Goal: Task Accomplishment & Management: Use online tool/utility

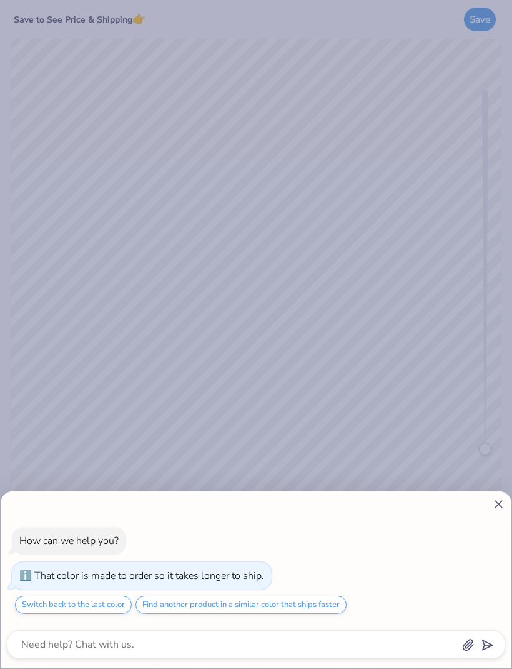
click at [493, 479] on div "How can we help you? That color is made to order so it takes longer to ship. Sw…" at bounding box center [256, 334] width 512 height 669
type textarea "x"
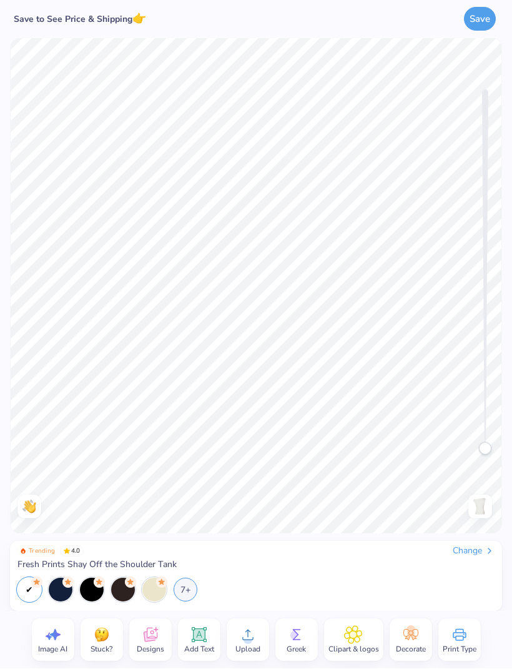
click at [365, 640] on div "Clipart & logos" at bounding box center [353, 640] width 59 height 42
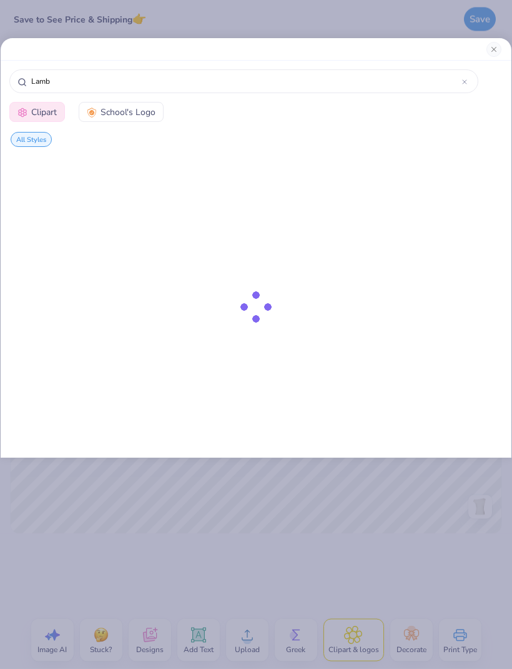
type input "Lamb"
click at [494, 51] on button "Close" at bounding box center [494, 49] width 15 height 15
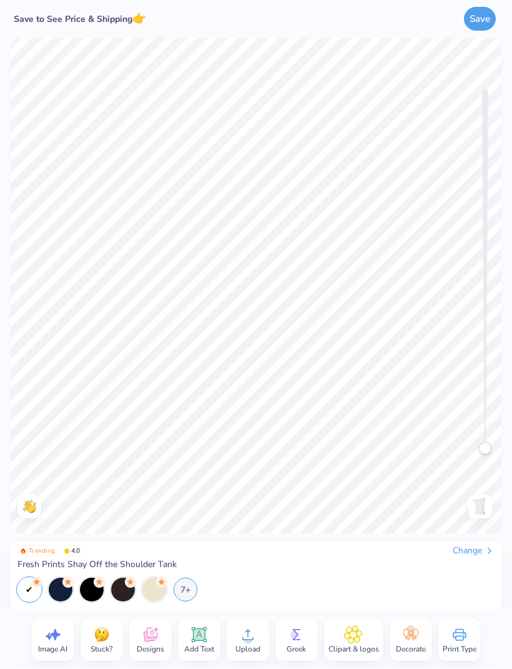
click at [202, 629] on icon at bounding box center [198, 634] width 15 height 15
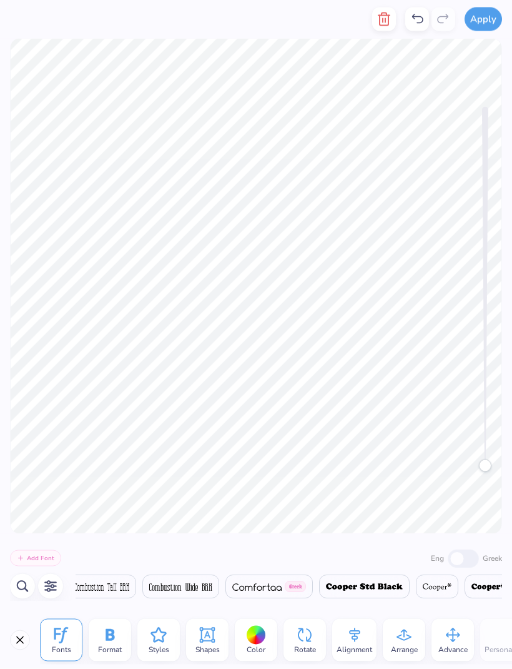
scroll to position [0, 2]
type textarea "p h i l a m b"
click at [259, 640] on div at bounding box center [256, 634] width 19 height 19
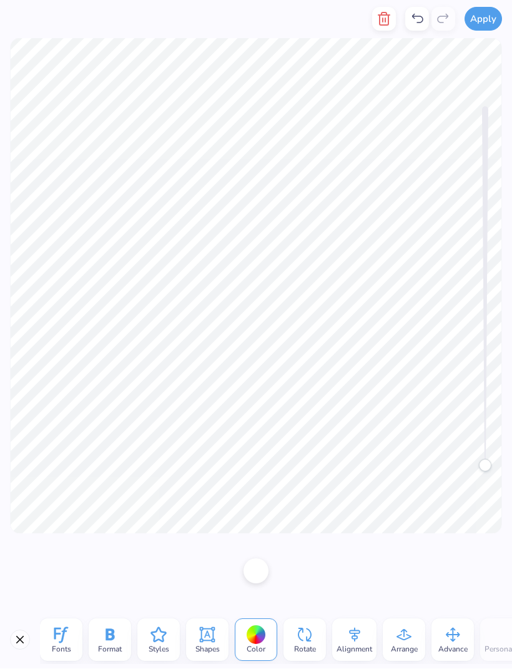
click at [265, 579] on div at bounding box center [256, 571] width 25 height 25
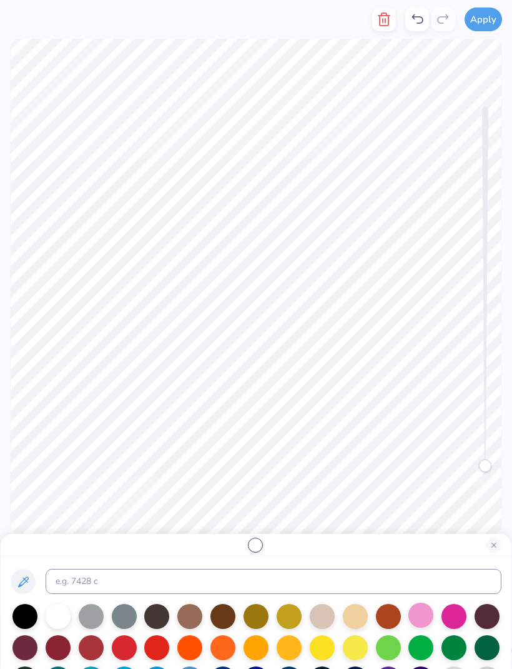
click at [421, 617] on div at bounding box center [421, 614] width 25 height 25
click at [494, 546] on button "Close" at bounding box center [494, 544] width 15 height 15
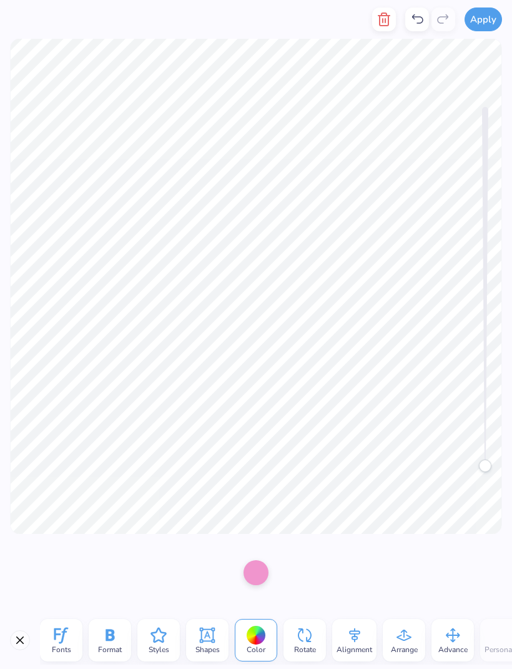
click at [386, 19] on line "button" at bounding box center [386, 21] width 0 height 4
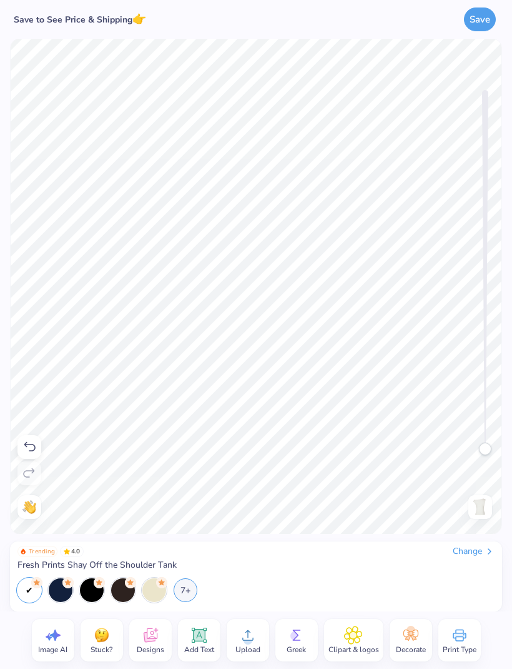
click at [202, 640] on icon at bounding box center [199, 635] width 12 height 12
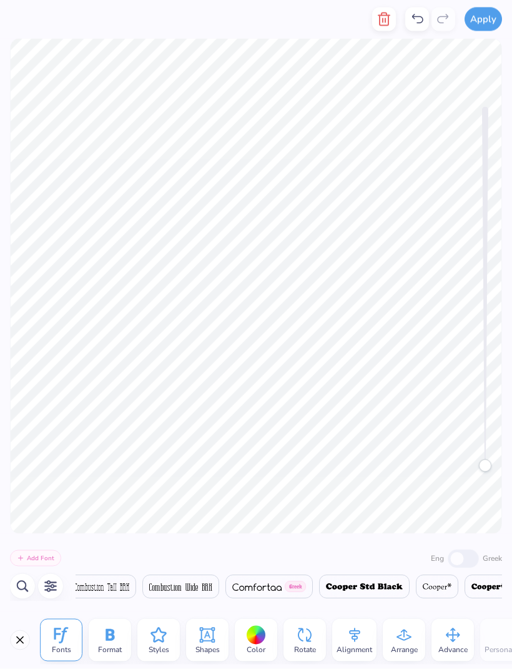
scroll to position [1, 1]
type textarea "T"
type textarea "p"
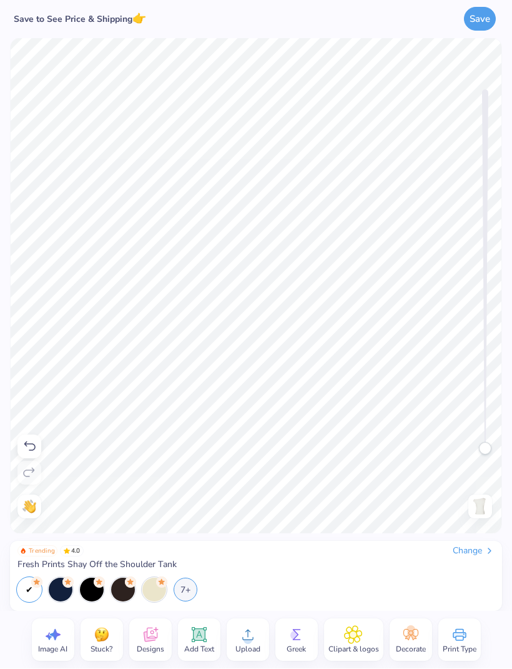
click at [199, 636] on icon at bounding box center [199, 635] width 12 height 12
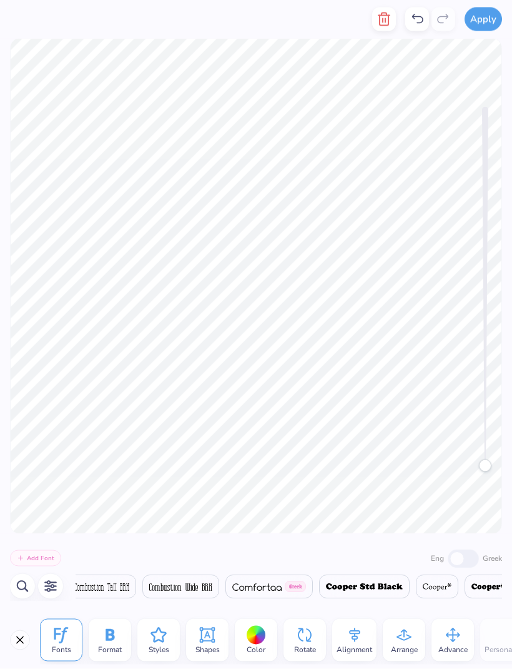
scroll to position [0, 1]
type textarea "T"
type textarea "h"
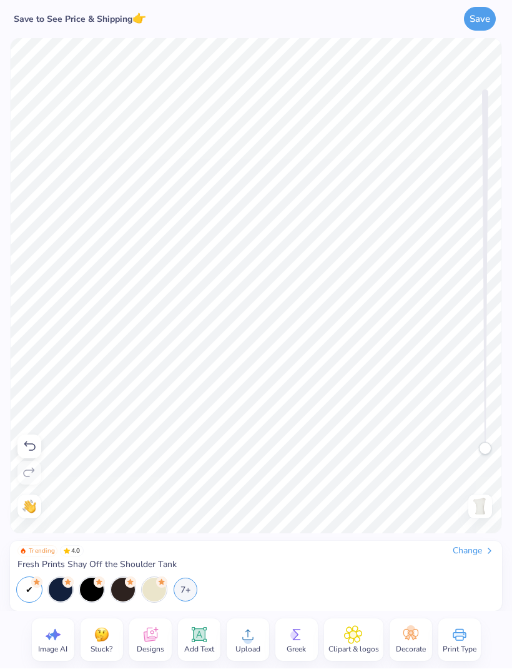
click at [201, 639] on icon at bounding box center [199, 635] width 12 height 12
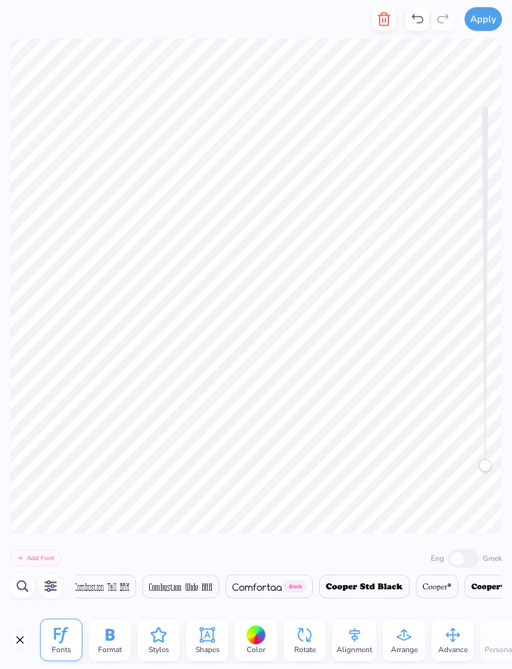
scroll to position [0, 1]
type textarea "T"
type textarea "i"
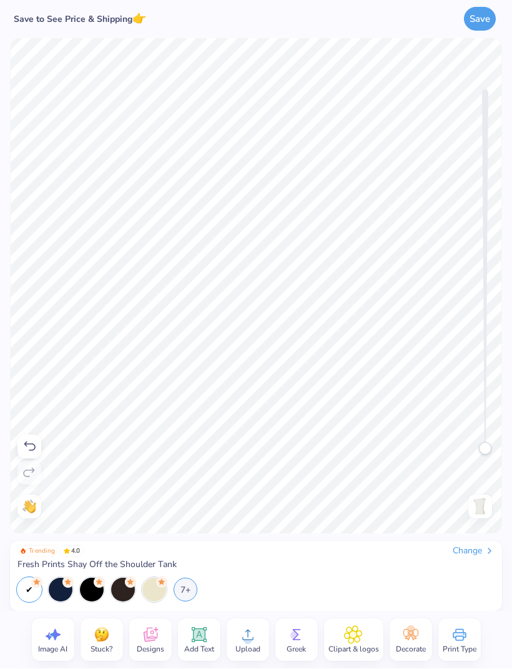
click at [212, 640] on div "Add Text" at bounding box center [199, 640] width 42 height 42
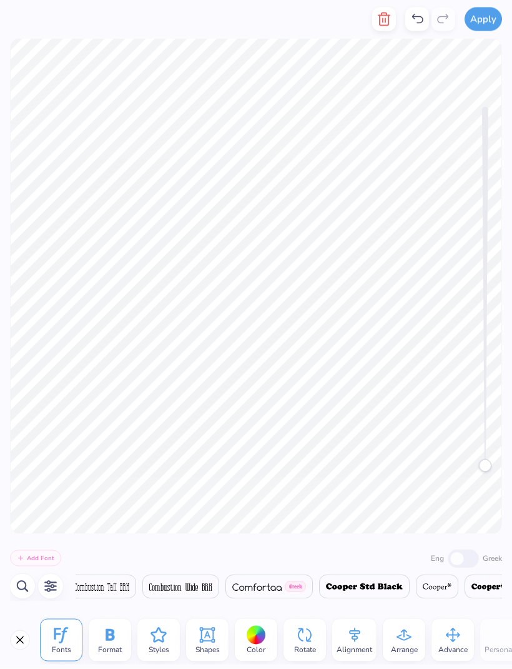
scroll to position [0, 1]
type textarea "T"
type textarea "l"
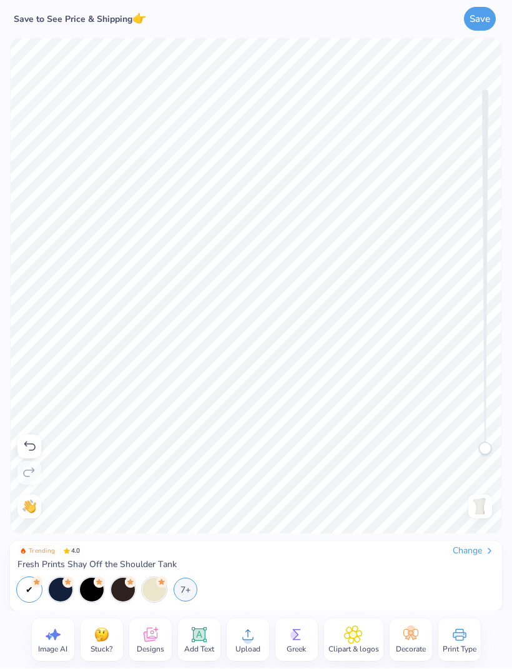
click at [204, 639] on icon at bounding box center [198, 634] width 15 height 15
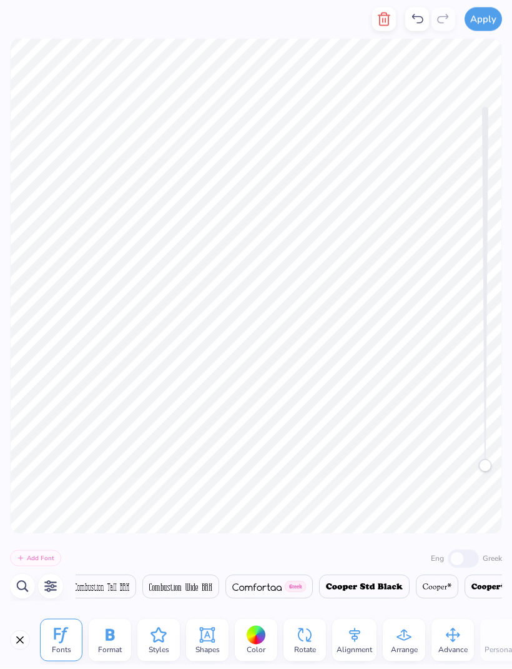
scroll to position [0, 1]
type textarea "T"
type textarea "a"
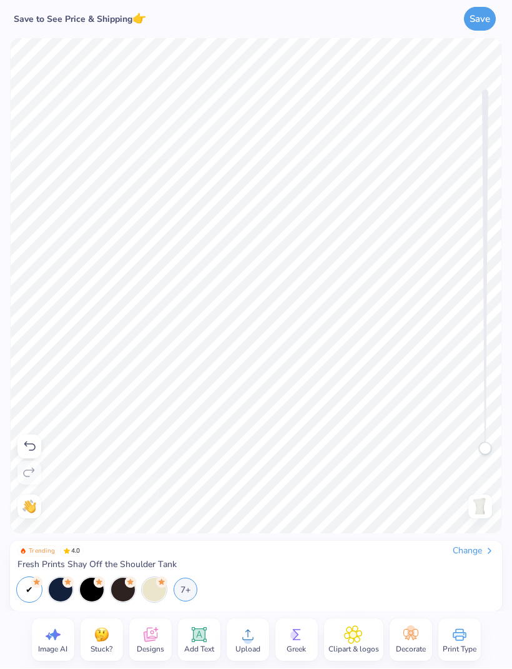
click at [207, 636] on icon at bounding box center [199, 634] width 19 height 19
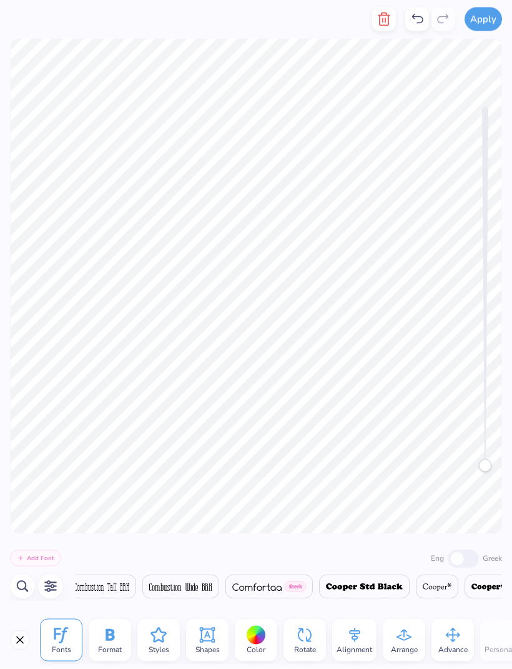
scroll to position [0, 1]
type textarea "T"
type textarea "m"
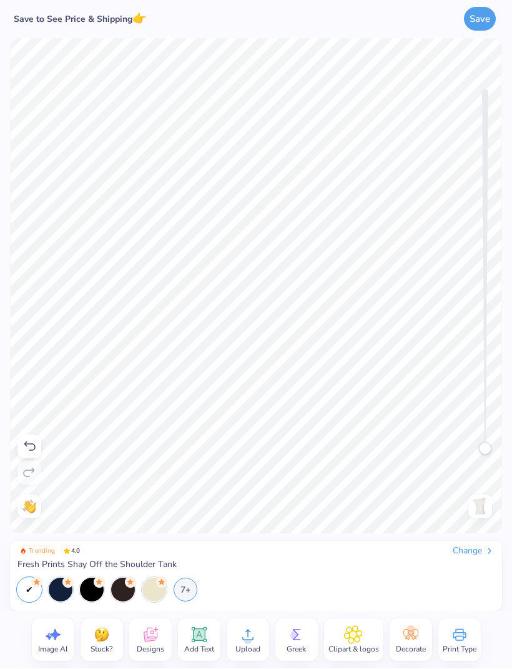
click at [201, 640] on icon at bounding box center [198, 634] width 15 height 15
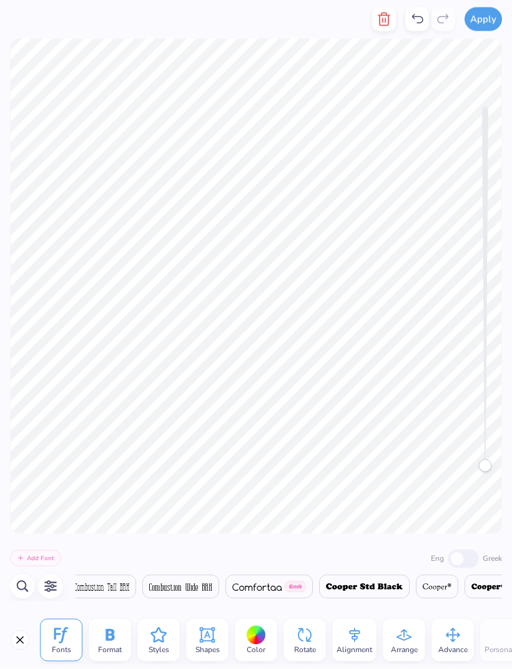
scroll to position [0, 1]
type textarea "T"
type textarea "b"
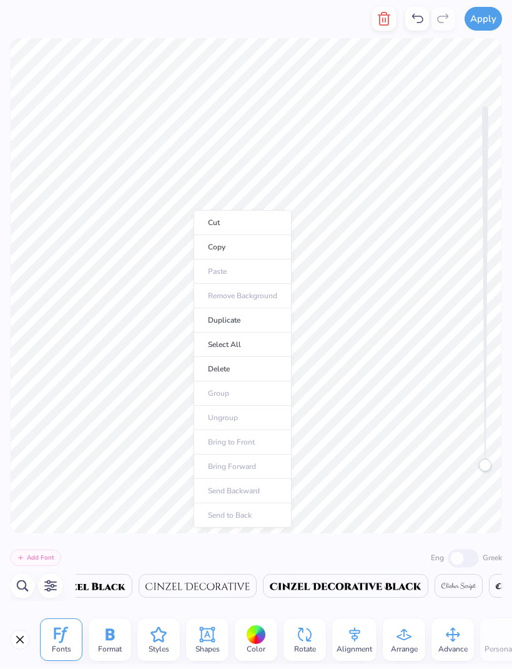
scroll to position [0, 6343]
click at [263, 636] on div at bounding box center [256, 634] width 19 height 19
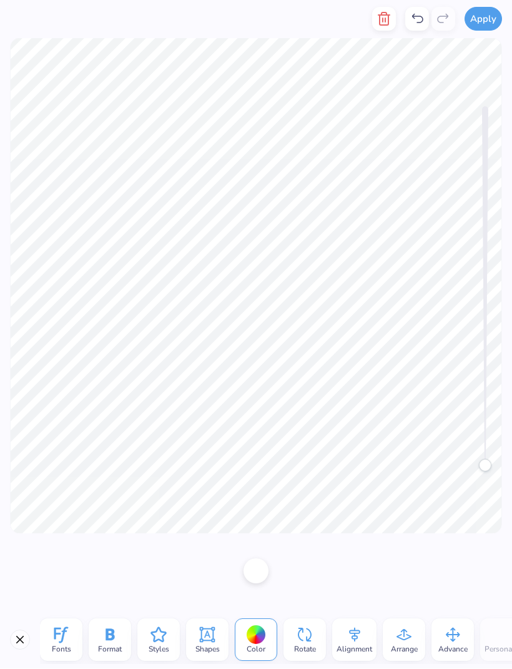
click at [253, 577] on div at bounding box center [256, 571] width 25 height 25
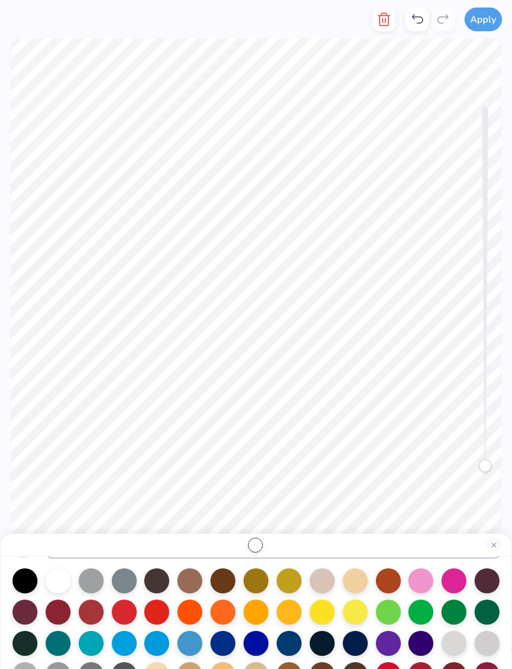
scroll to position [36, 0]
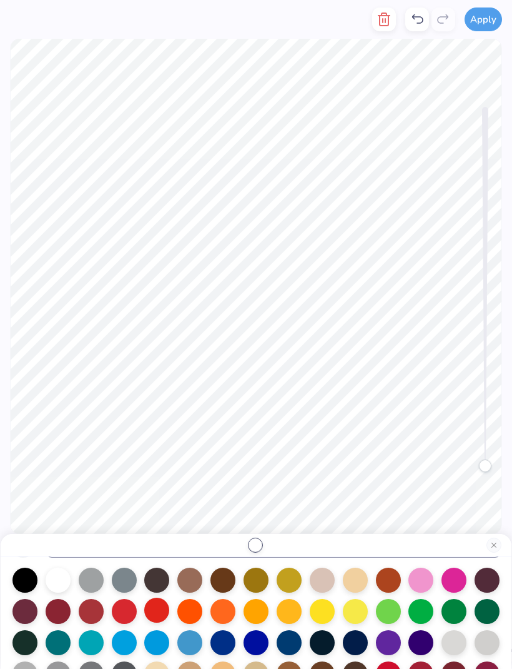
click at [161, 617] on div at bounding box center [156, 609] width 25 height 25
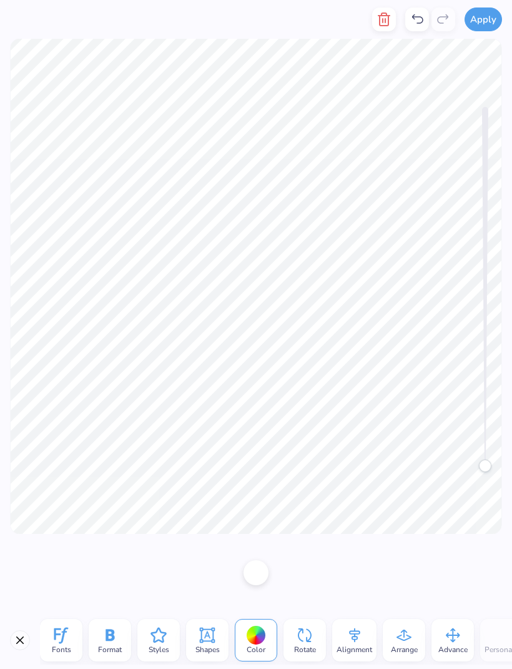
click at [260, 642] on div at bounding box center [256, 634] width 19 height 19
click at [260, 577] on div at bounding box center [256, 571] width 25 height 25
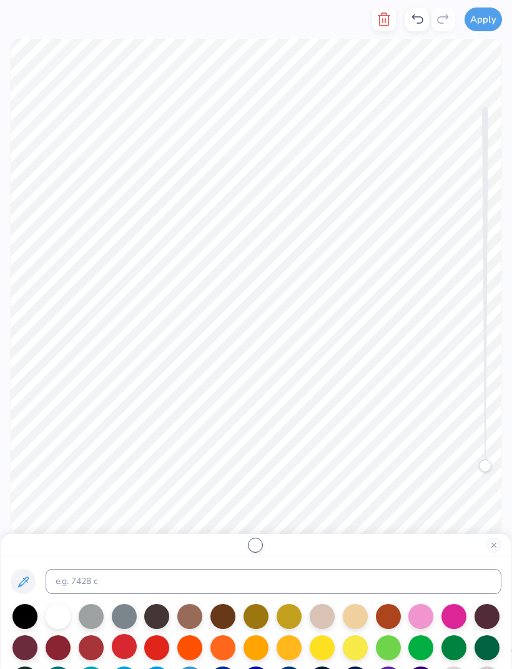
click at [129, 650] on div at bounding box center [124, 646] width 25 height 25
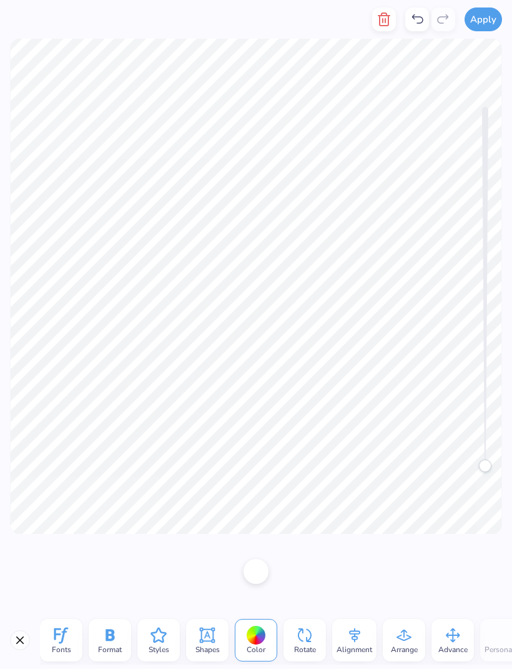
click at [263, 573] on div at bounding box center [256, 571] width 25 height 25
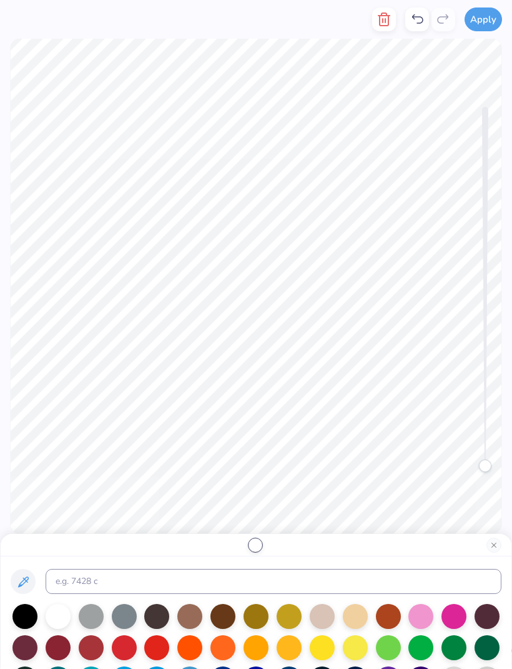
scroll to position [30, 0]
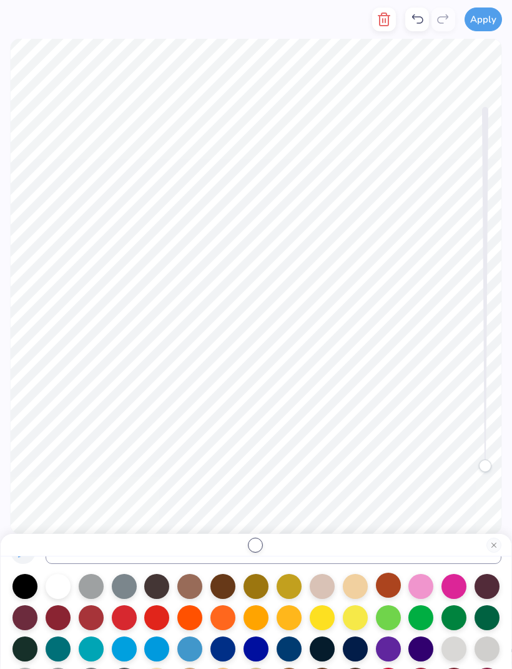
click at [392, 589] on div at bounding box center [388, 584] width 25 height 25
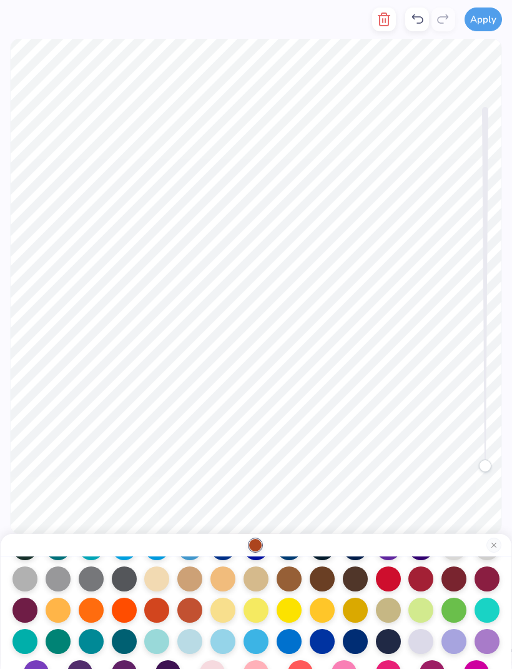
scroll to position [134, 0]
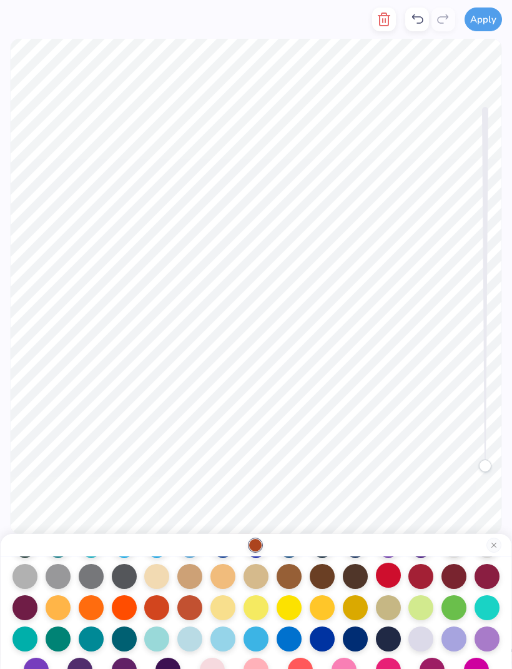
click at [390, 579] on div at bounding box center [388, 574] width 25 height 25
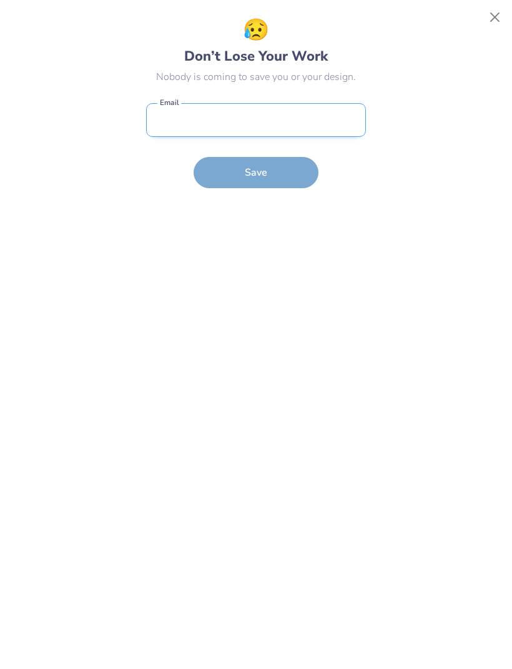
click at [326, 109] on input "email" at bounding box center [256, 120] width 220 height 34
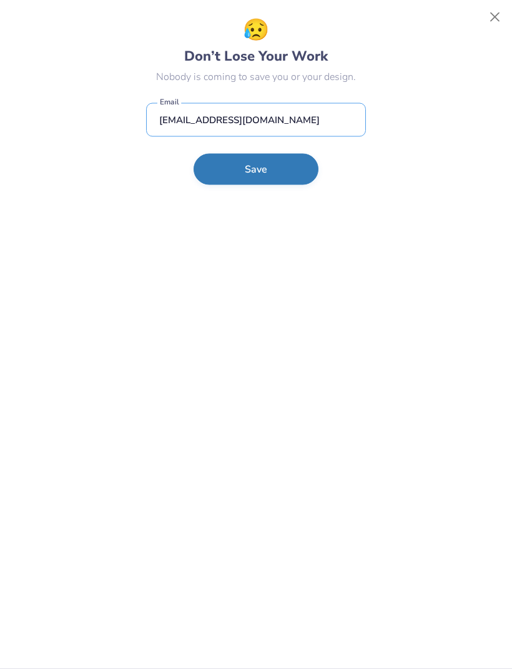
type input "[EMAIL_ADDRESS][DOMAIN_NAME]"
click at [290, 176] on button "Save" at bounding box center [256, 169] width 125 height 31
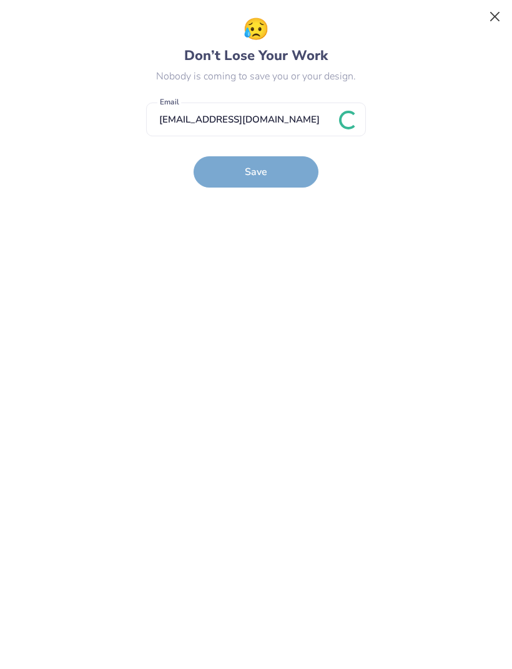
click at [497, 12] on button "Close" at bounding box center [496, 18] width 24 height 24
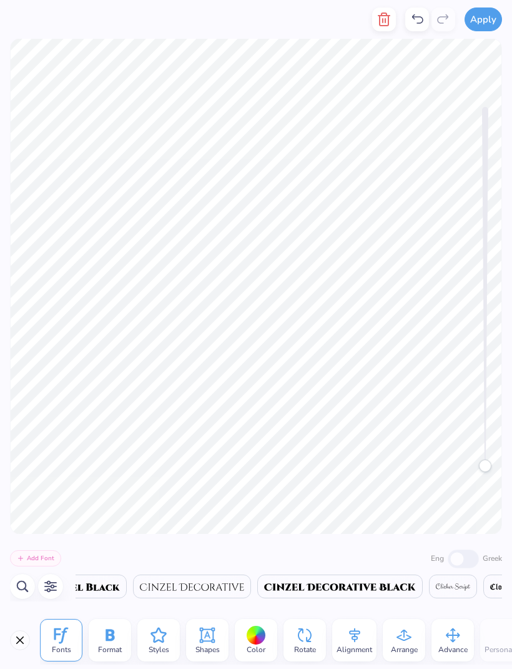
scroll to position [0, 6343]
click at [264, 630] on div at bounding box center [256, 634] width 19 height 19
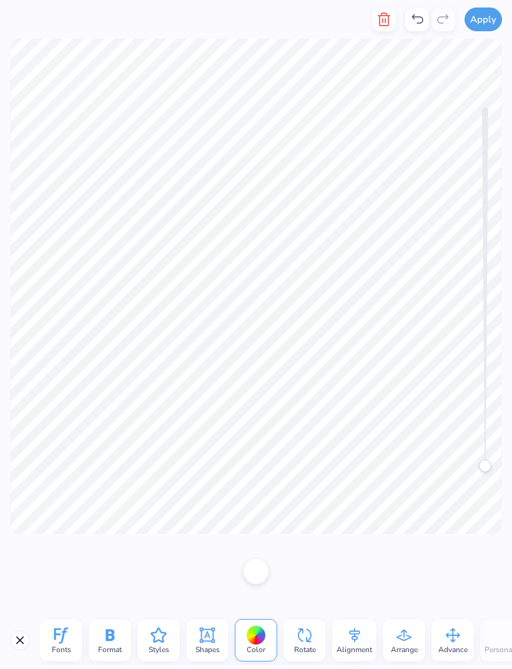
click at [262, 577] on div at bounding box center [256, 571] width 25 height 25
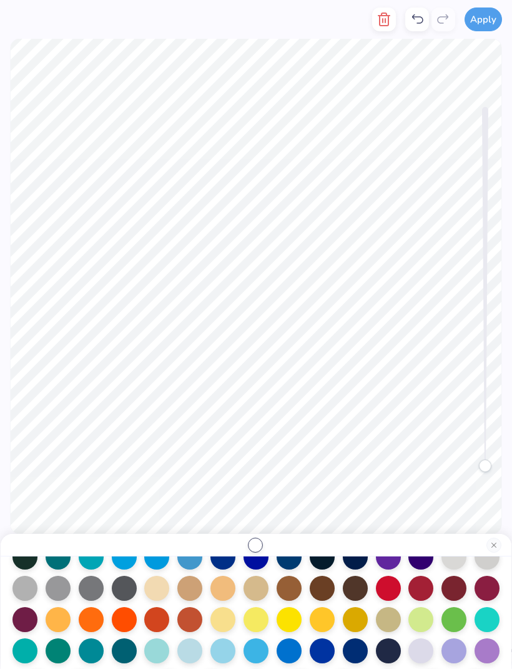
scroll to position [122, 0]
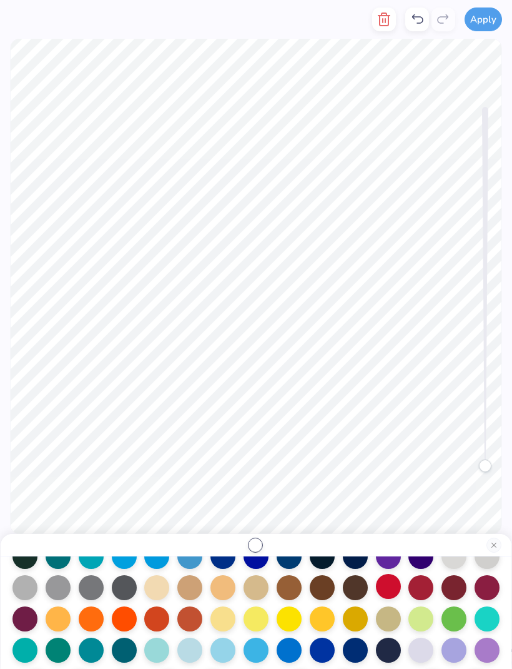
click at [392, 593] on div at bounding box center [388, 586] width 25 height 25
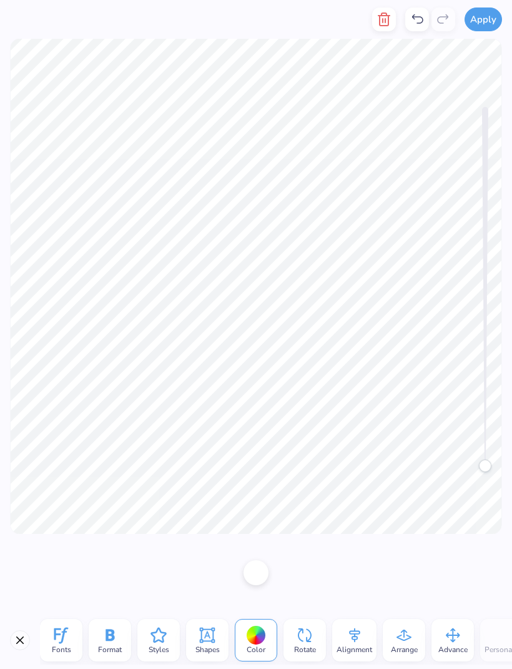
click at [254, 638] on div at bounding box center [256, 634] width 19 height 19
click at [259, 575] on div at bounding box center [256, 571] width 25 height 25
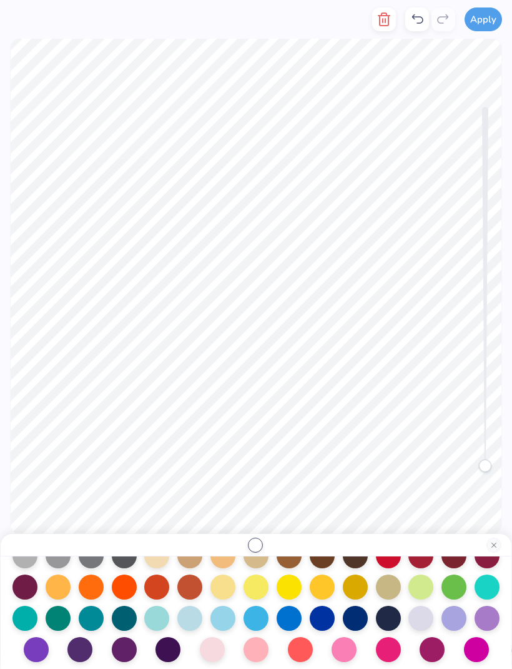
scroll to position [153, 0]
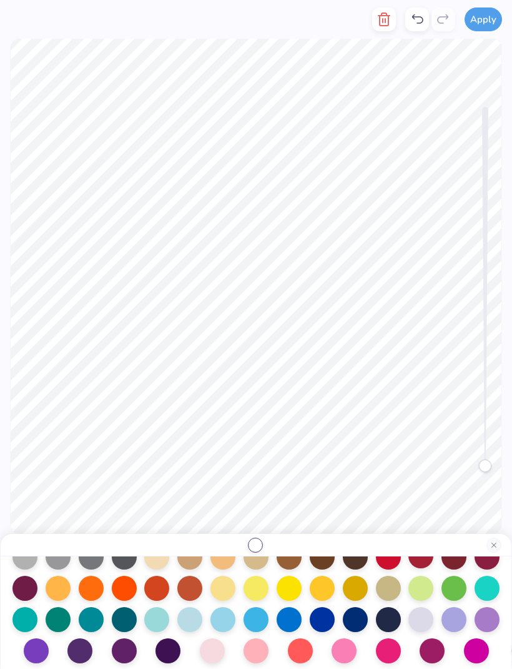
click at [424, 565] on div at bounding box center [421, 555] width 25 height 25
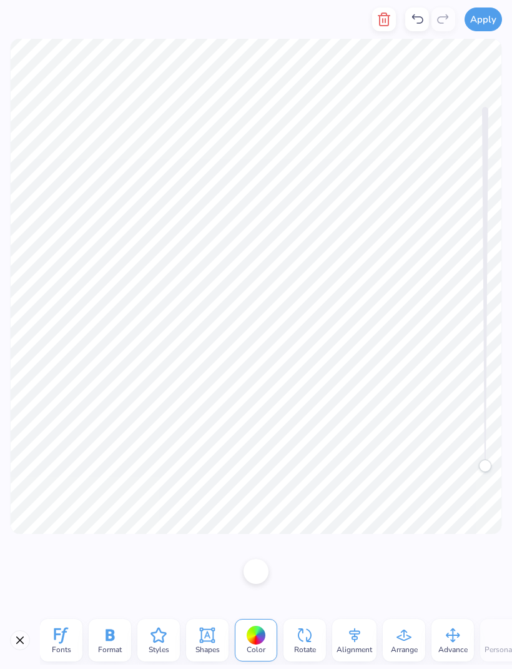
click at [254, 572] on div at bounding box center [256, 571] width 25 height 25
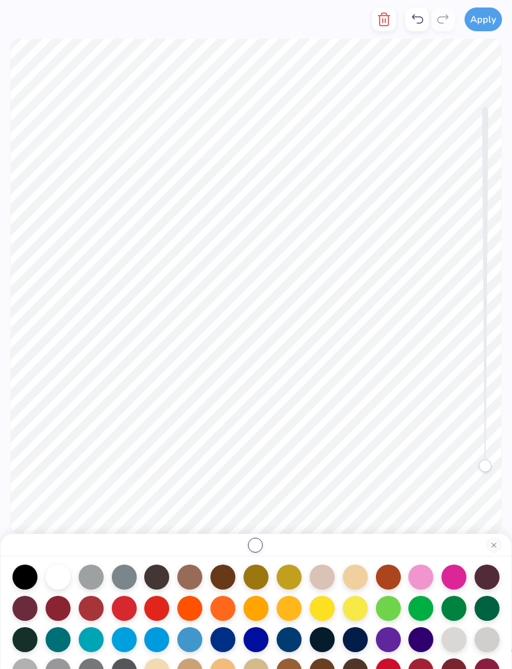
scroll to position [37, 0]
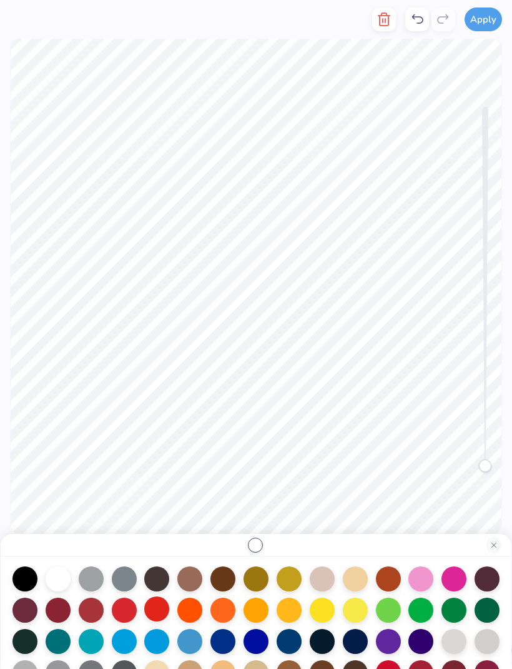
click at [152, 615] on div at bounding box center [156, 608] width 25 height 25
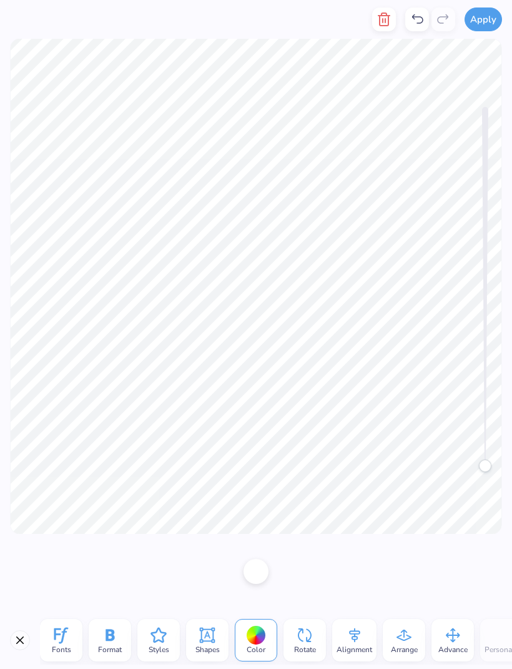
click at [254, 579] on div at bounding box center [256, 571] width 25 height 25
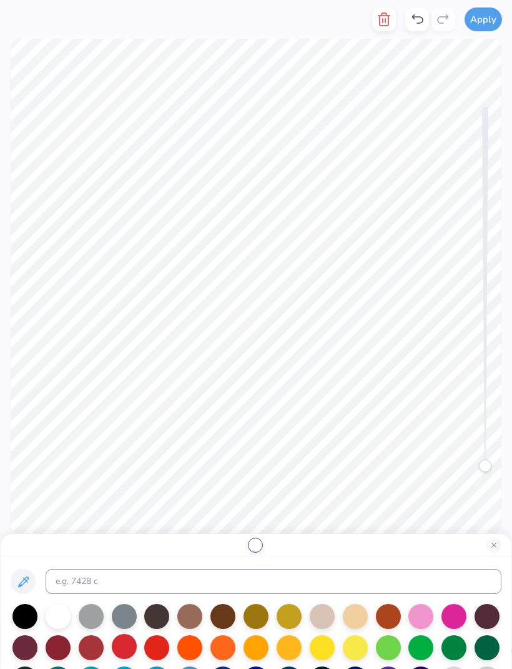
click at [126, 650] on div at bounding box center [124, 646] width 25 height 25
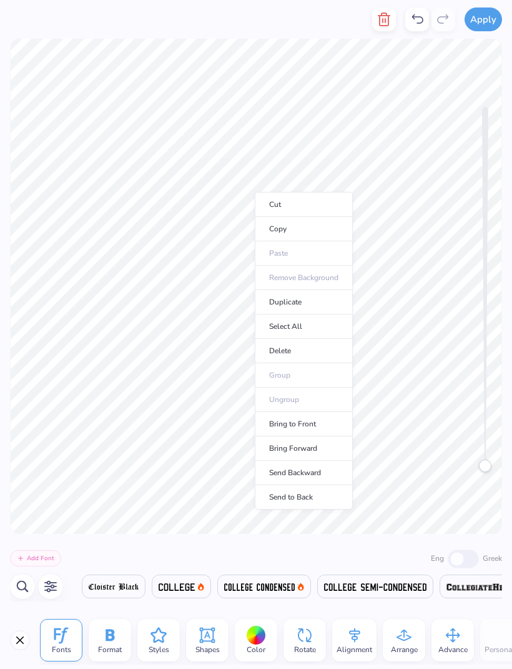
scroll to position [0, 6343]
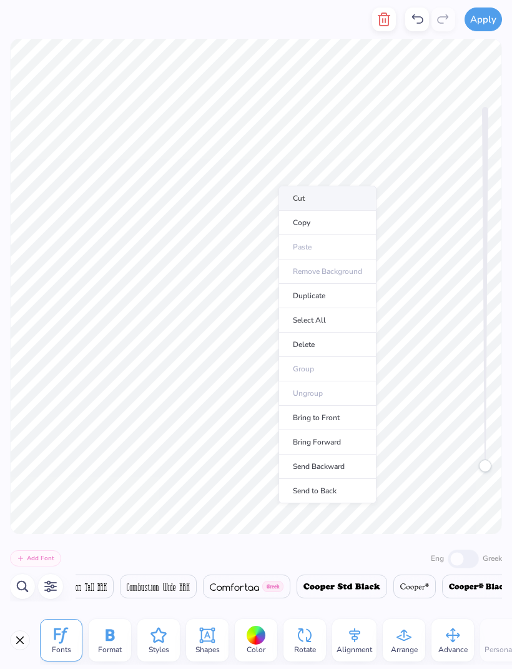
click at [281, 186] on li "Cut" at bounding box center [328, 198] width 98 height 25
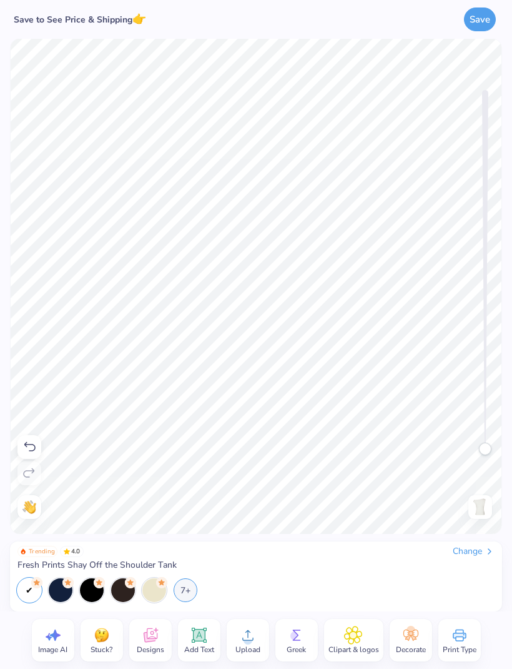
click at [29, 452] on icon at bounding box center [29, 446] width 15 height 15
click at [29, 450] on icon at bounding box center [29, 446] width 11 height 9
click at [154, 637] on icon at bounding box center [150, 634] width 19 height 19
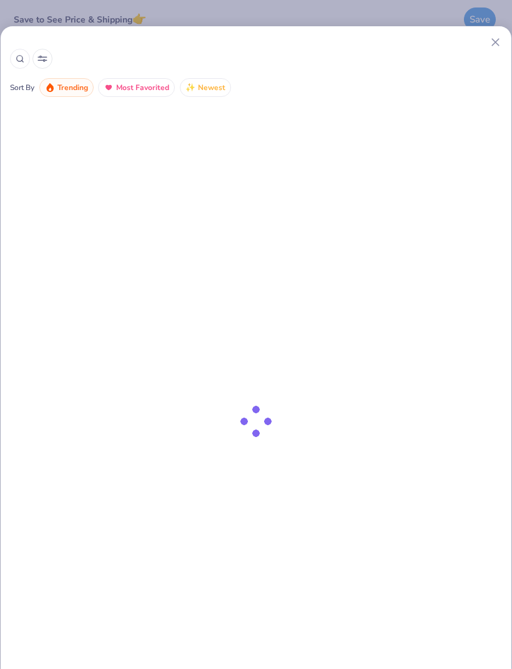
scroll to position [0, 0]
click at [495, 44] on line at bounding box center [495, 42] width 7 height 7
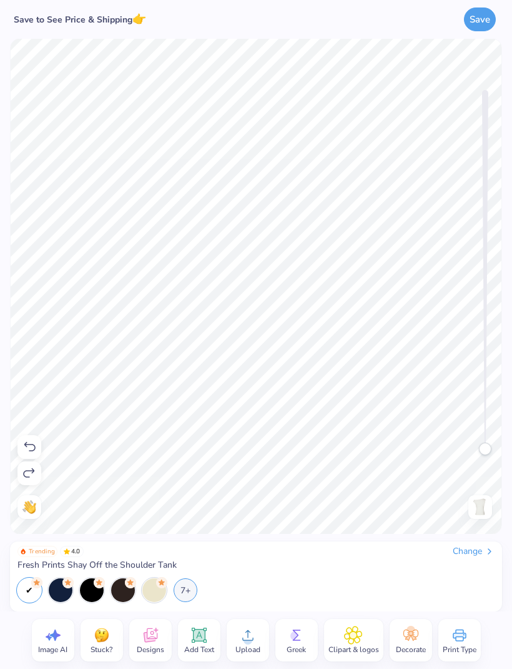
click at [354, 636] on icon at bounding box center [353, 634] width 7 height 7
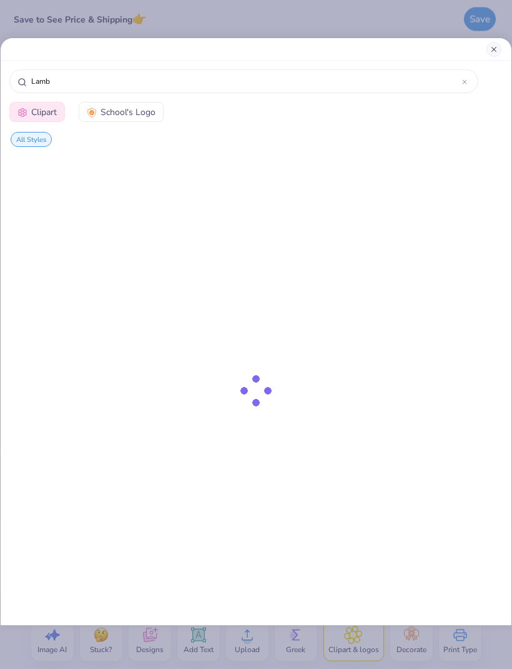
click at [496, 51] on button "Close" at bounding box center [494, 49] width 15 height 15
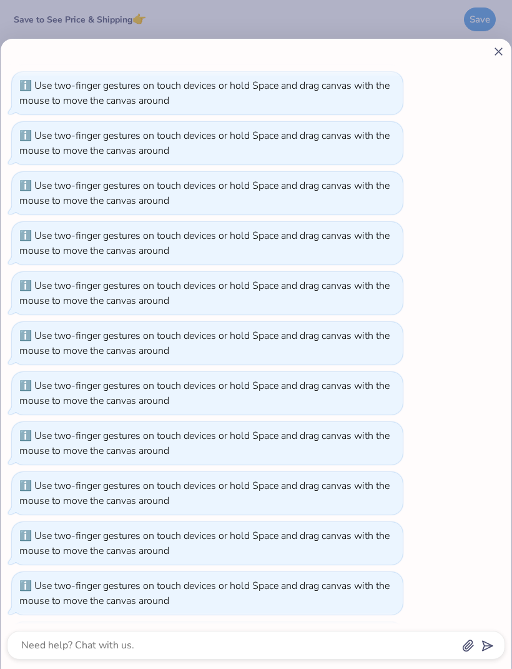
scroll to position [897, 0]
click at [499, 54] on icon at bounding box center [498, 51] width 13 height 13
type textarea "x"
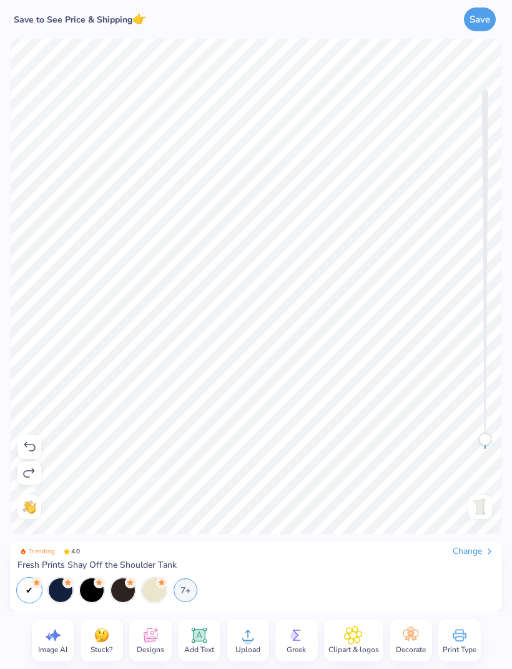
click at [297, 641] on icon at bounding box center [296, 634] width 19 height 19
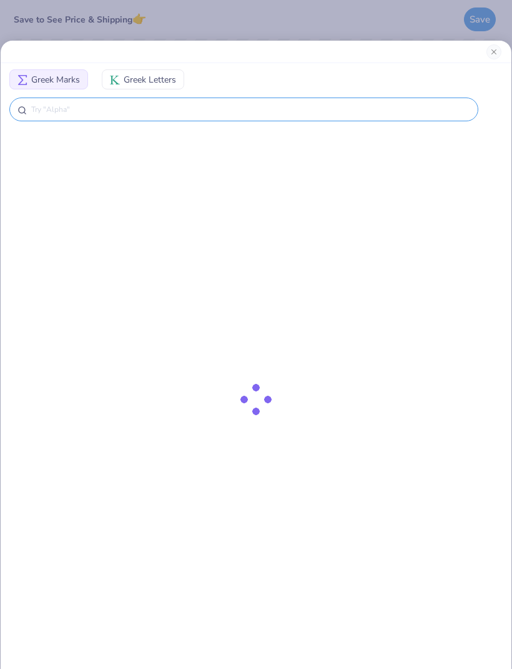
click at [404, 107] on input "text" at bounding box center [250, 109] width 441 height 12
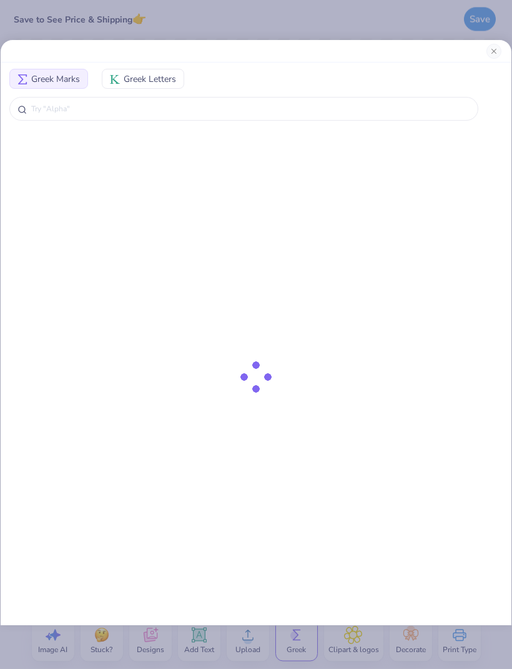
click at [152, 86] on button "Greek Letters" at bounding box center [143, 79] width 82 height 20
click at [112, 79] on img at bounding box center [115, 80] width 10 height 10
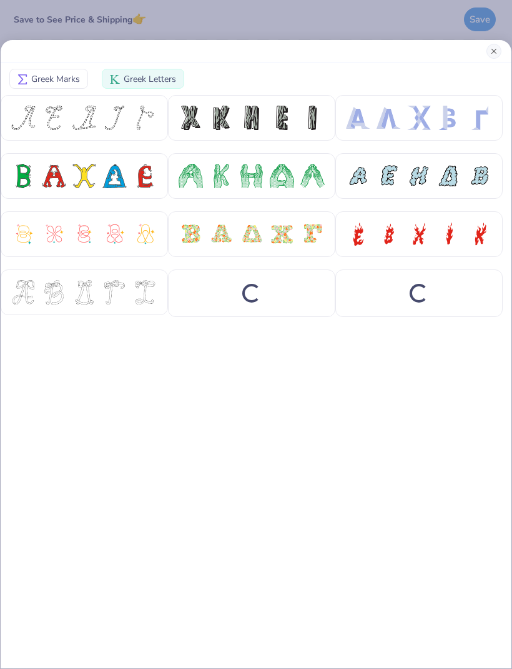
click at [496, 49] on button "Close" at bounding box center [494, 51] width 15 height 15
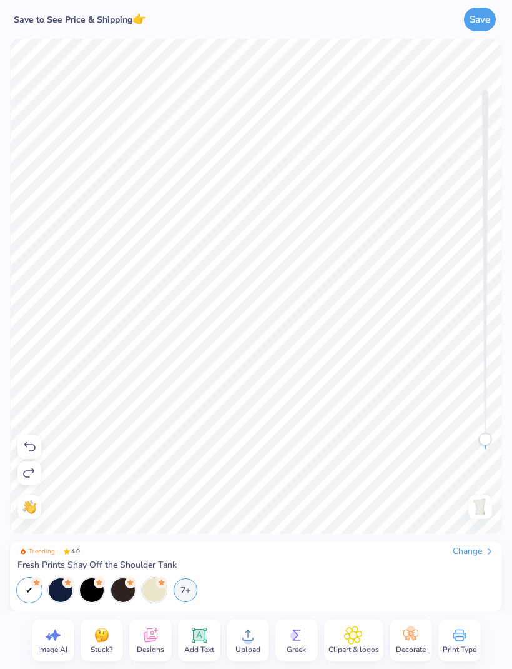
click at [306, 642] on div "Greek" at bounding box center [297, 640] width 42 height 42
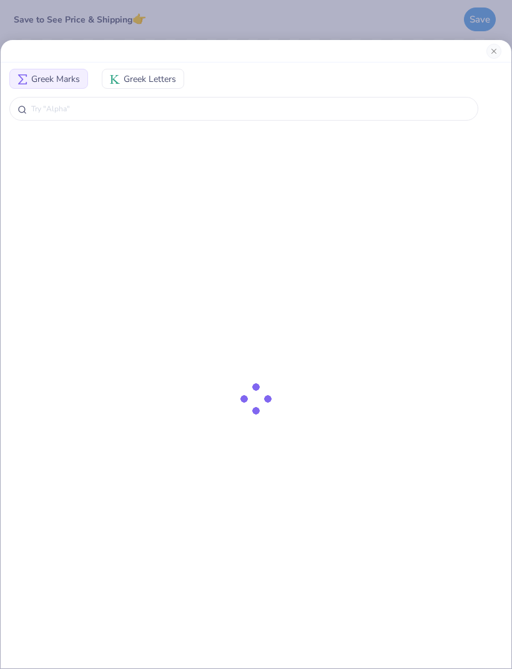
click at [154, 76] on span "Greek Letters" at bounding box center [150, 78] width 52 height 13
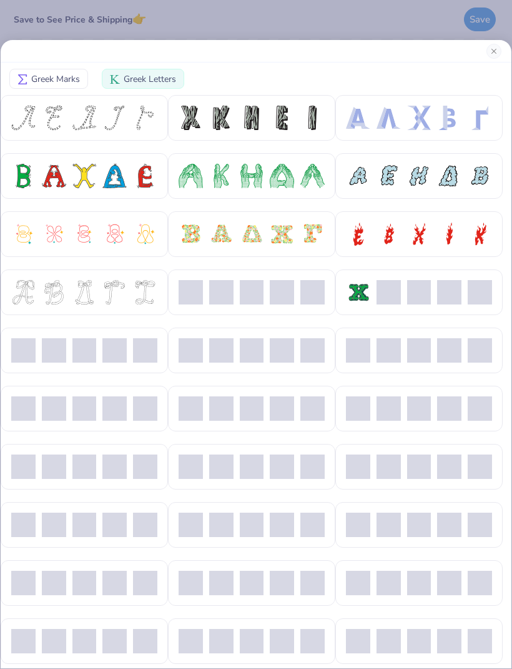
scroll to position [0, 0]
click at [494, 55] on button "Close" at bounding box center [494, 51] width 15 height 15
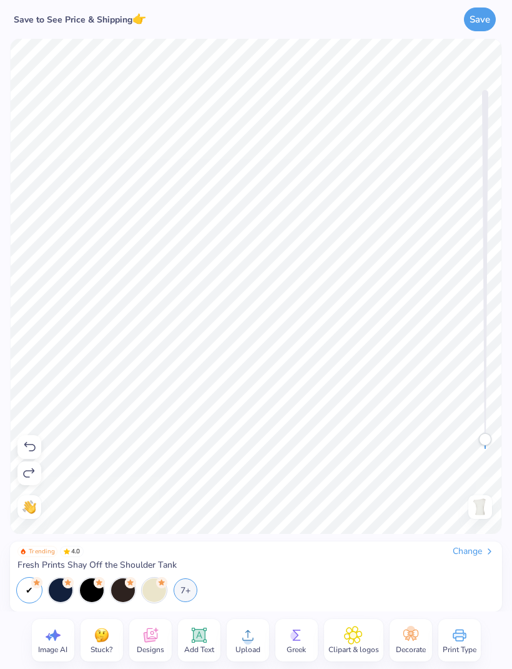
click at [294, 642] on icon at bounding box center [296, 634] width 19 height 19
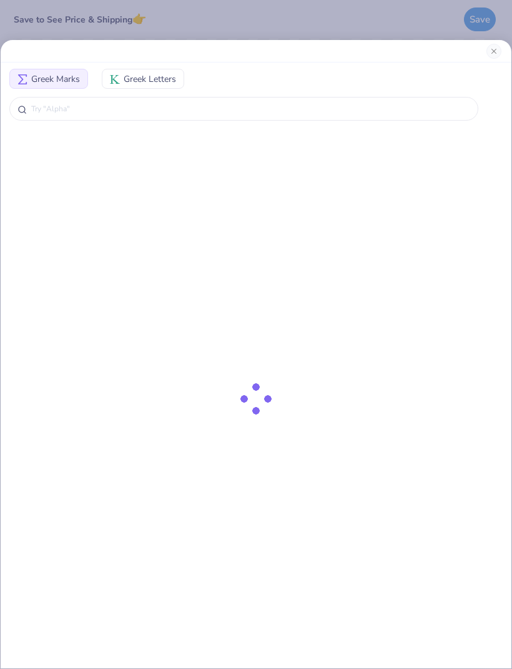
click at [161, 72] on span "Greek Letters" at bounding box center [150, 78] width 52 height 13
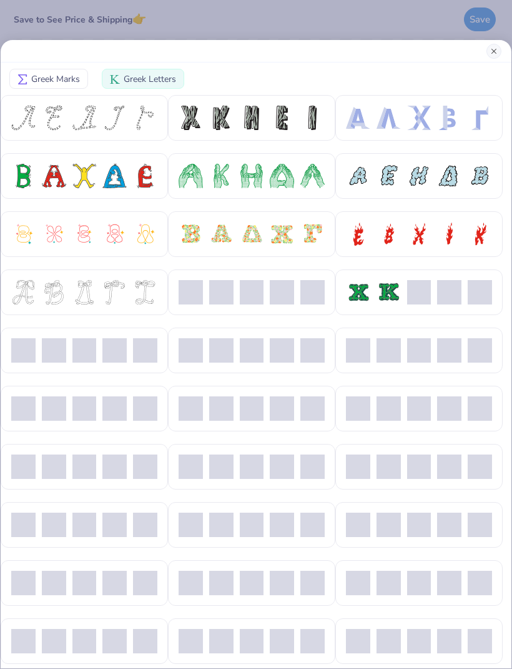
click at [492, 54] on button "Close" at bounding box center [494, 51] width 15 height 15
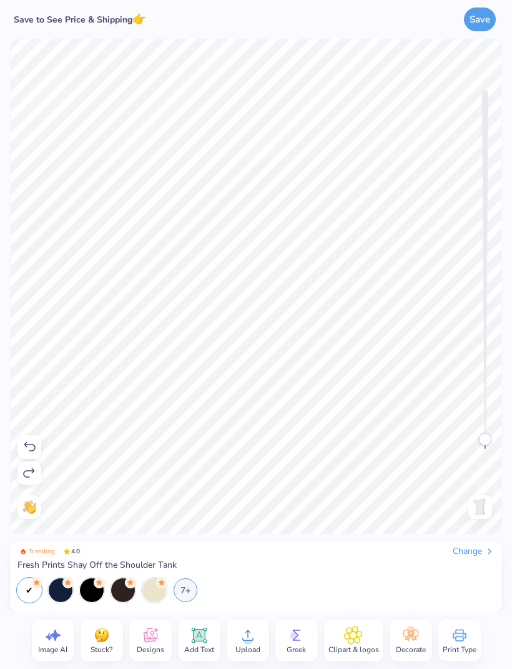
click at [152, 637] on icon at bounding box center [150, 634] width 19 height 19
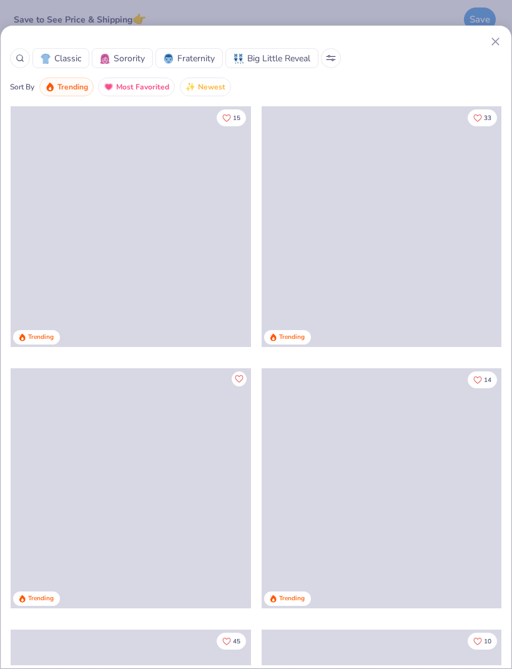
click at [131, 55] on span "Sorority" at bounding box center [129, 58] width 31 height 13
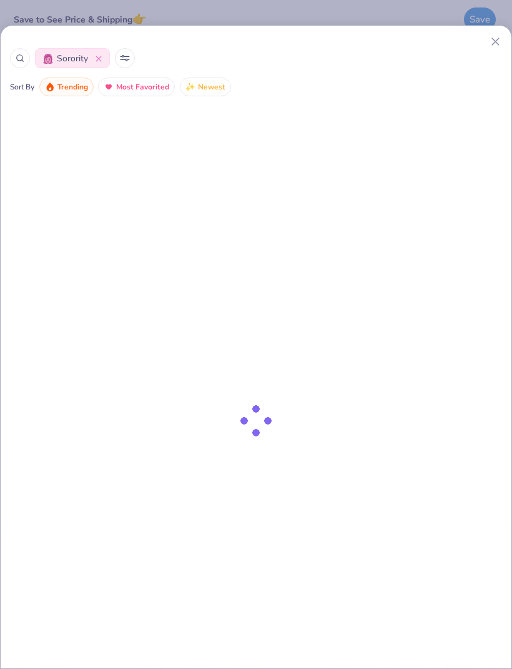
click at [494, 45] on icon at bounding box center [495, 41] width 13 height 13
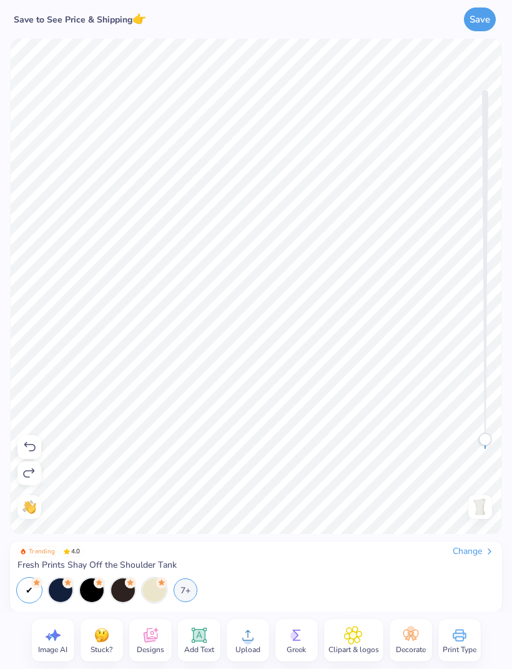
click at [411, 642] on icon at bounding box center [411, 634] width 19 height 19
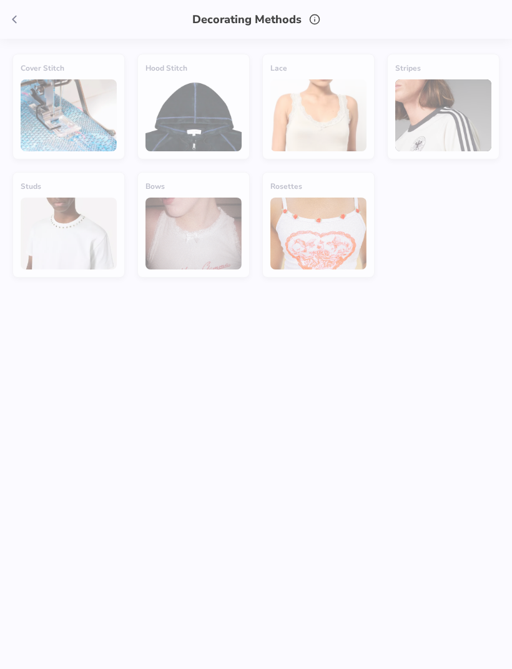
click at [17, 24] on icon at bounding box center [14, 19] width 14 height 14
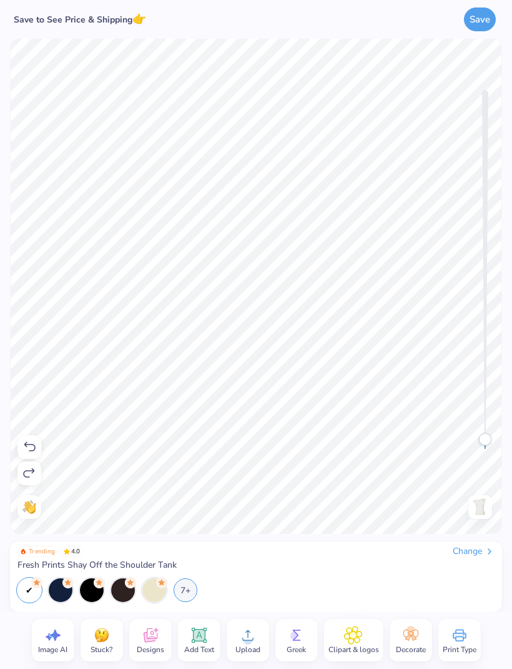
click at [297, 641] on icon at bounding box center [296, 634] width 19 height 19
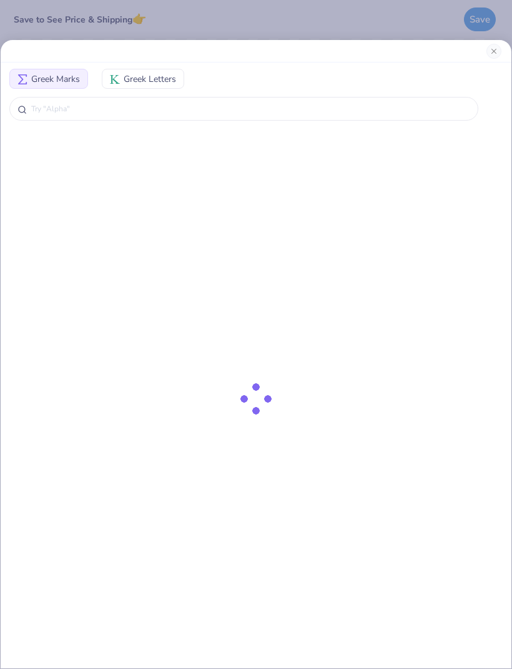
click at [156, 72] on span "Greek Letters" at bounding box center [150, 78] width 52 height 13
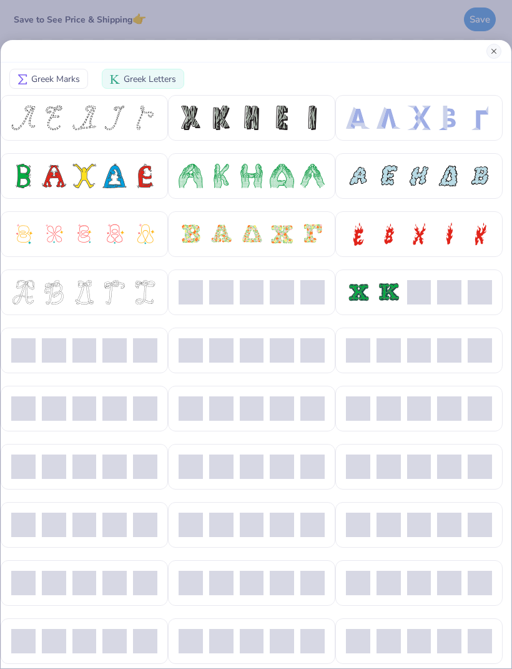
click at [494, 57] on button "Close" at bounding box center [494, 51] width 15 height 15
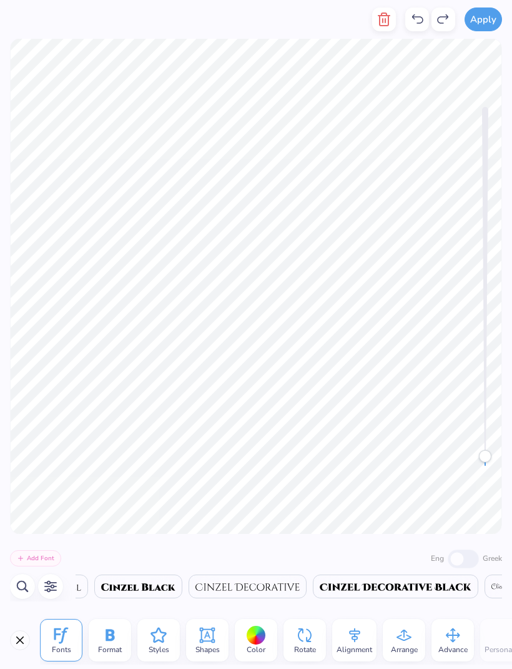
scroll to position [0, 6343]
click at [59, 652] on span "Fonts" at bounding box center [61, 649] width 19 height 10
click at [18, 643] on button "Close" at bounding box center [20, 640] width 20 height 20
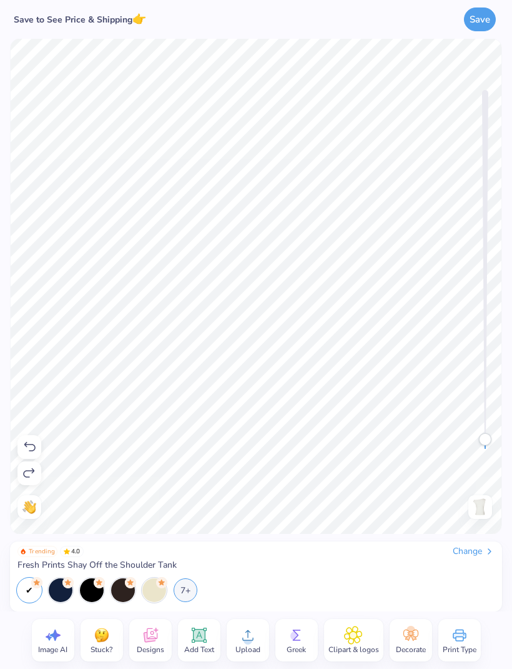
click at [354, 642] on icon at bounding box center [353, 634] width 17 height 17
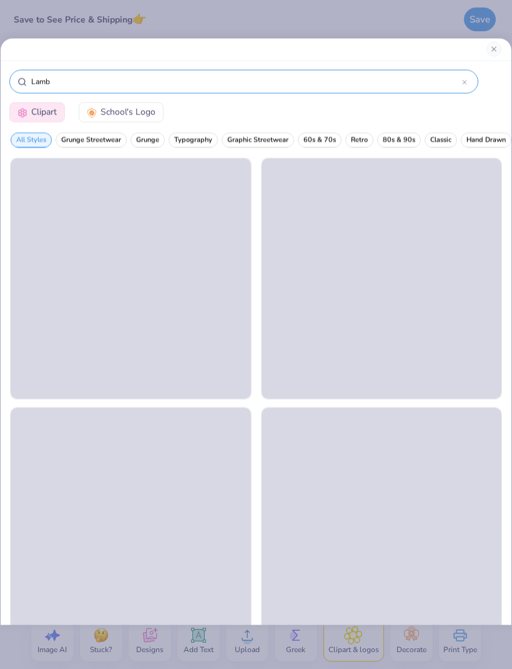
click at [465, 84] on icon at bounding box center [465, 82] width 4 height 4
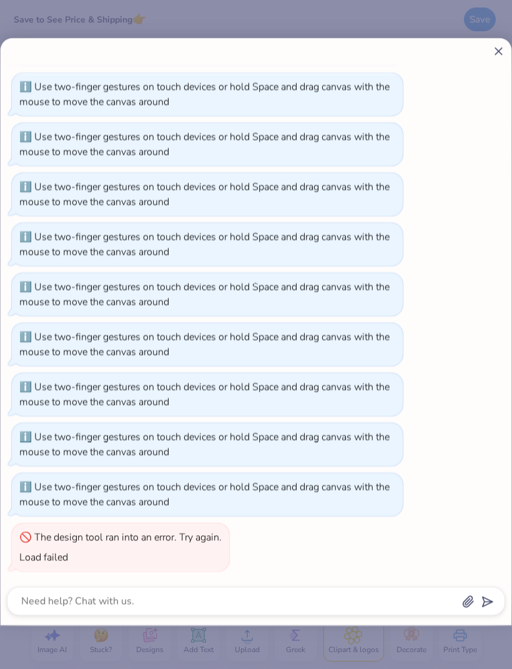
scroll to position [952, 0]
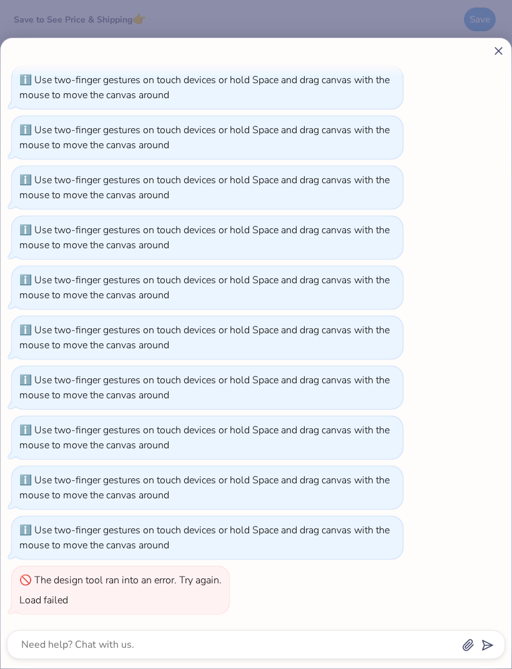
click at [499, 51] on line at bounding box center [498, 50] width 7 height 7
type textarea "x"
click at [499, 51] on div "How can we help you? That color is made to order so it takes longer to ship. Sw…" at bounding box center [256, 334] width 512 height 669
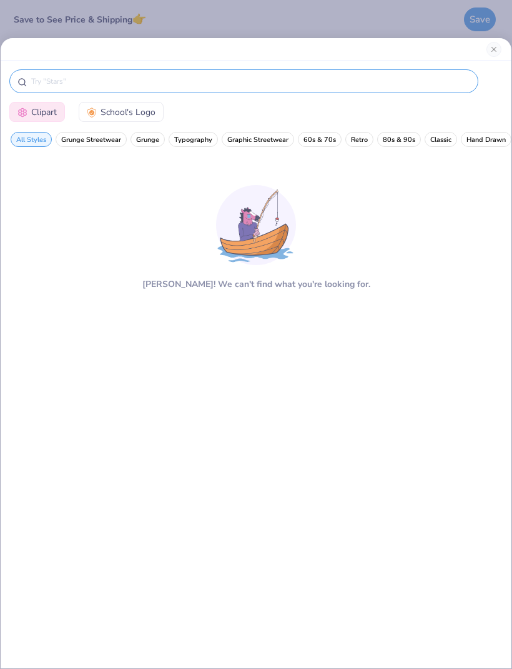
scroll to position [0, 0]
click at [206, 76] on input "text" at bounding box center [250, 81] width 441 height 12
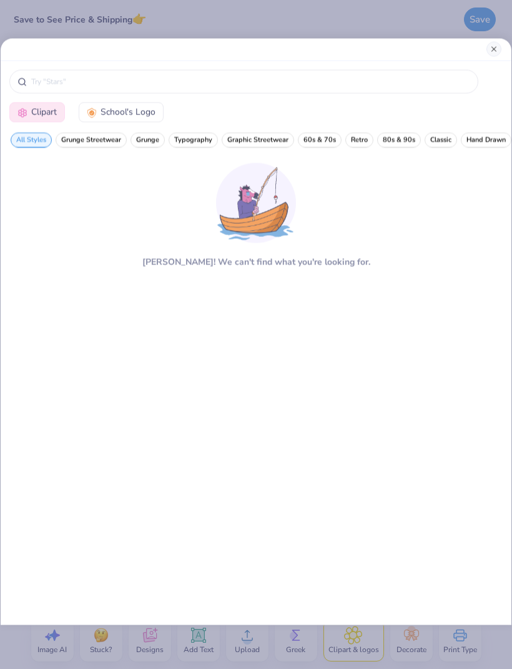
click at [492, 49] on button "Close" at bounding box center [494, 49] width 15 height 15
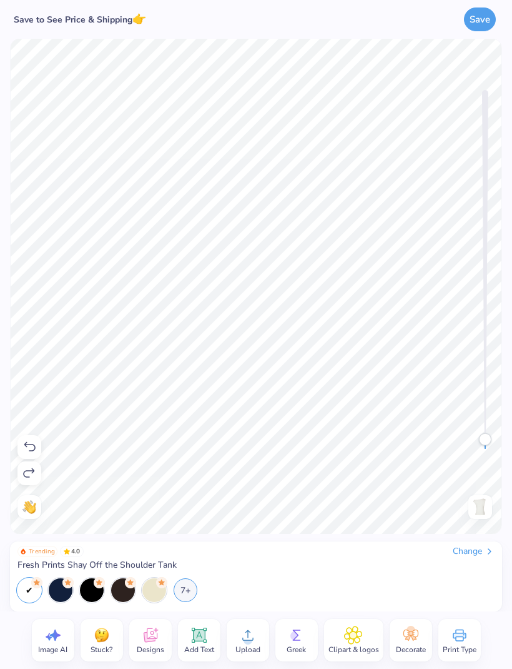
click at [356, 637] on icon at bounding box center [353, 634] width 7 height 7
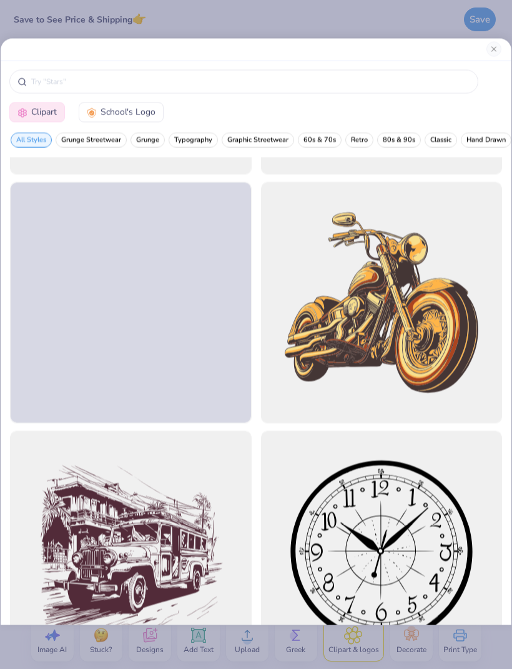
scroll to position [1217, 0]
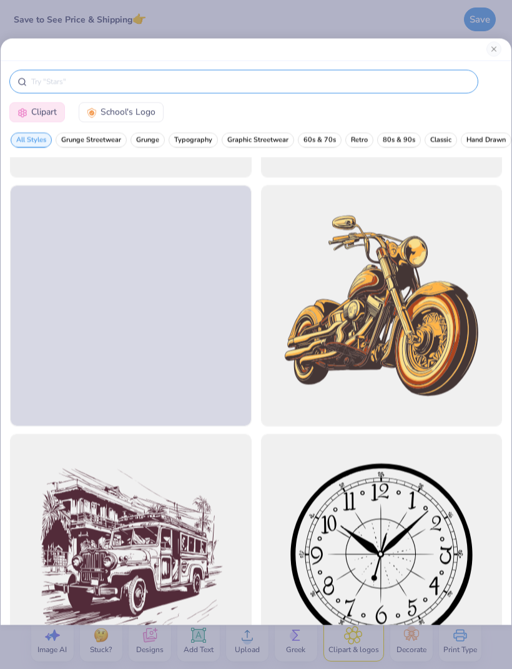
click at [456, 82] on input "text" at bounding box center [250, 81] width 441 height 12
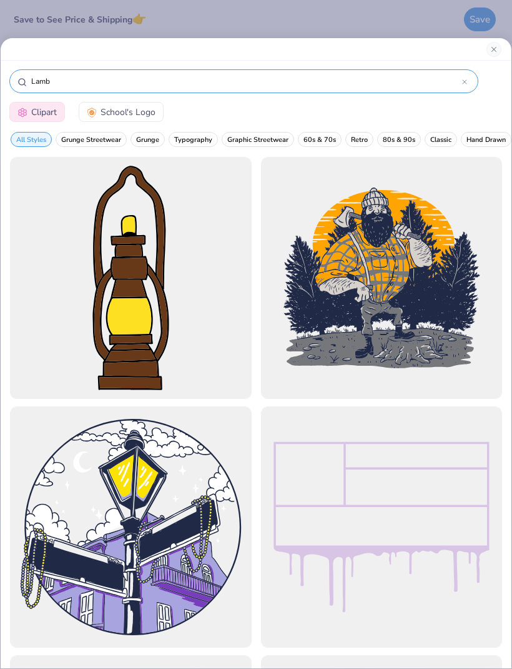
type input "Lamb"
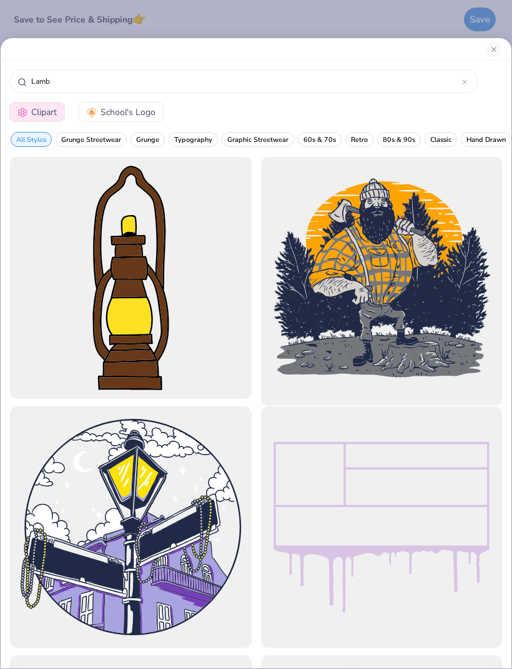
click at [493, 205] on div at bounding box center [382, 278] width 266 height 266
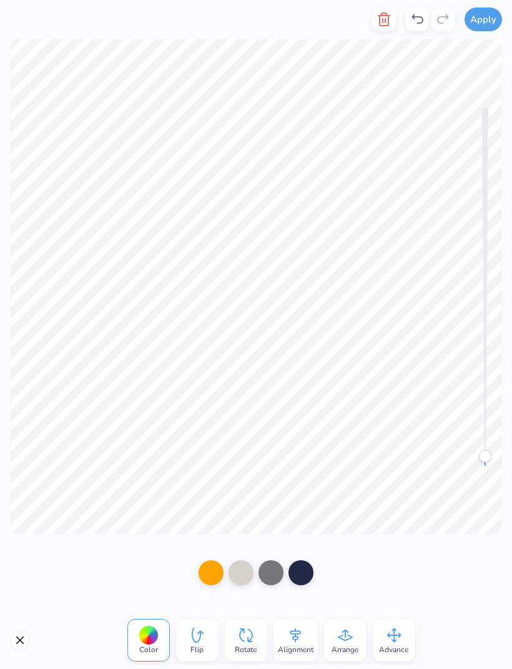
click at [384, 24] on icon "button" at bounding box center [384, 19] width 15 height 15
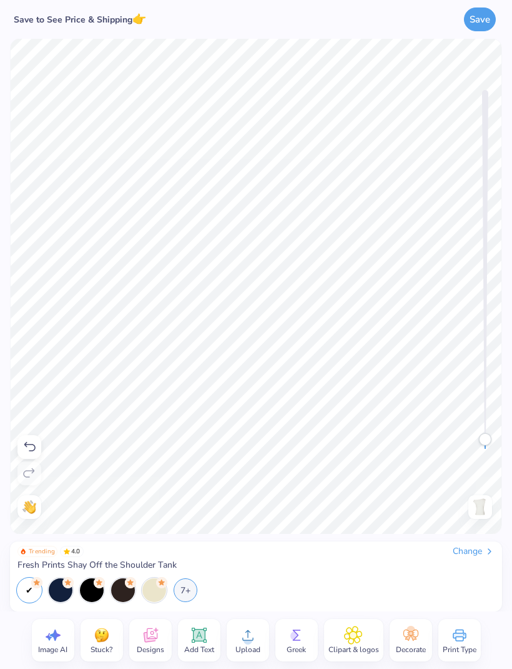
click at [354, 639] on icon at bounding box center [353, 634] width 17 height 17
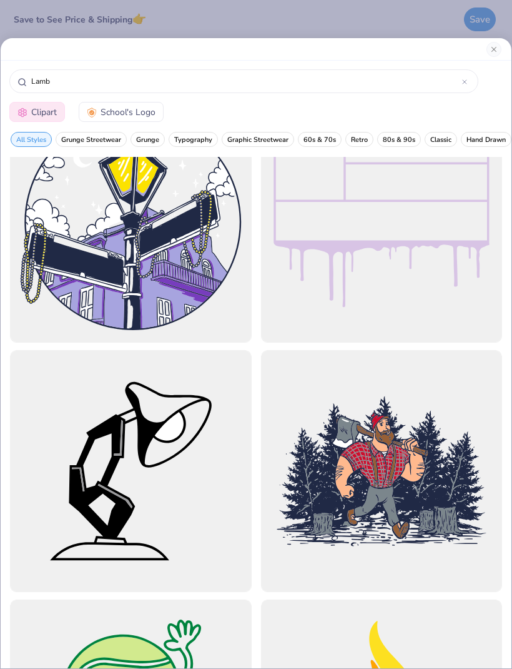
scroll to position [308, 0]
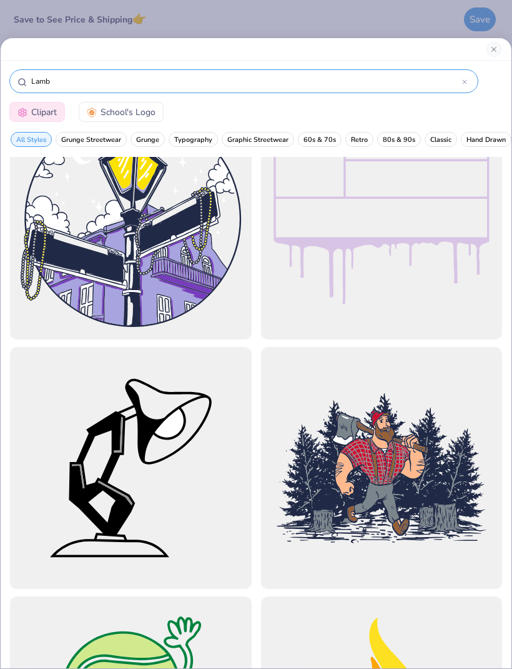
click at [184, 84] on input "Lamb" at bounding box center [246, 81] width 432 height 12
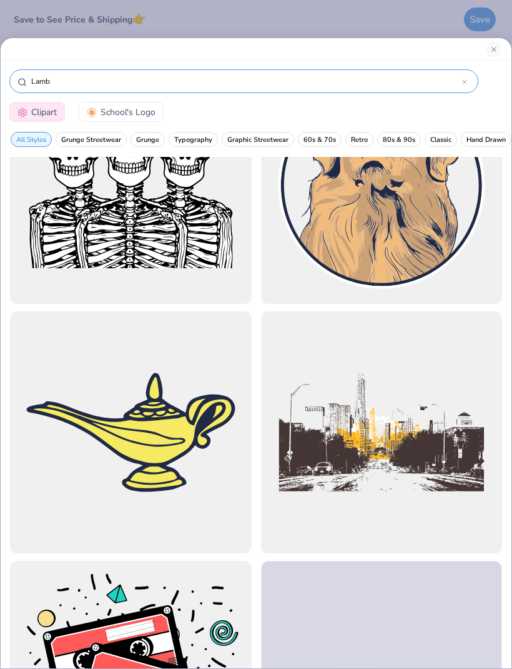
scroll to position [1838, 0]
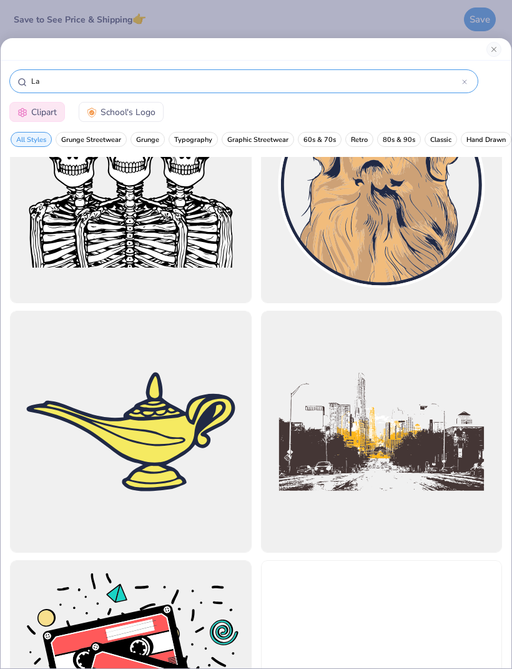
type input "L"
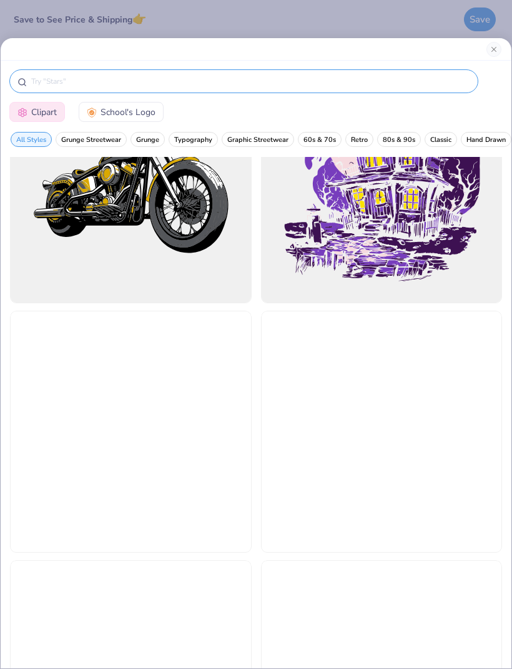
type input "S"
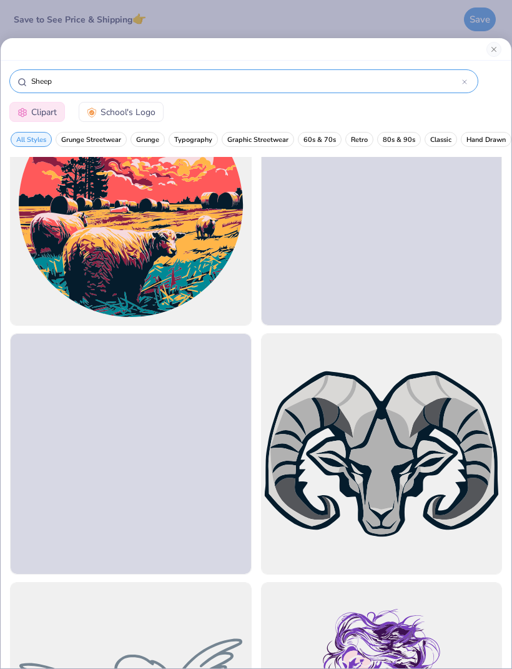
scroll to position [52, 0]
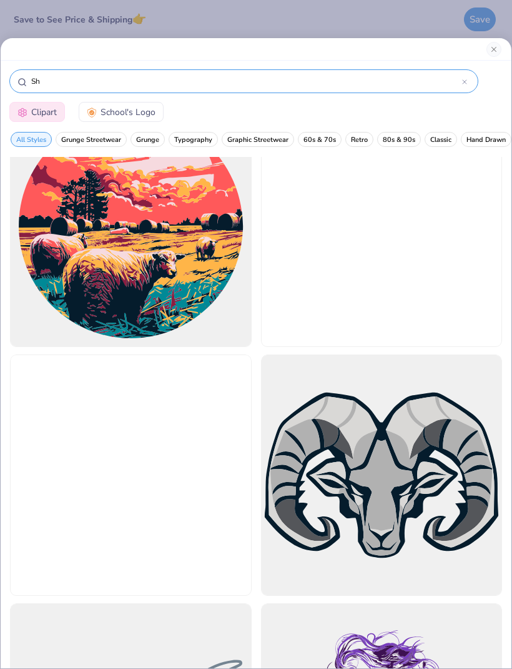
type input "S"
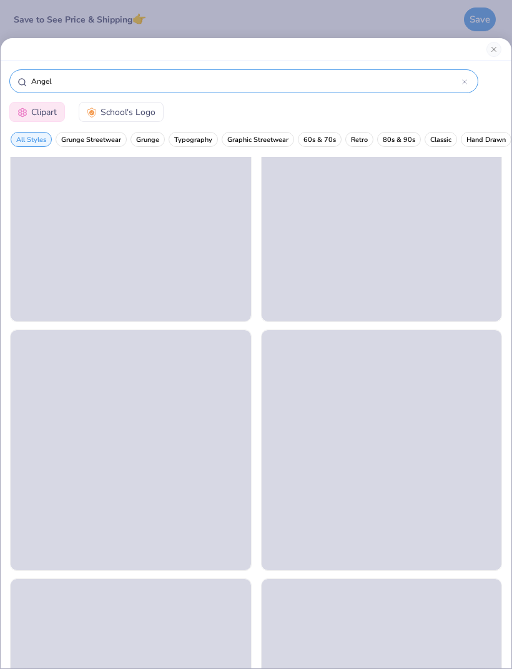
scroll to position [79, 0]
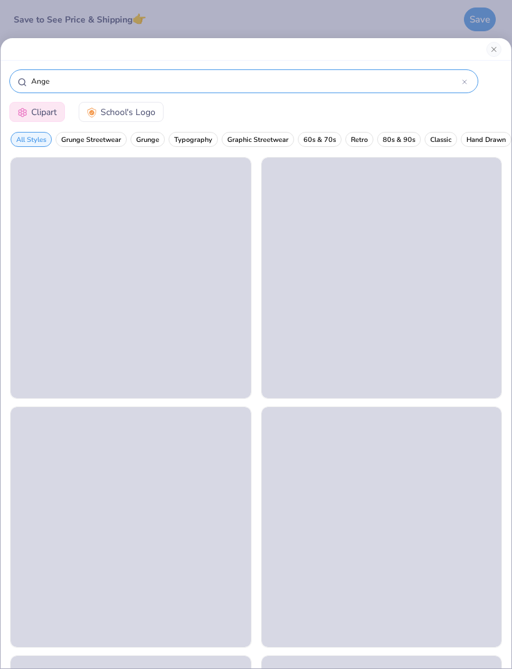
type input "Angel"
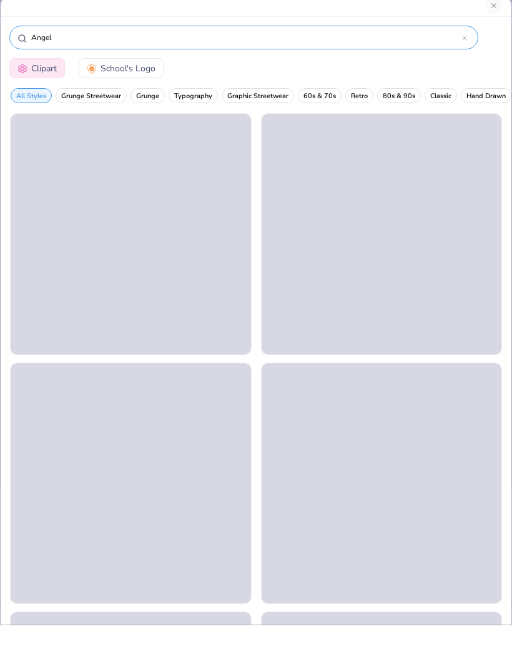
scroll to position [1, 0]
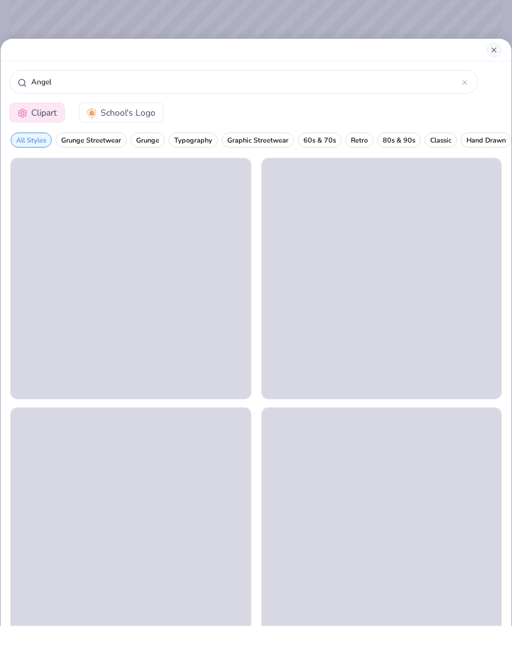
click at [492, 86] on button "Close" at bounding box center [494, 93] width 15 height 15
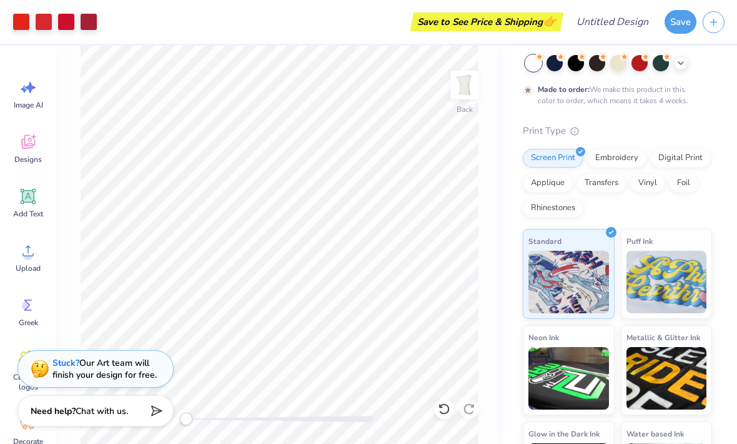
scroll to position [64, 0]
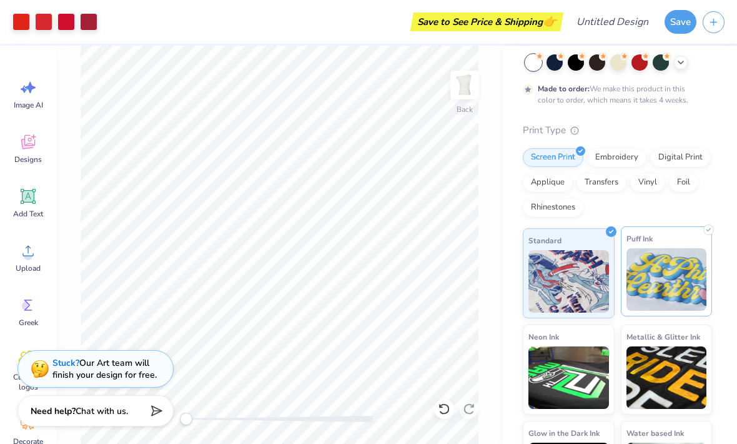
click at [512, 276] on img at bounding box center [667, 279] width 81 height 62
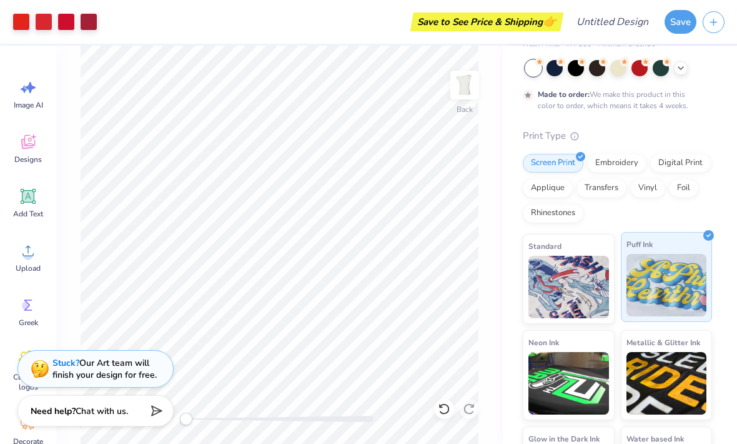
scroll to position [59, 0]
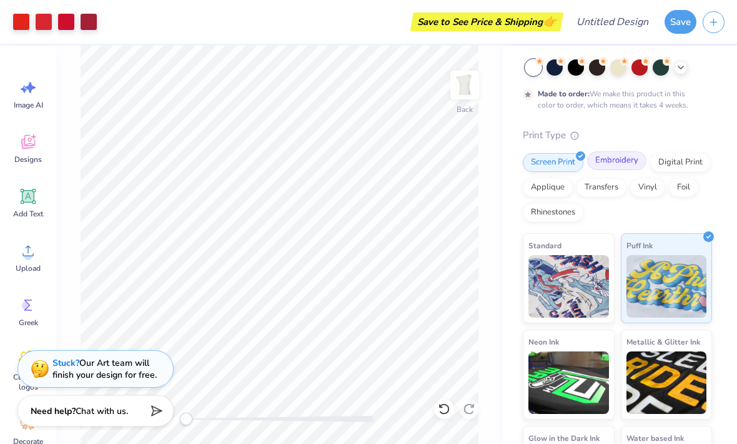
click at [512, 164] on div "Embroidery" at bounding box center [616, 160] width 59 height 19
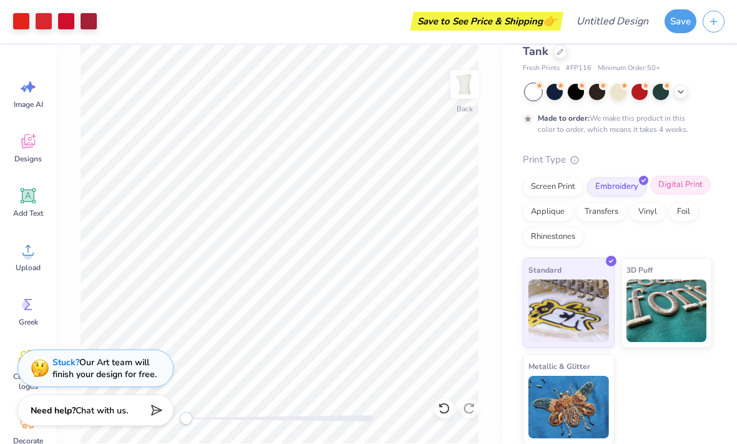
click at [512, 185] on div "Digital Print" at bounding box center [680, 185] width 61 height 19
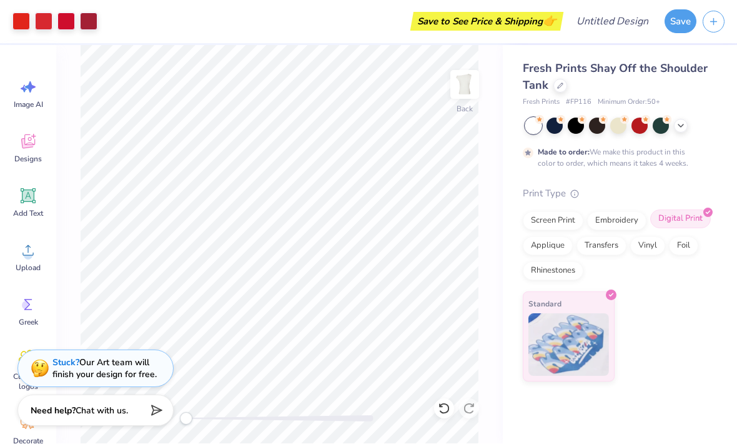
scroll to position [0, 0]
click at [512, 221] on div "Screen Print" at bounding box center [553, 219] width 61 height 19
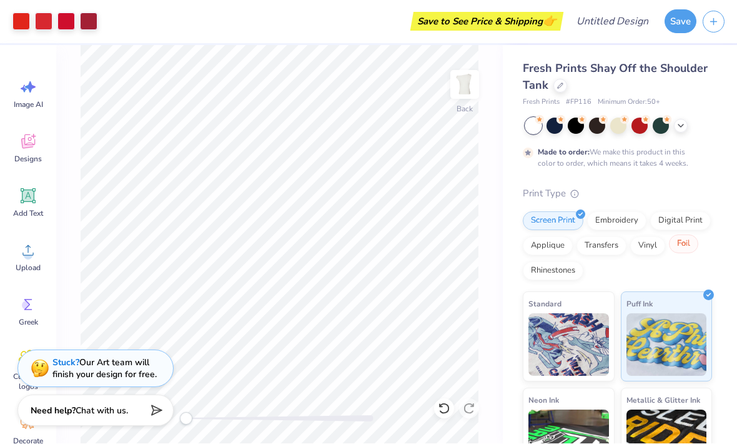
click at [512, 246] on div "Foil" at bounding box center [683, 244] width 29 height 19
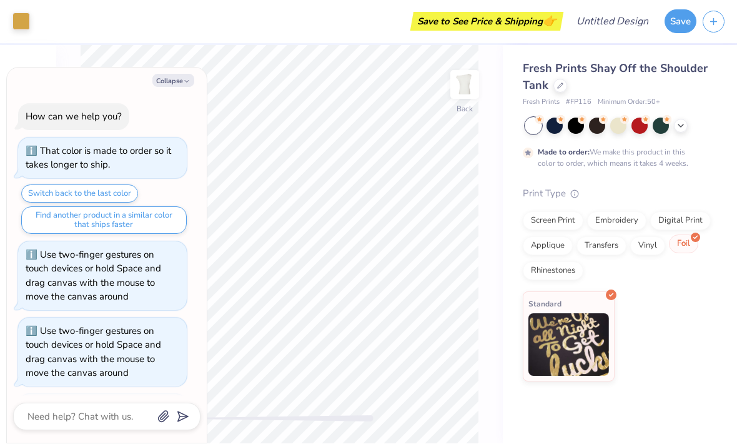
scroll to position [2134, 0]
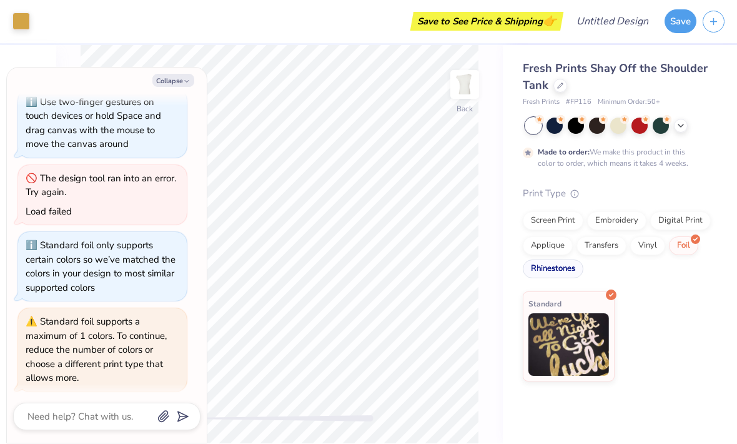
click at [512, 271] on div "Rhinestones" at bounding box center [553, 269] width 61 height 19
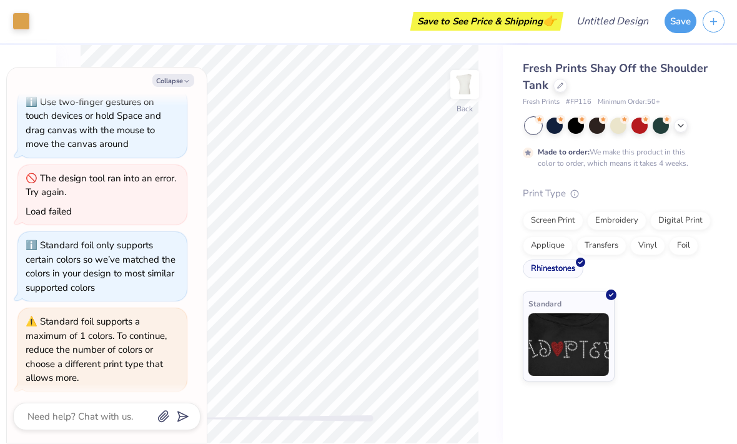
scroll to position [2209, 0]
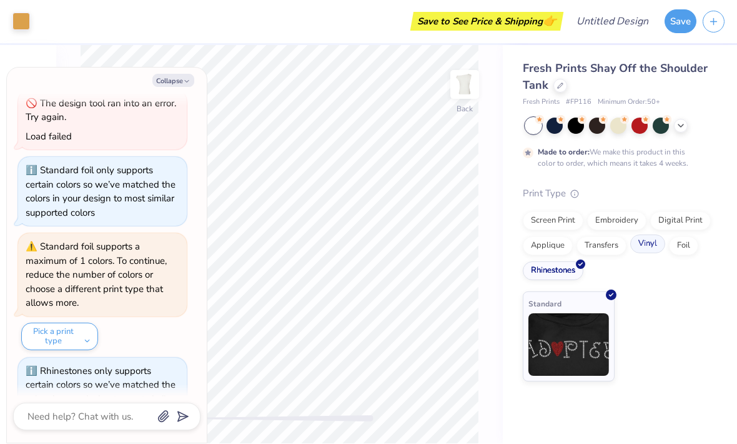
click at [512, 244] on div "Vinyl" at bounding box center [647, 244] width 35 height 19
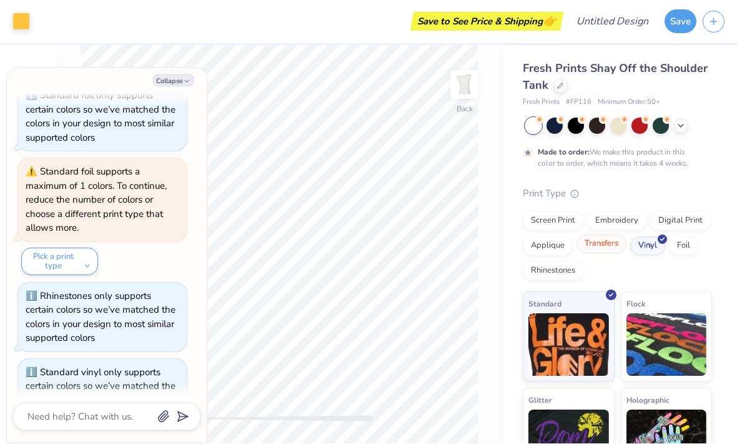
click at [512, 249] on div "Transfers" at bounding box center [602, 244] width 50 height 19
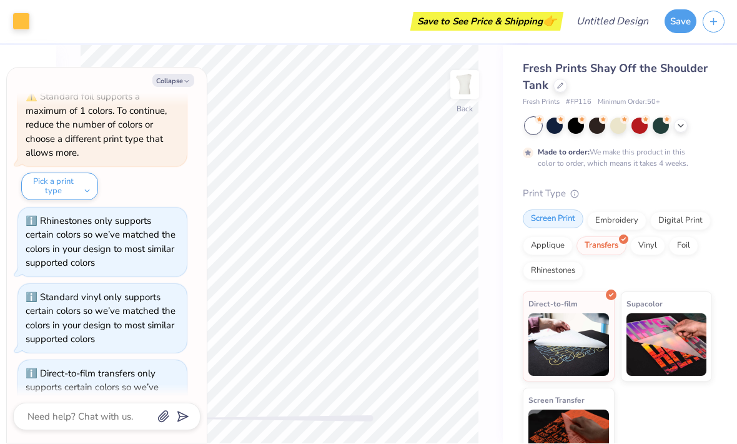
click at [512, 224] on div "Screen Print" at bounding box center [553, 219] width 61 height 19
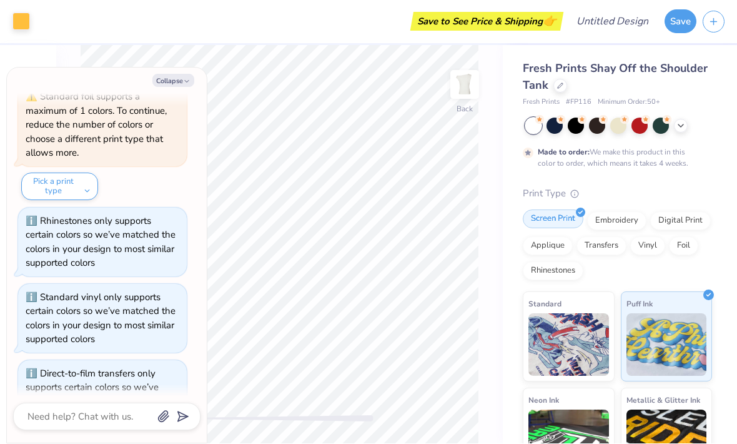
scroll to position [0, 0]
click at [182, 81] on button "Collapse" at bounding box center [173, 80] width 42 height 13
type textarea "x"
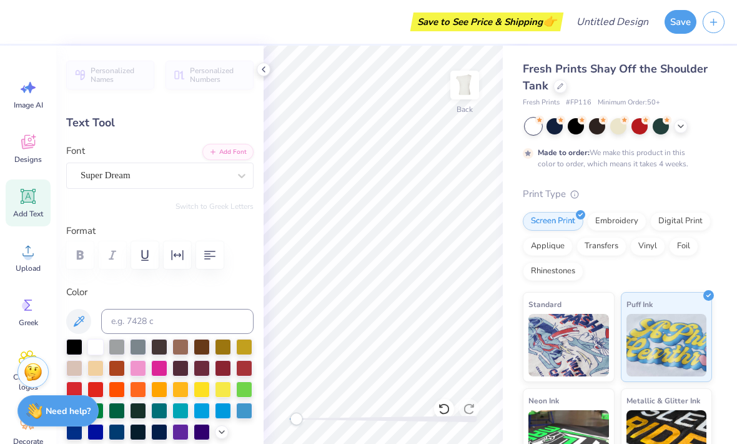
type input "1.31"
type input "2.41"
type input "3.00"
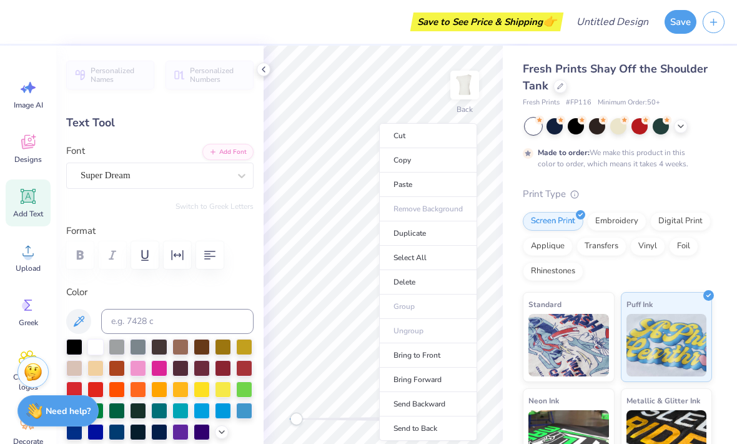
type input "0.0"
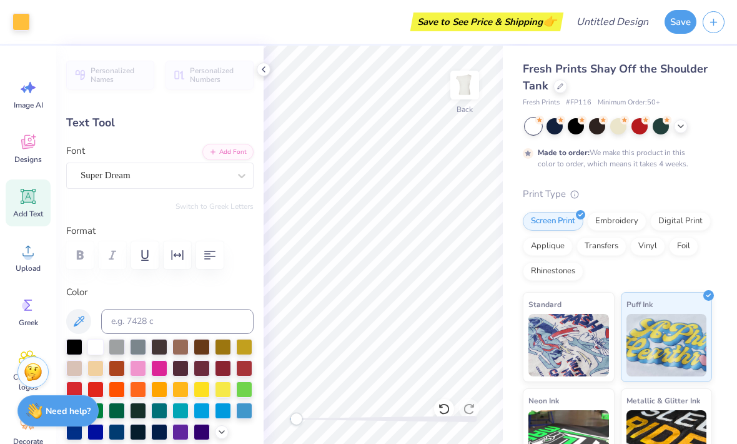
type input "1.68"
type input "1.98"
type input "3.72"
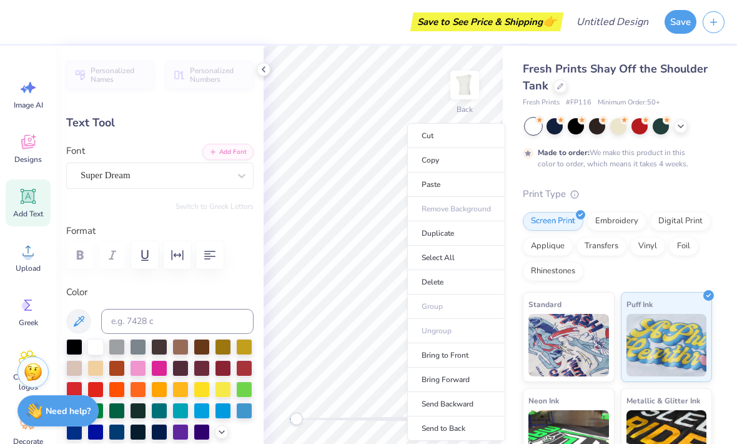
type input "0.0"
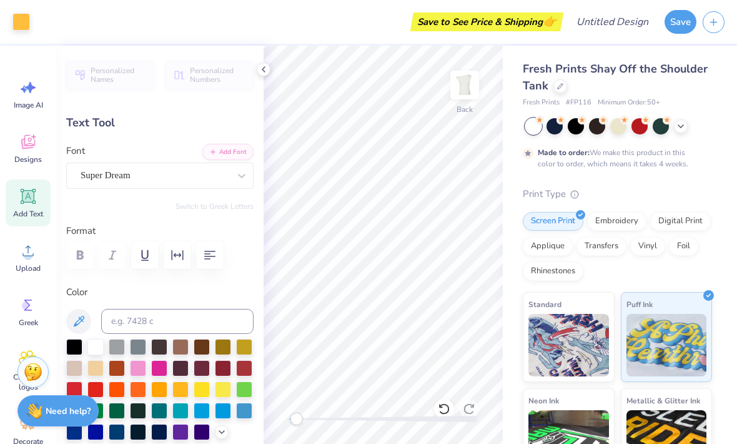
type input "2.62"
type input "2.21"
type input "4.20"
type input "14.7"
type input "1.60"
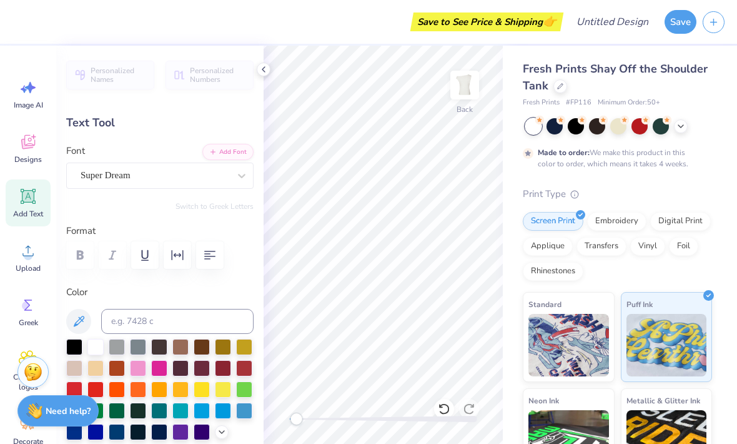
type input "2.19"
type input "4.61"
type input "15.1"
type input "2.62"
type input "2.21"
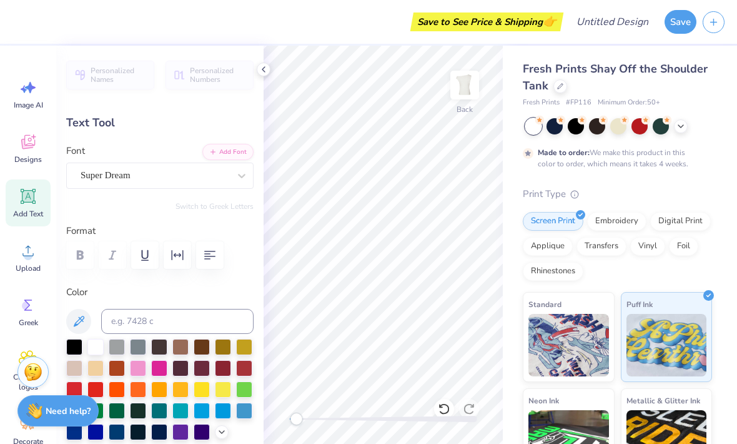
type input "4.03"
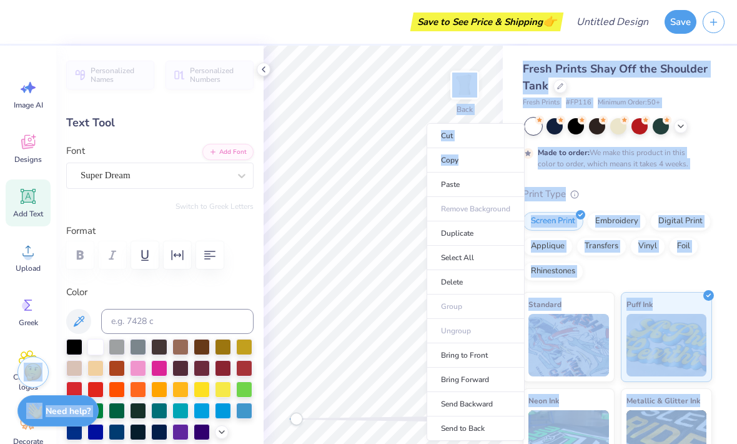
type input "0.0"
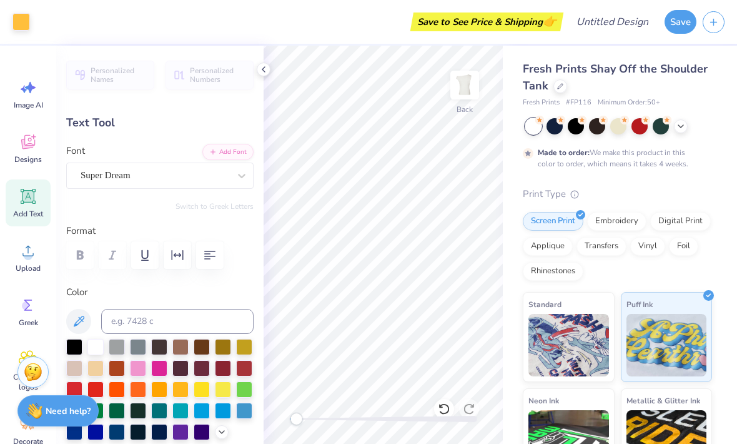
type input "1.60"
type input "2.19"
type input "4.61"
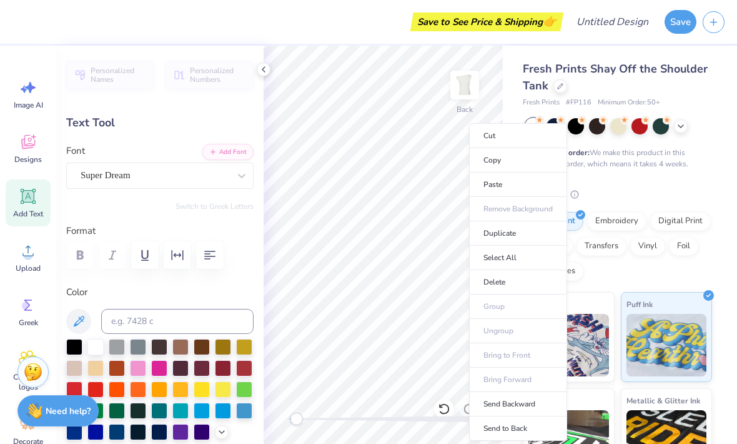
type input "0.0"
type input "1.88"
type input "2.41"
type input "3.01"
type input "11.9"
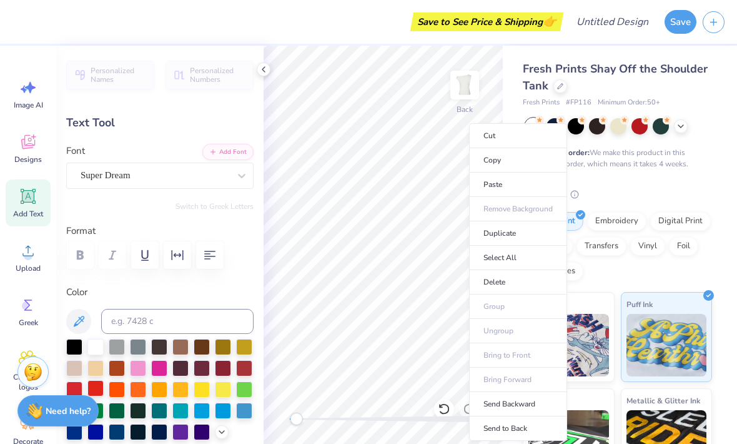
click at [96, 389] on div at bounding box center [95, 388] width 16 height 16
type input "1.72"
type input "2.37"
type input "3.02"
type input "12.7"
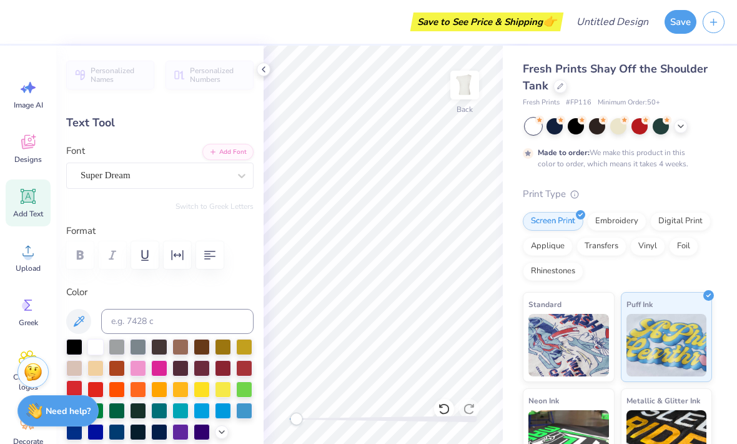
click at [74, 387] on div at bounding box center [74, 388] width 16 height 16
type input "0.99"
type input "2.22"
type input "3.49"
type input "10.9"
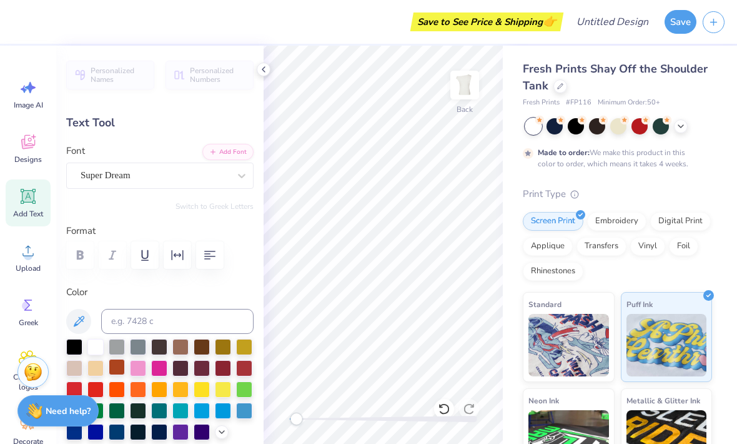
click at [113, 370] on div at bounding box center [117, 367] width 16 height 16
type input "1.31"
type input "2.41"
type input "3.00"
type input "13.1"
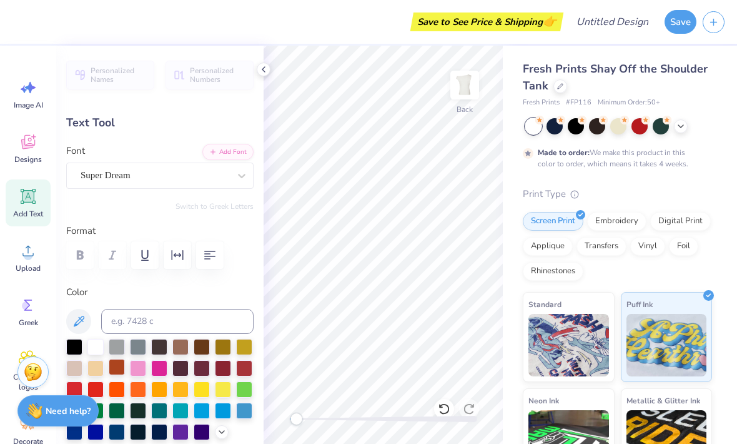
type input "0.99"
type input "2.22"
type input "3.38"
type input "10.9"
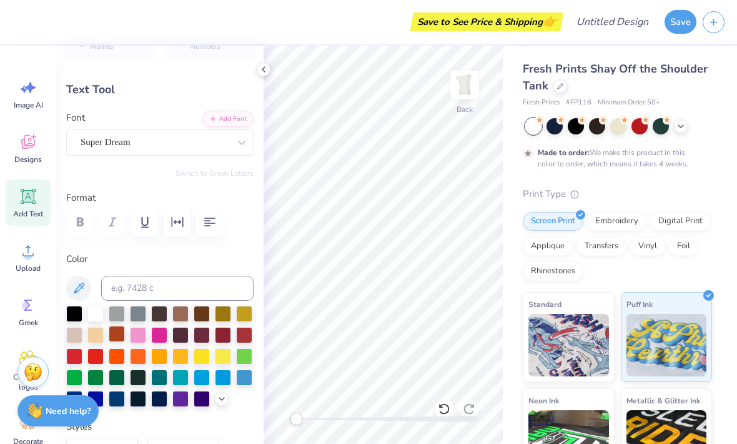
scroll to position [32, 0]
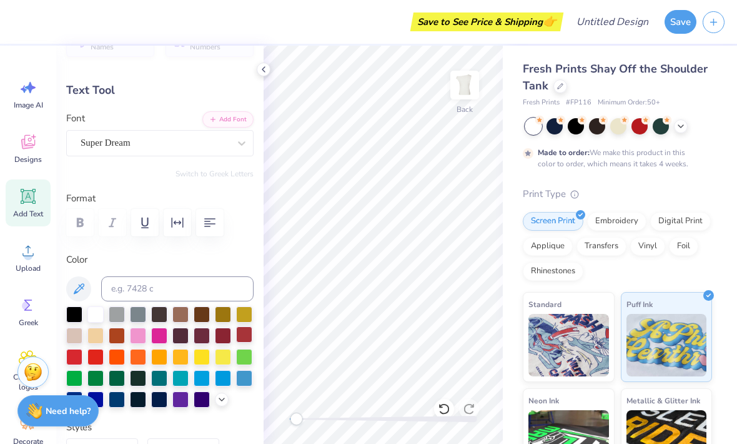
click at [239, 338] on div at bounding box center [244, 334] width 16 height 16
type input "1.31"
type input "2.41"
type input "3.00"
type input "13.1"
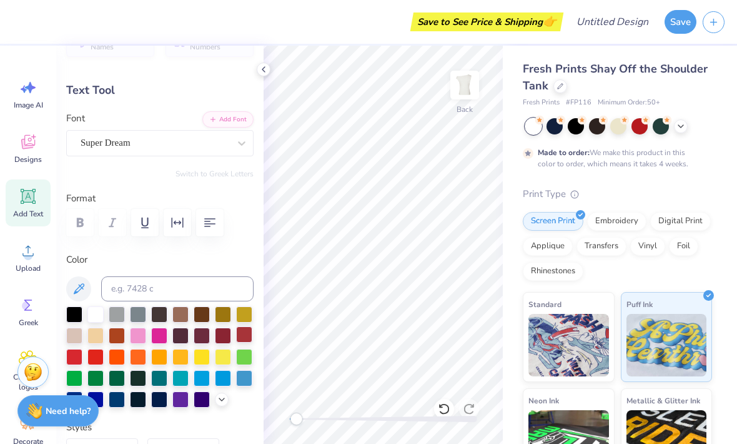
type input "1.72"
type input "2.37"
type input "12.7"
type input "1.31"
type input "2.41"
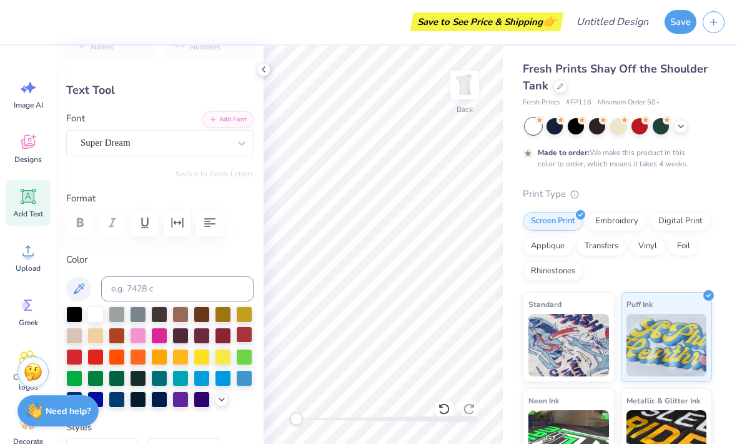
type input "13.1"
click at [218, 339] on div at bounding box center [223, 334] width 16 height 16
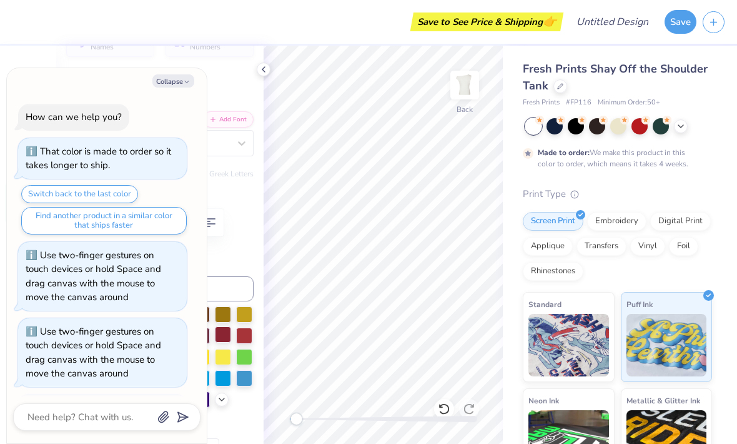
scroll to position [2482, 0]
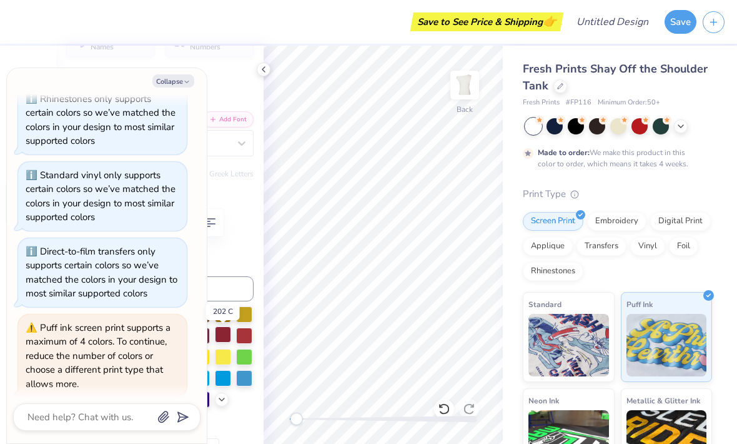
type textarea "x"
type input "1.68"
type input "1.98"
type input "3.62"
type input "11.9"
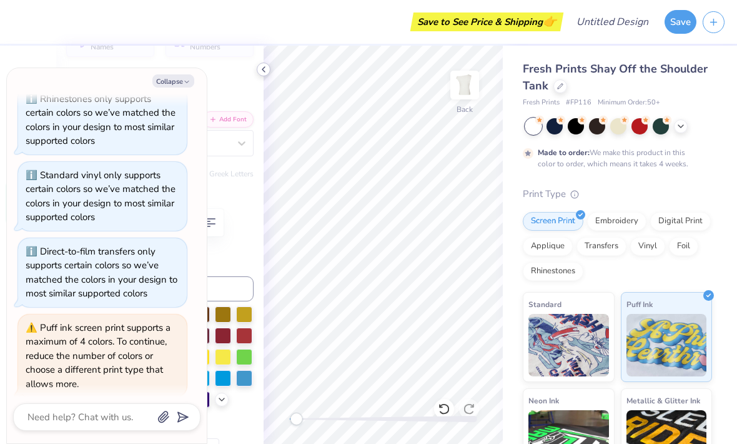
click at [259, 72] on icon at bounding box center [264, 69] width 10 height 10
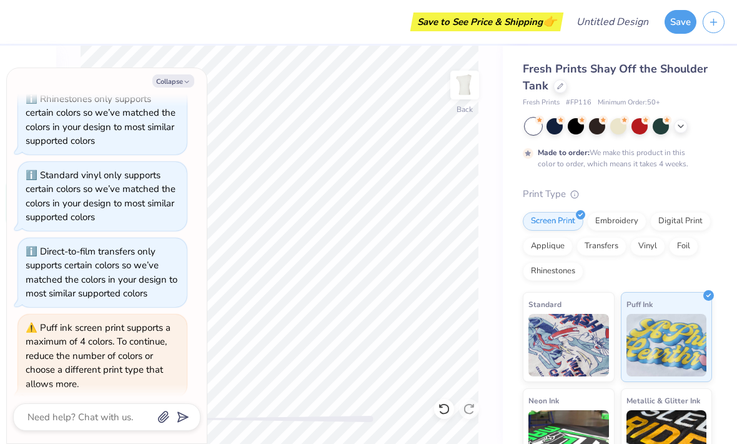
type textarea "x"
type input "1.31"
type input "2.41"
type input "3.00"
type input "13.1"
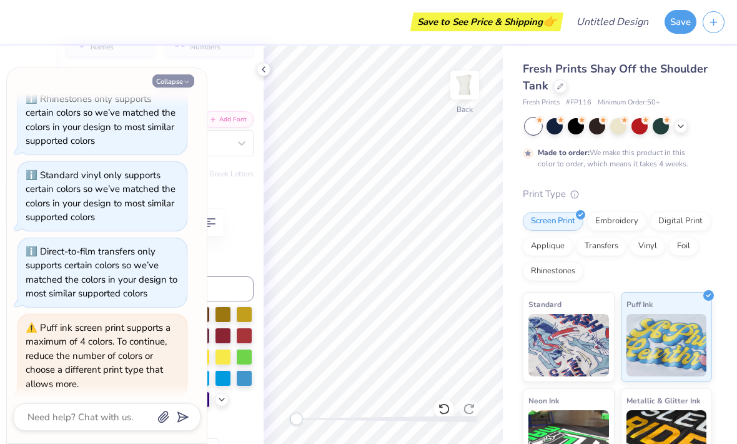
click at [180, 81] on button "Collapse" at bounding box center [173, 80] width 42 height 13
type textarea "x"
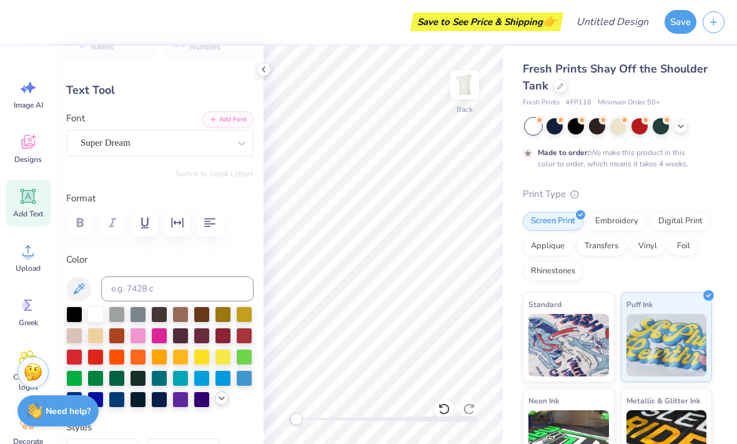
click at [216, 399] on div at bounding box center [222, 398] width 14 height 14
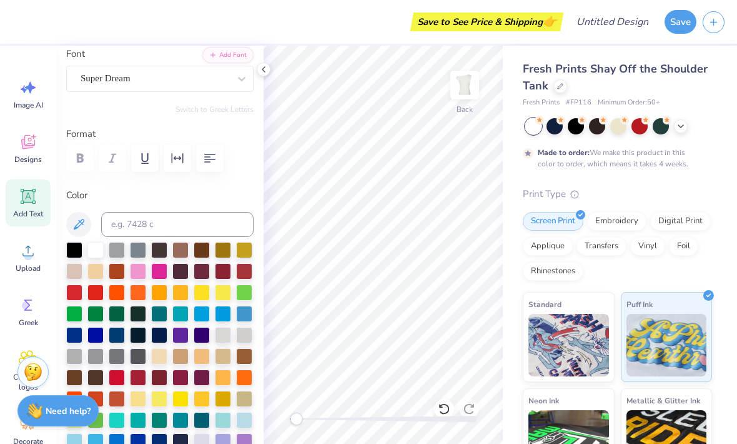
scroll to position [102, 0]
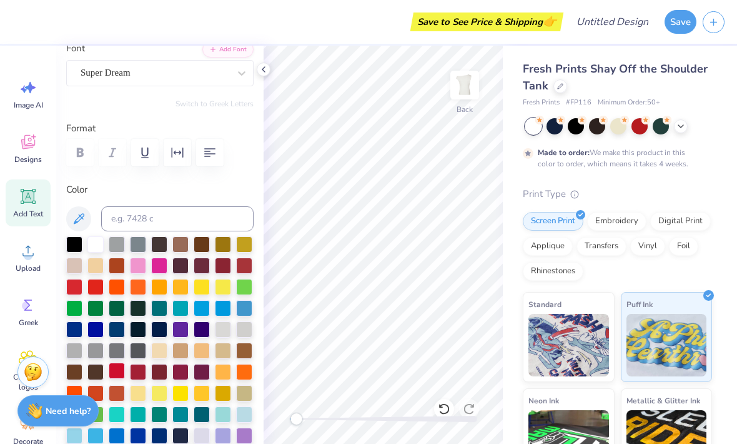
click at [114, 374] on div at bounding box center [117, 370] width 16 height 16
type input "1.68"
type input "1.98"
type input "3.42"
type input "11.9"
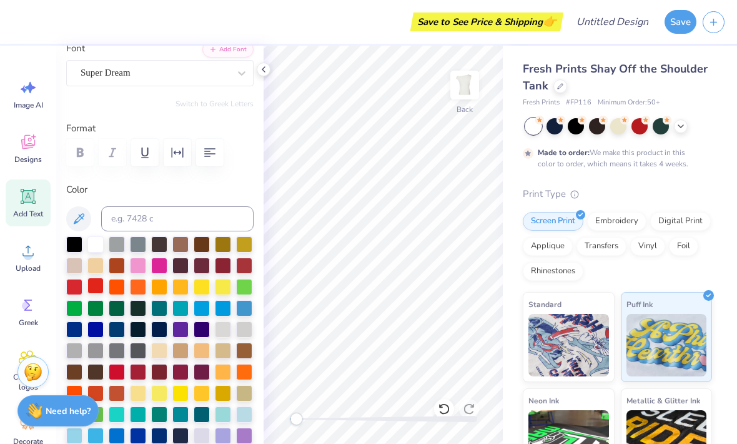
click at [95, 291] on div at bounding box center [95, 285] width 16 height 16
type input "2.62"
type input "2.21"
type input "3.96"
type input "14.7"
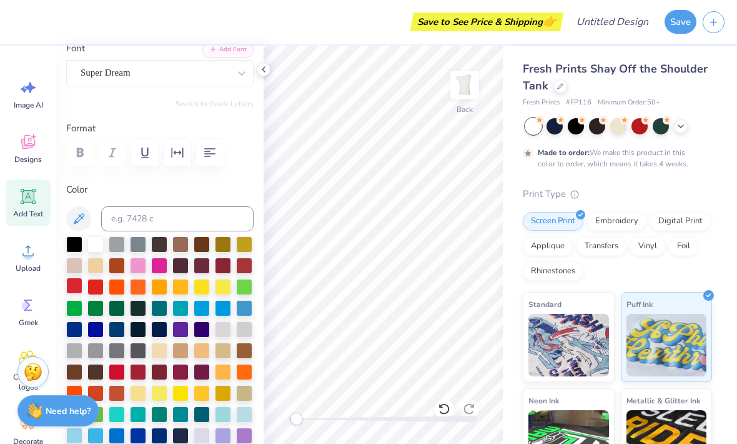
click at [79, 291] on div at bounding box center [74, 285] width 16 height 16
type input "1.60"
type input "2.19"
type input "4.31"
click at [201, 268] on div at bounding box center [202, 264] width 16 height 16
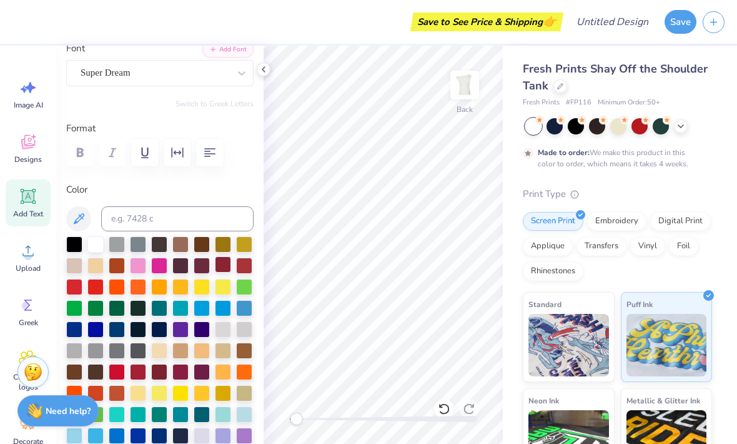
click at [221, 272] on div at bounding box center [223, 264] width 16 height 16
click at [246, 281] on div at bounding box center [244, 285] width 16 height 16
click at [244, 267] on div "7488 C" at bounding box center [244, 262] width 38 height 17
click at [244, 269] on div at bounding box center [244, 264] width 16 height 16
type input "0.0"
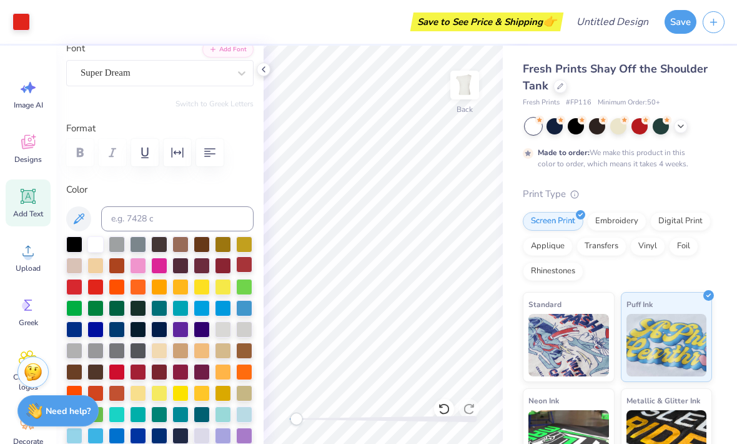
type input "1.88"
type input "2.41"
type input "3.00"
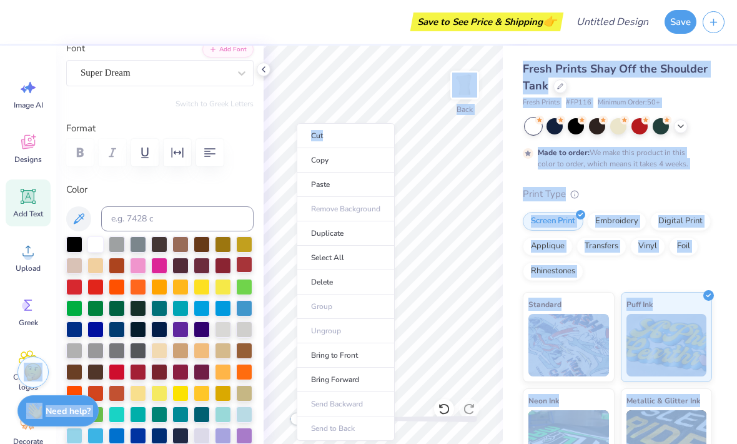
type input "0.0"
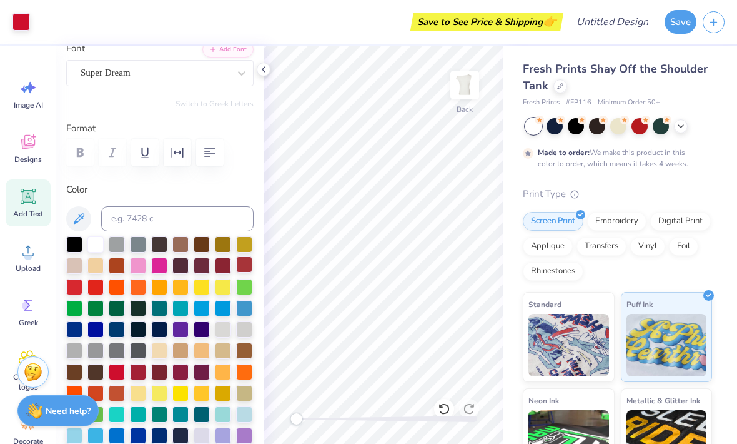
type input "1.31"
type input "0.0"
type input "1.68"
type input "1.98"
type input "3.32"
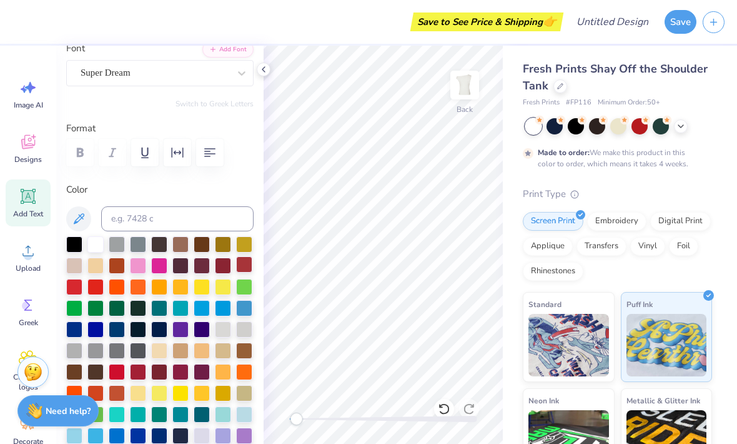
type input "0.0"
click at [512, 172] on div "Fresh Prints Shay Off the Shoulder Tank Fresh Prints # FP116 Minimum Order: 50 …" at bounding box center [617, 318] width 189 height 514
type input "1.60"
type input "2.19"
type input "4.31"
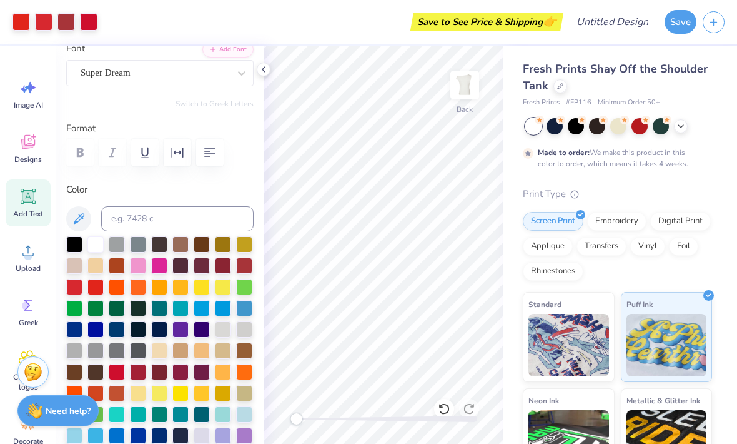
type input "15.1"
type input "2.62"
type input "2.21"
type input "3.82"
type input "14.7"
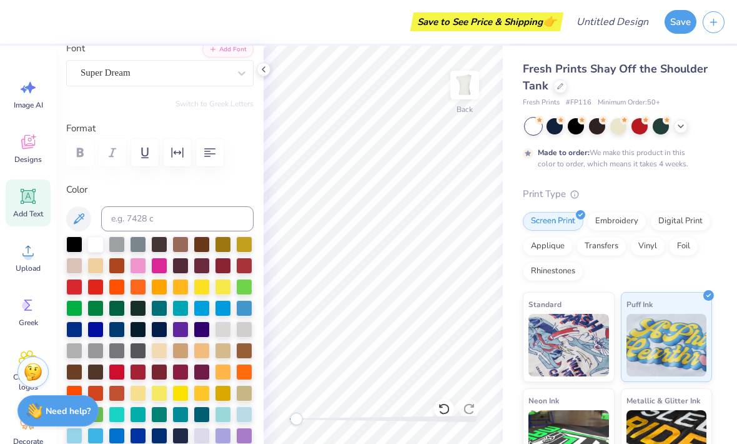
type input "1.68"
type input "1.98"
type input "3.42"
type input "11.9"
type input "1.31"
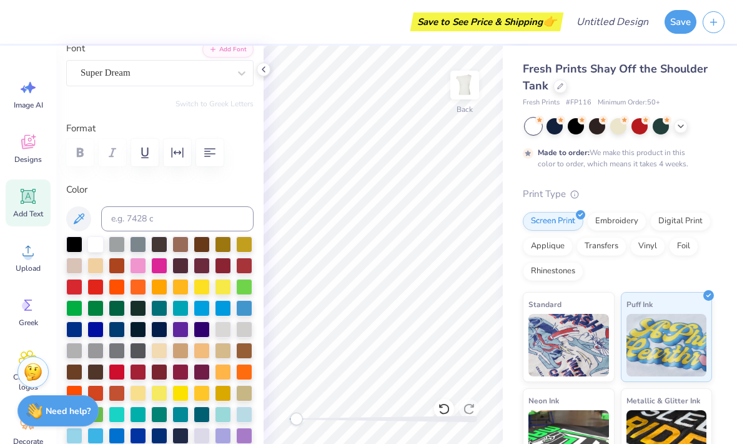
type input "2.41"
type input "3.00"
type input "0.0"
type input "0.99"
type input "2.22"
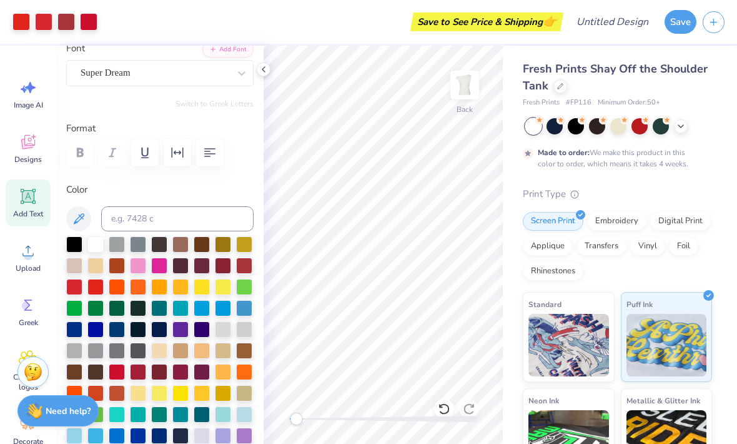
type input "3.20"
type input "0.0"
click at [31, 312] on icon at bounding box center [28, 305] width 19 height 19
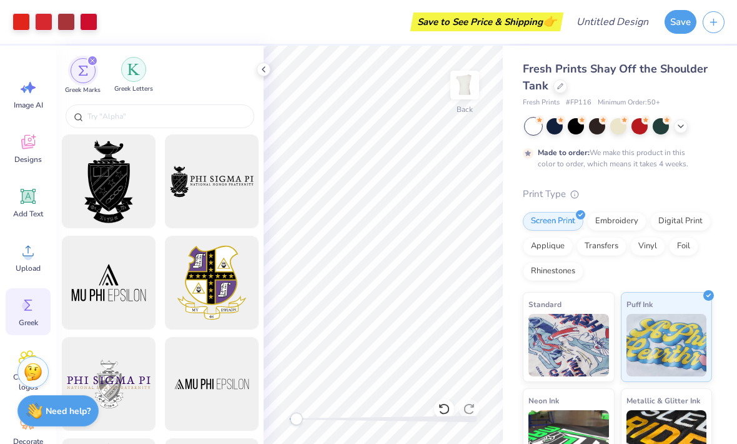
click at [131, 74] on img "filter for Greek Letters" at bounding box center [133, 69] width 12 height 12
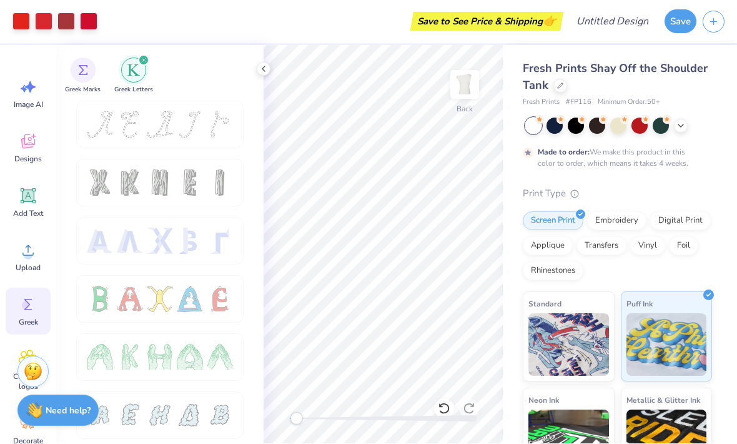
scroll to position [0, 0]
click at [202, 187] on div at bounding box center [190, 183] width 26 height 26
click at [31, 154] on span "Designs" at bounding box center [27, 159] width 27 height 10
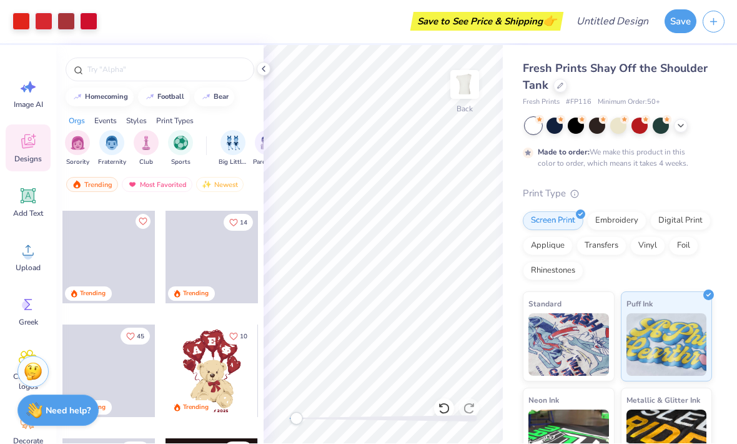
scroll to position [106, 0]
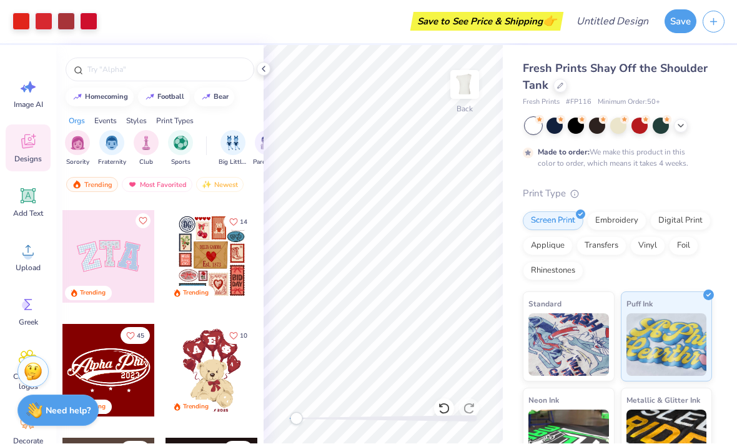
click at [211, 369] on div at bounding box center [212, 370] width 92 height 92
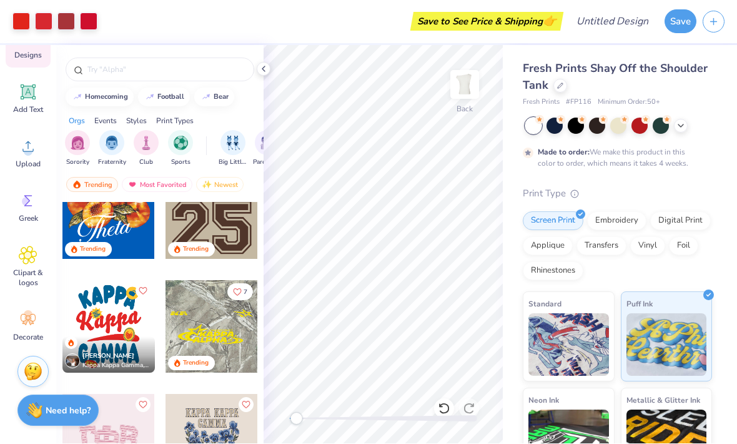
scroll to position [104, 0]
click at [29, 322] on icon at bounding box center [28, 319] width 15 height 11
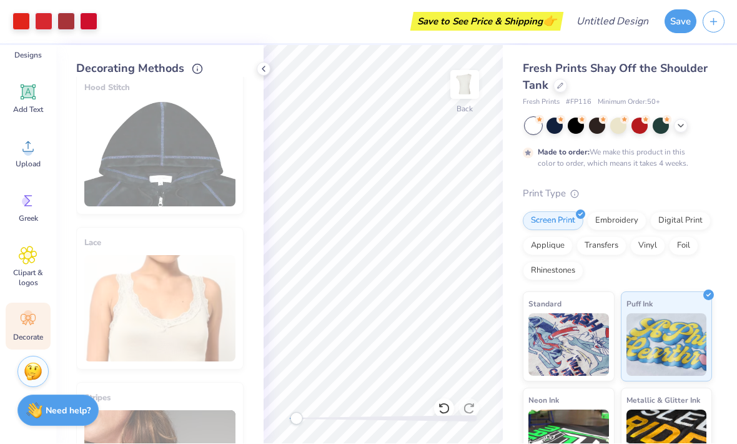
scroll to position [171, 0]
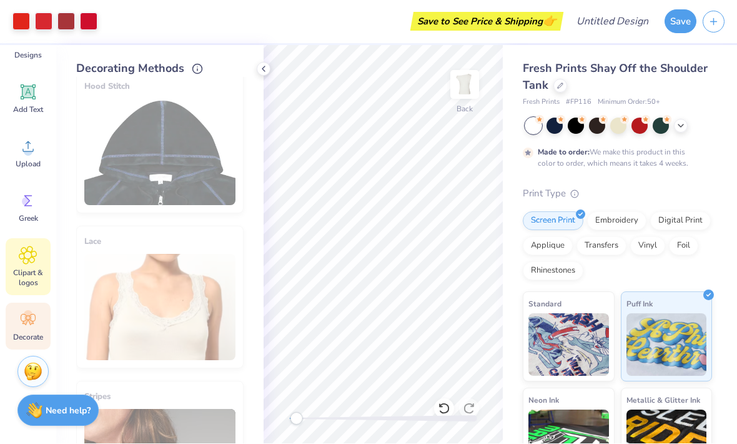
click at [27, 268] on span "Clipart & logos" at bounding box center [27, 278] width 41 height 20
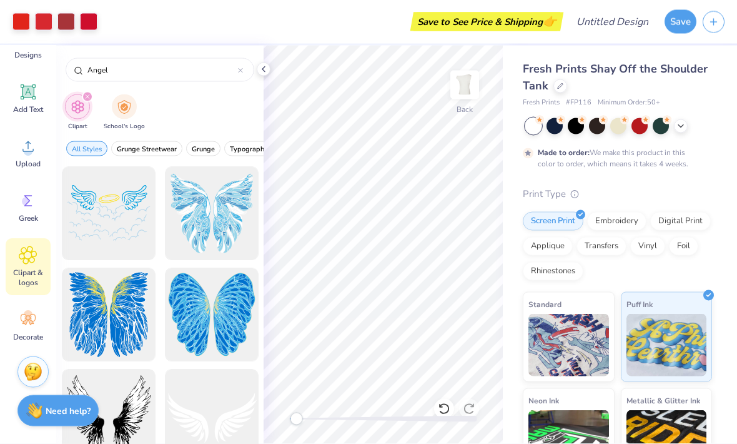
scroll to position [0, 0]
click at [126, 236] on div at bounding box center [108, 213] width 103 height 103
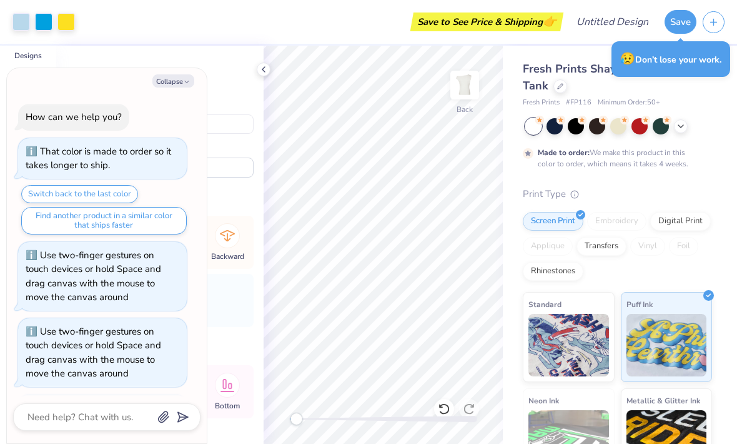
scroll to position [2604, 0]
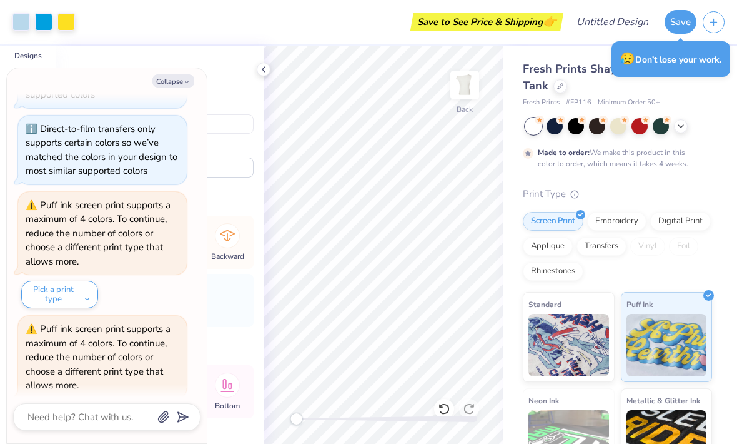
type textarea "x"
type input "9.89"
type input "6.70"
type input "8.16"
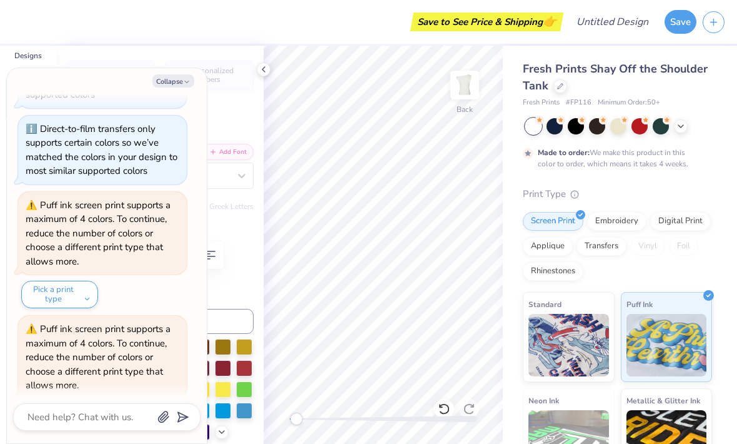
type textarea "x"
type input "1.60"
type input "2.19"
type input "4.93"
type input "15.1"
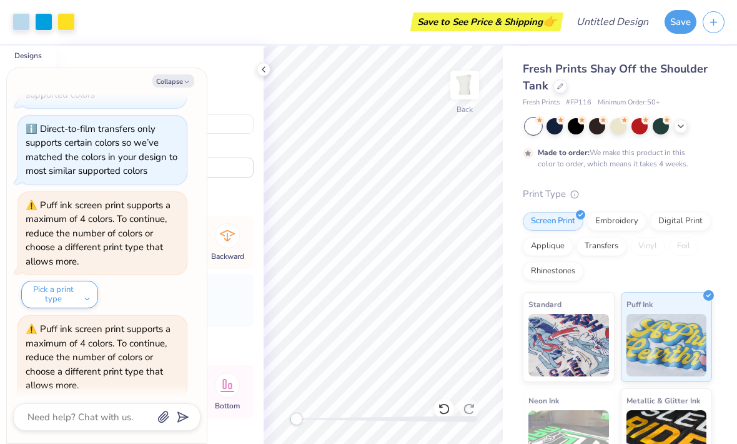
type textarea "x"
type input "8.0"
type textarea "x"
type input "14.2"
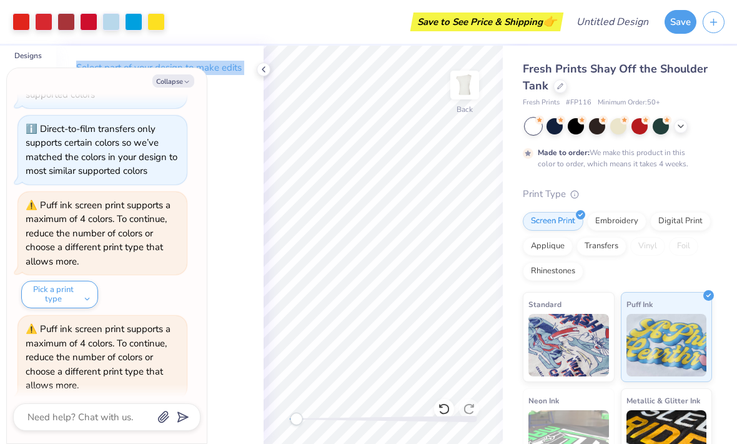
click at [512, 186] on div "Fresh Prints Shay Off the Shoulder Tank Fresh Prints # FP116 Minimum Order: 50 …" at bounding box center [617, 318] width 189 height 514
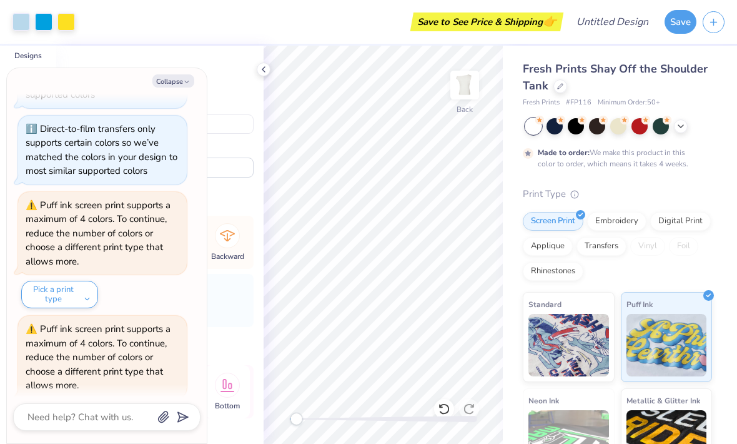
click at [226, 382] on icon at bounding box center [228, 385] width 14 height 13
click at [224, 242] on icon at bounding box center [227, 235] width 25 height 25
type textarea "x"
type input "12.97"
click at [231, 241] on icon at bounding box center [227, 235] width 25 height 25
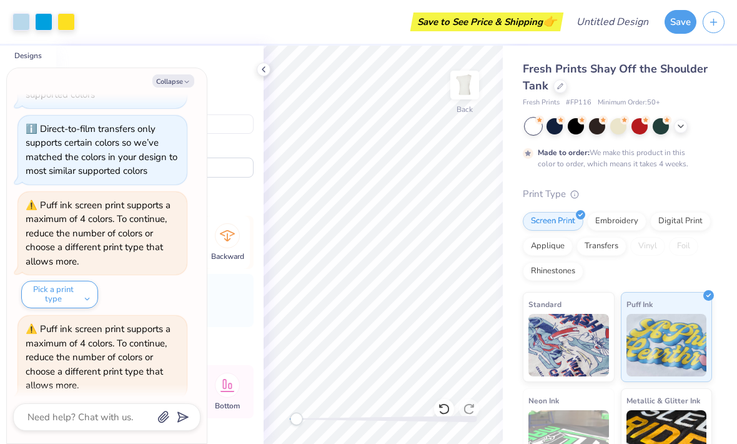
type textarea "x"
type input "3.74"
click at [227, 237] on icon at bounding box center [227, 235] width 25 height 25
click at [221, 246] on icon at bounding box center [227, 235] width 25 height 25
type textarea "x"
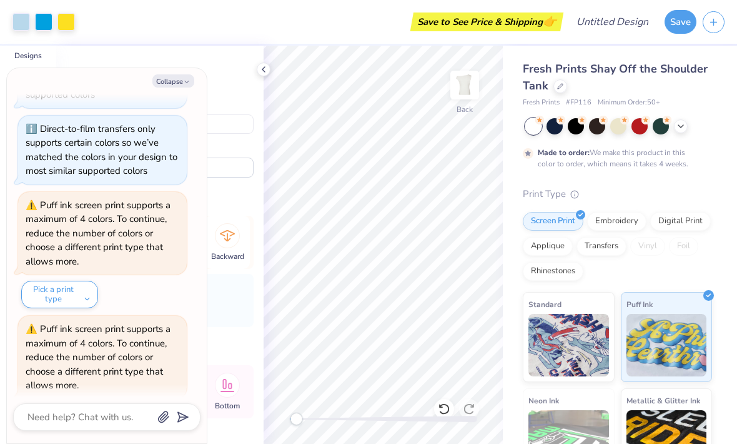
type input "3.85"
click at [224, 236] on icon at bounding box center [227, 235] width 15 height 11
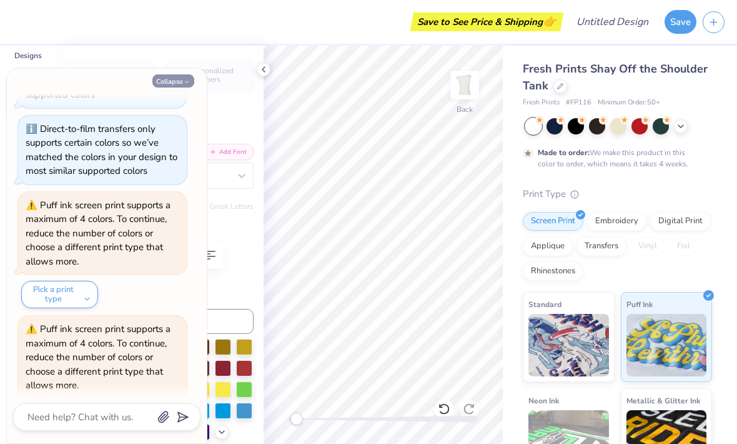
click at [178, 83] on button "Collapse" at bounding box center [173, 80] width 42 height 13
type textarea "x"
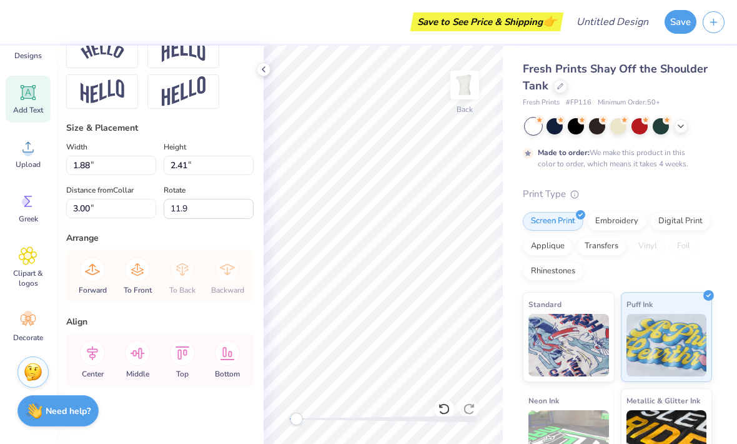
scroll to position [583, 0]
click at [87, 272] on icon at bounding box center [92, 269] width 15 height 11
click at [85, 274] on icon at bounding box center [92, 269] width 25 height 25
click at [92, 277] on icon at bounding box center [92, 269] width 25 height 25
click at [94, 270] on icon at bounding box center [92, 269] width 25 height 25
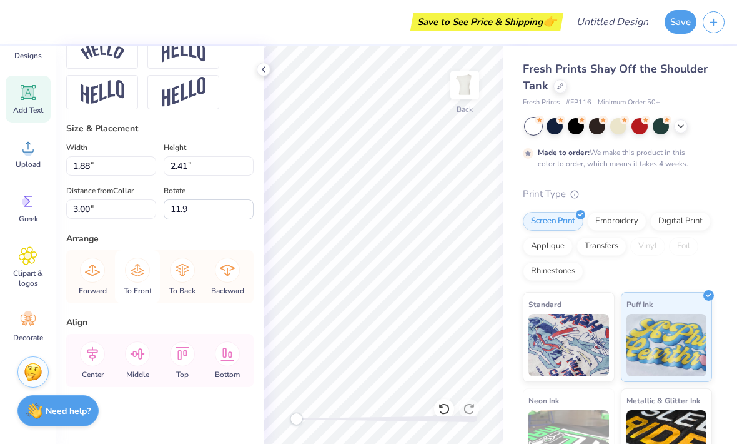
click at [140, 274] on icon at bounding box center [137, 269] width 25 height 25
type input "1.72"
type input "2.37"
click at [136, 272] on icon at bounding box center [137, 270] width 12 height 12
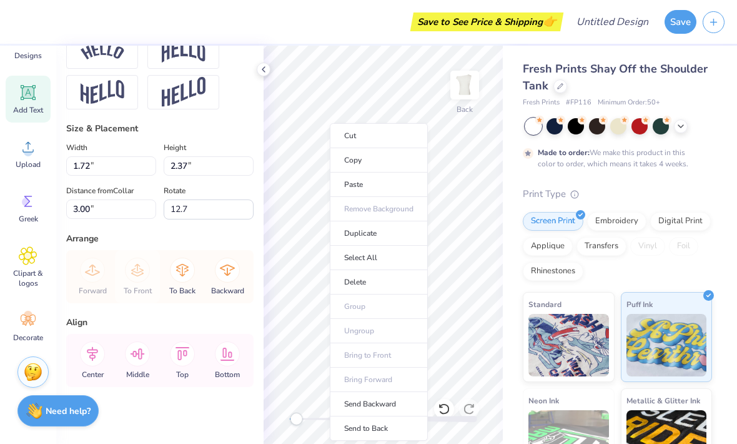
type input "0.0"
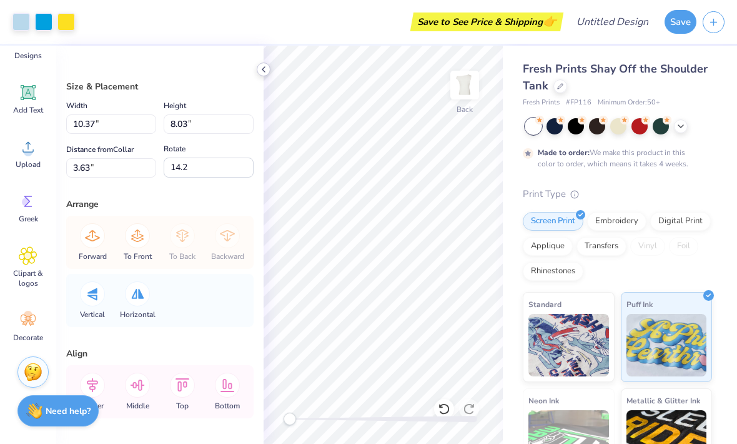
click at [264, 66] on icon at bounding box center [264, 69] width 10 height 10
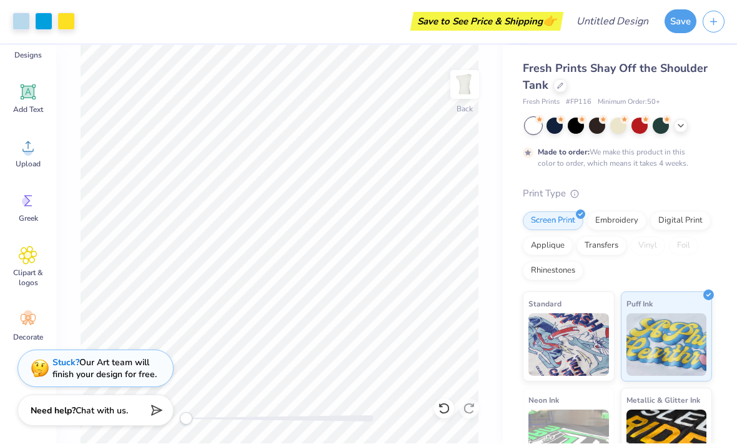
scroll to position [104, 0]
click at [512, 22] on button "Save" at bounding box center [681, 20] width 32 height 24
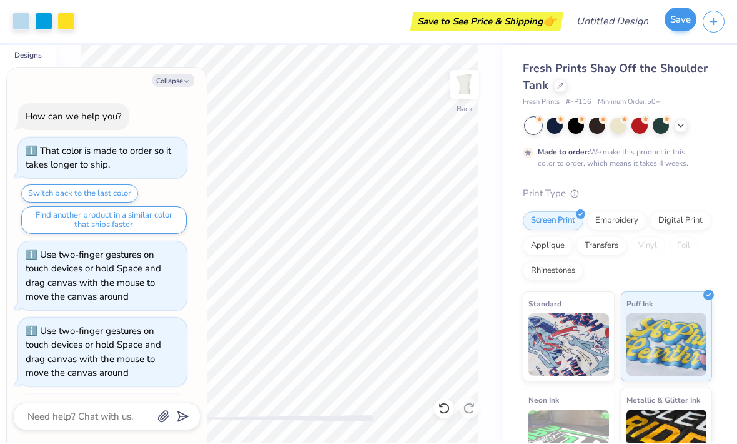
scroll to position [2760, 0]
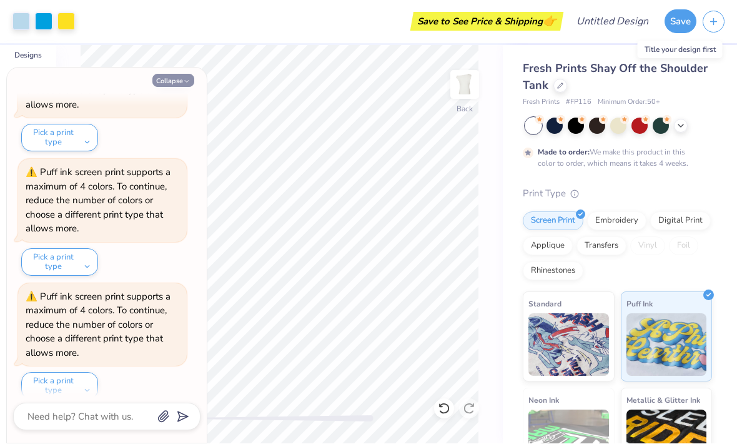
click at [179, 79] on button "Collapse" at bounding box center [173, 80] width 42 height 13
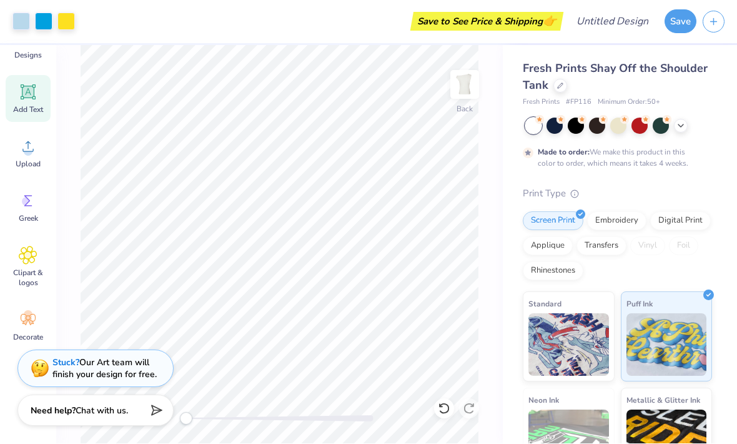
click at [29, 106] on span "Add Text" at bounding box center [28, 110] width 30 height 10
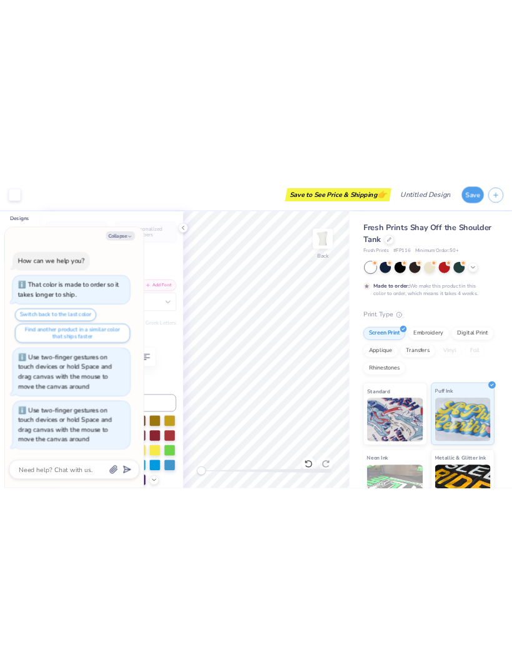
scroll to position [2883, 0]
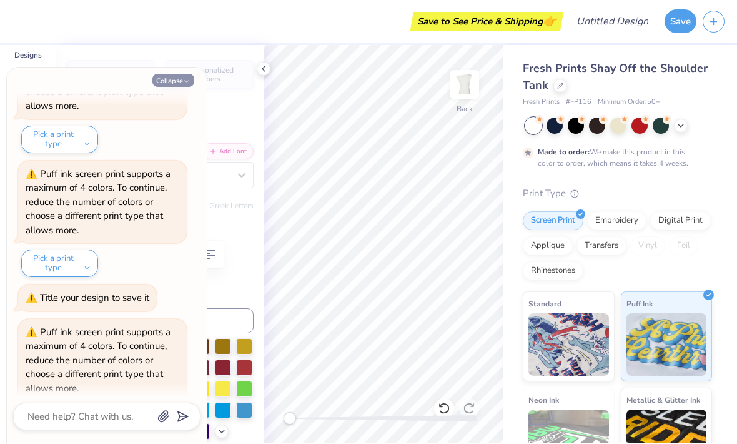
click at [184, 74] on button "Collapse" at bounding box center [173, 80] width 42 height 13
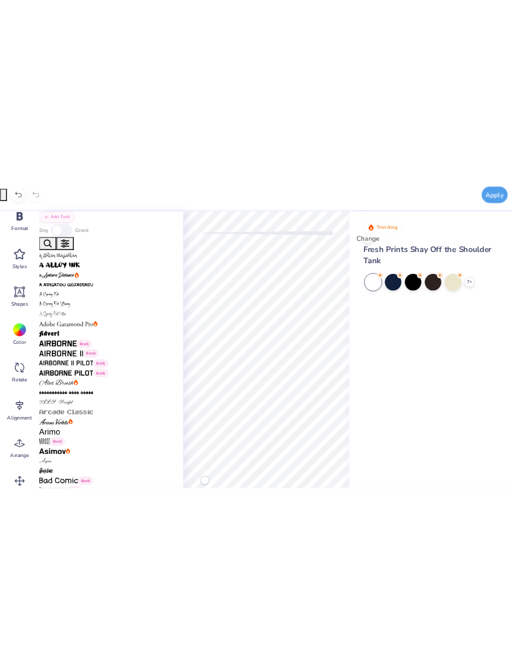
scroll to position [0, 0]
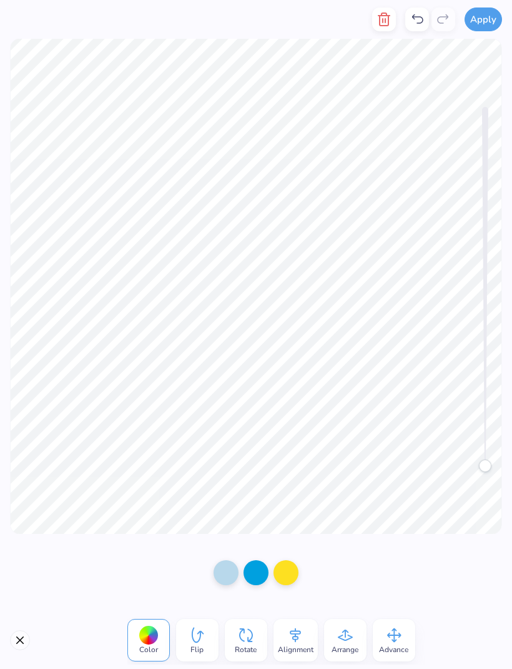
click at [385, 24] on icon "button" at bounding box center [384, 19] width 15 height 15
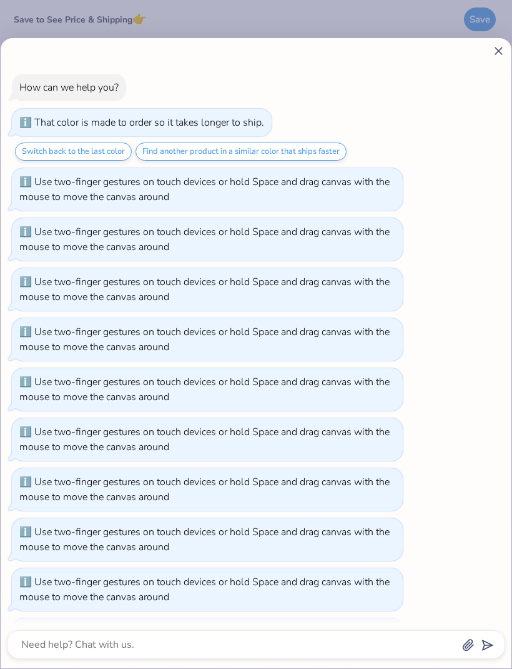
scroll to position [1689, 0]
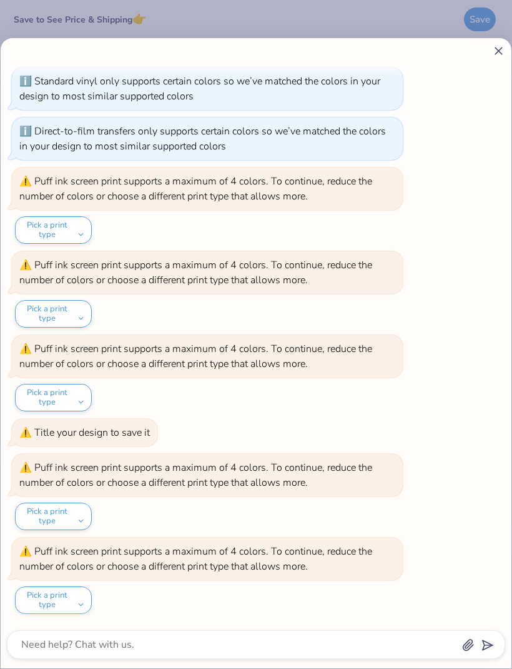
click at [496, 51] on icon at bounding box center [498, 50] width 13 height 13
type textarea "x"
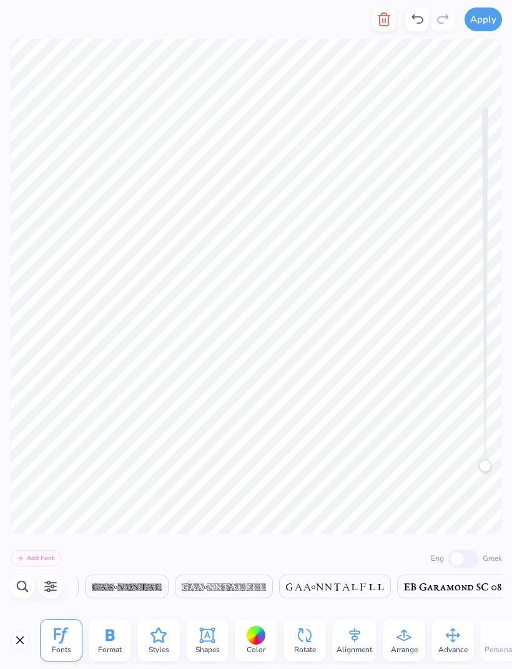
scroll to position [0, 9723]
click at [391, 20] on icon "button" at bounding box center [384, 19] width 15 height 15
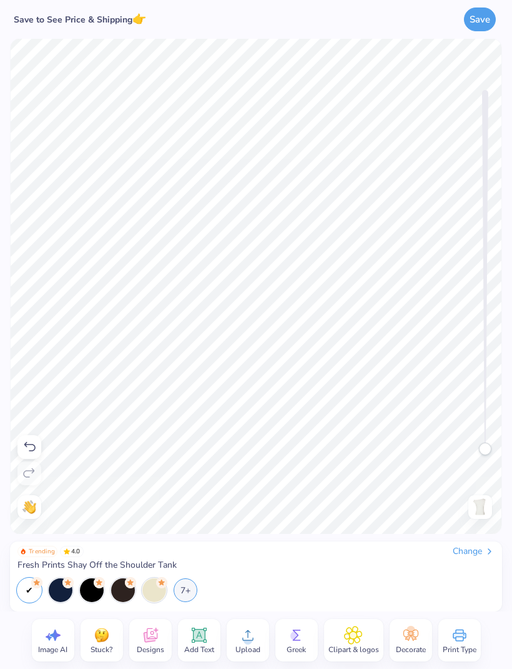
click at [364, 645] on span "Clipart & logos" at bounding box center [354, 649] width 51 height 10
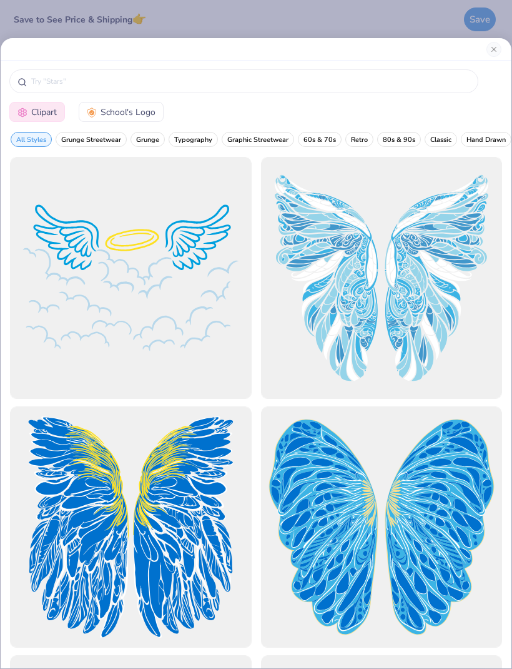
type input "Angel"
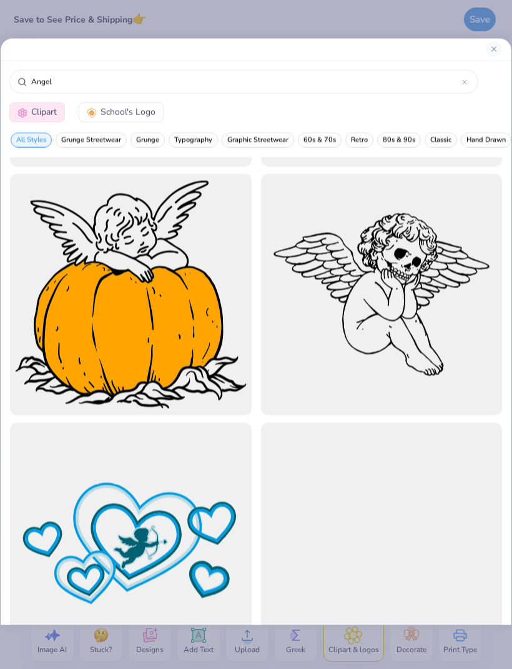
scroll to position [9197, 0]
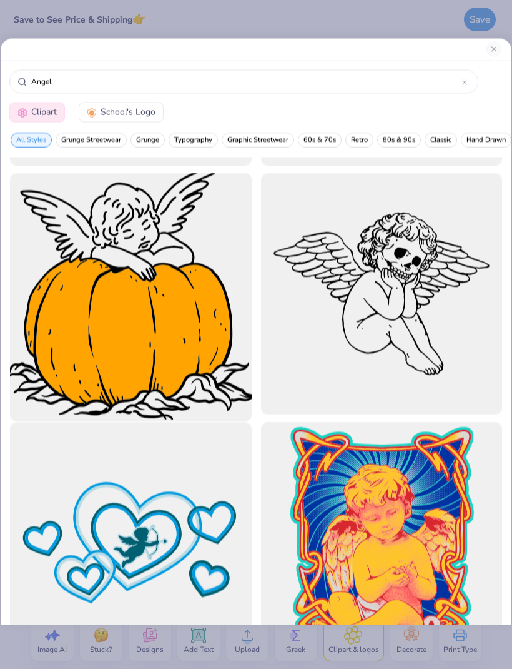
click at [198, 366] on div at bounding box center [131, 294] width 266 height 266
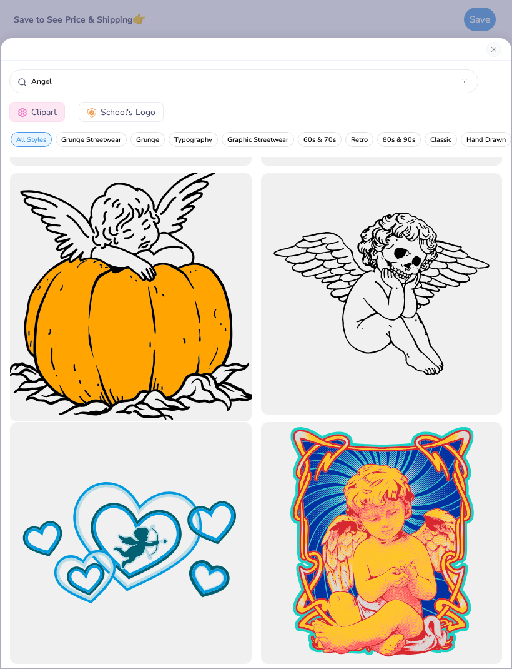
click at [179, 335] on div at bounding box center [131, 294] width 266 height 266
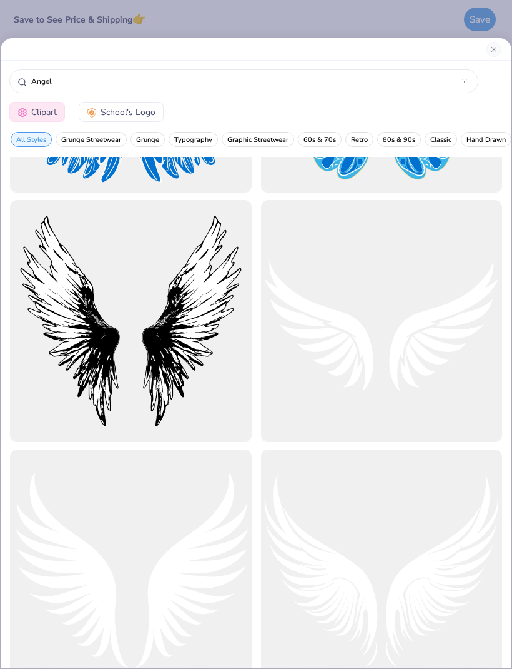
scroll to position [475, 0]
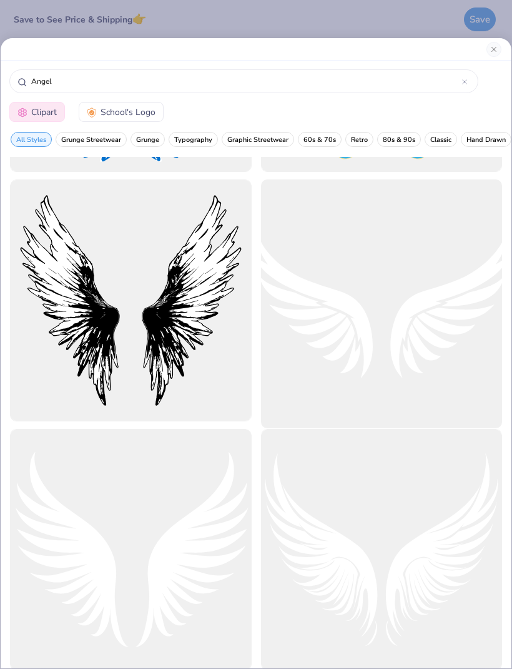
click at [414, 334] on div at bounding box center [382, 300] width 266 height 266
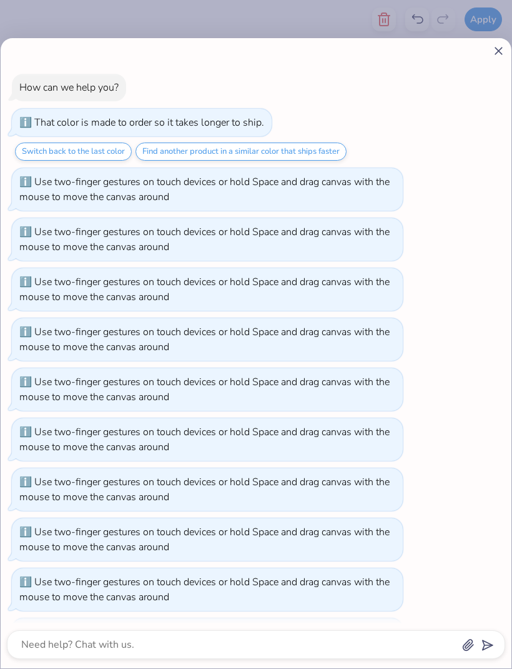
scroll to position [1773, 0]
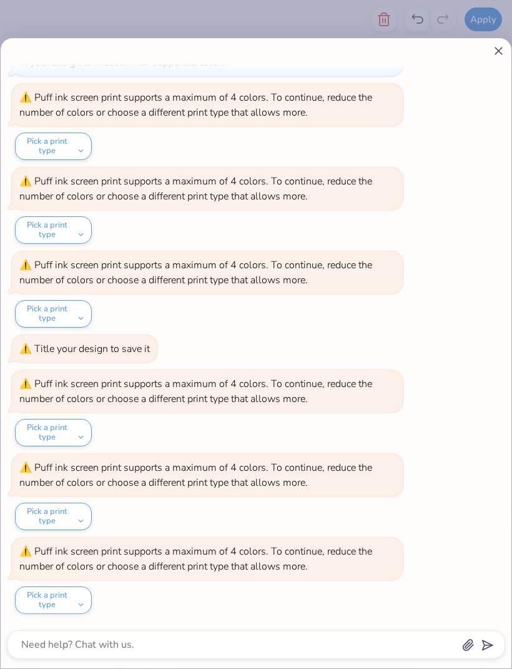
click at [497, 50] on line at bounding box center [498, 50] width 7 height 7
type textarea "x"
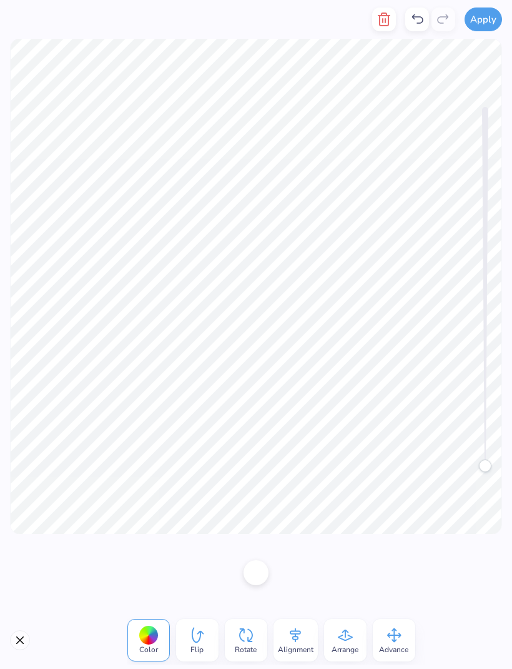
click at [349, 638] on icon at bounding box center [345, 634] width 19 height 19
click at [290, 575] on icon at bounding box center [281, 567] width 19 height 19
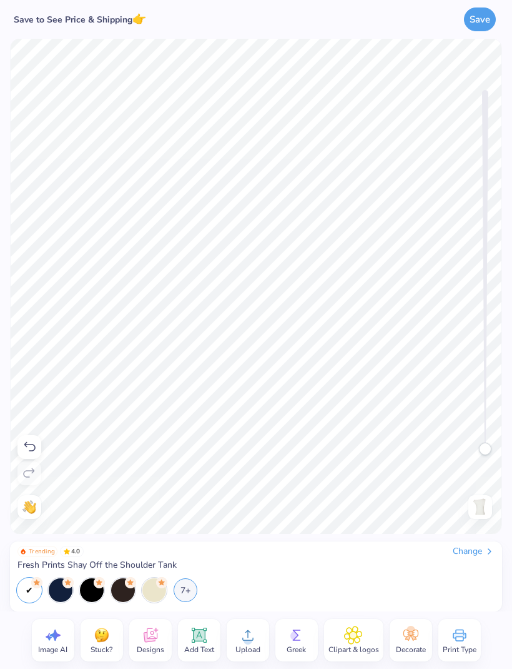
click at [477, 21] on button "Save" at bounding box center [480, 19] width 32 height 24
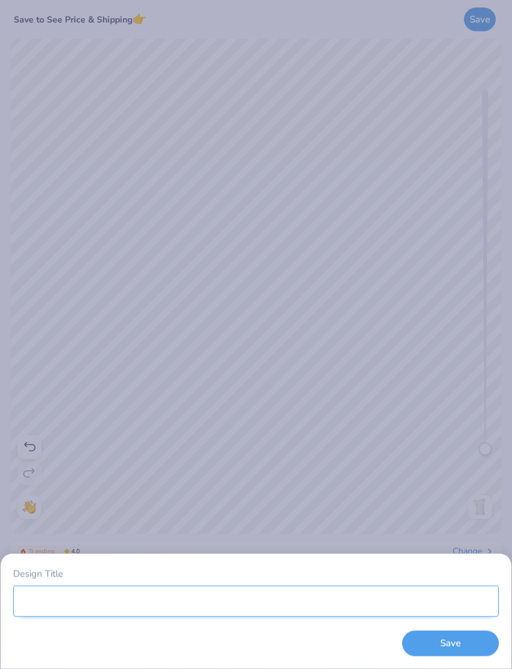
click at [392, 601] on input "Design Title" at bounding box center [256, 600] width 486 height 31
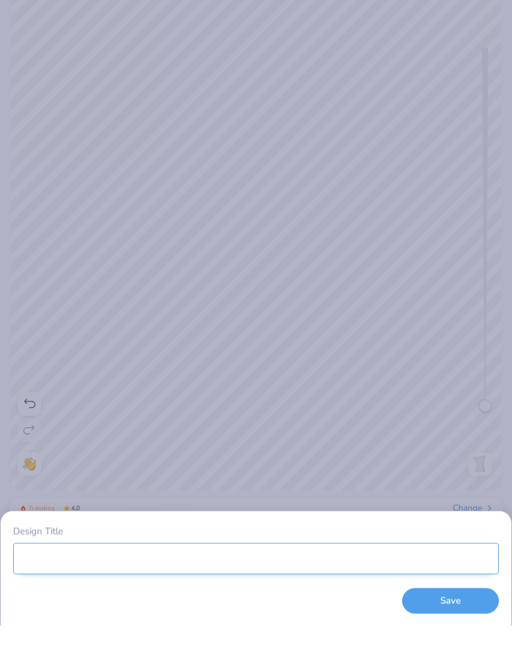
scroll to position [0, 0]
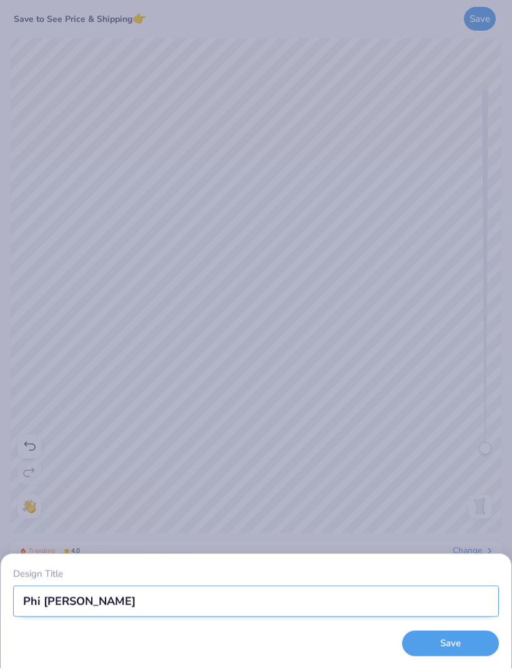
type input "Phi lamb"
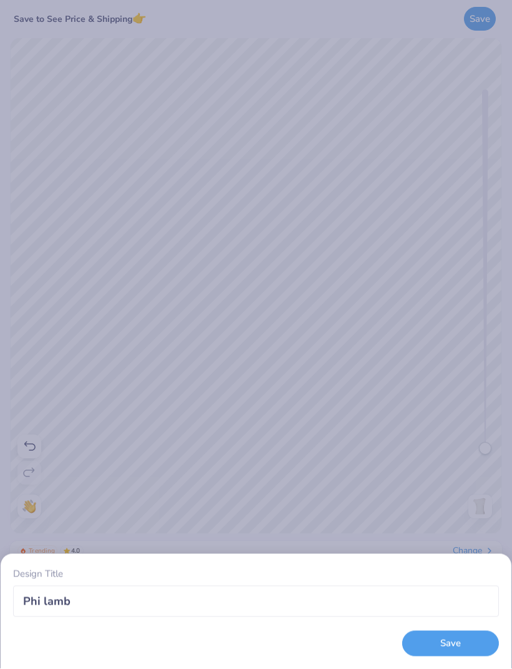
click at [445, 276] on div "Design Title Phi lamb Save" at bounding box center [256, 334] width 512 height 669
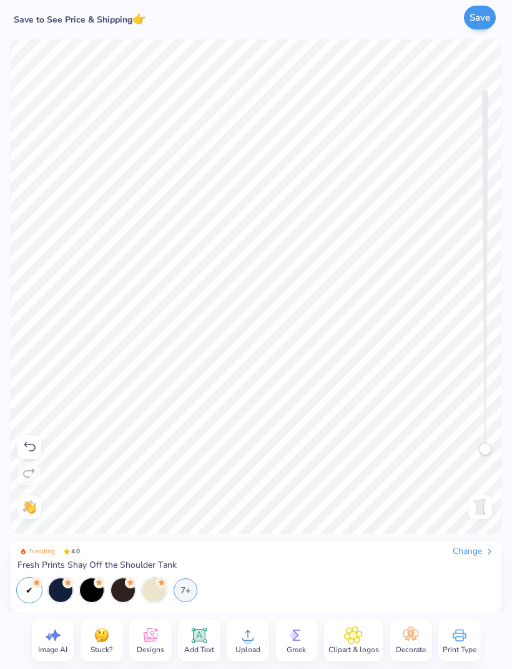
click at [482, 22] on button "Save" at bounding box center [480, 18] width 32 height 24
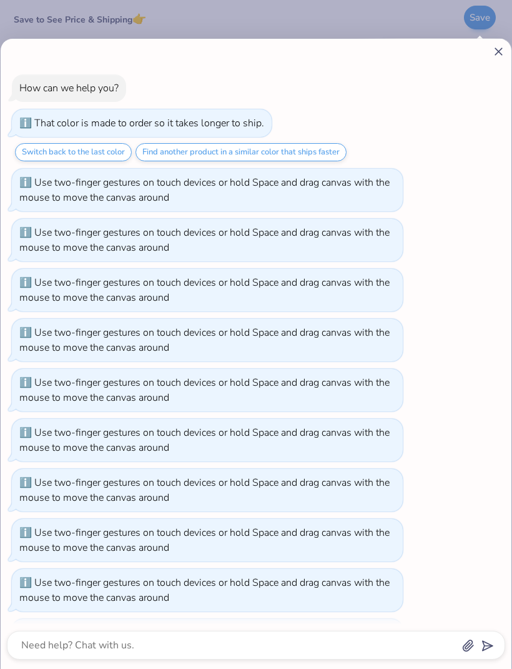
scroll to position [1856, 0]
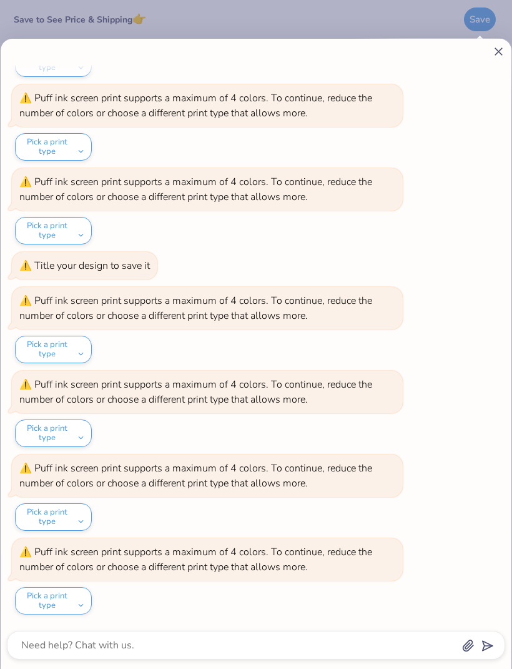
click at [492, 52] on icon at bounding box center [498, 51] width 13 height 13
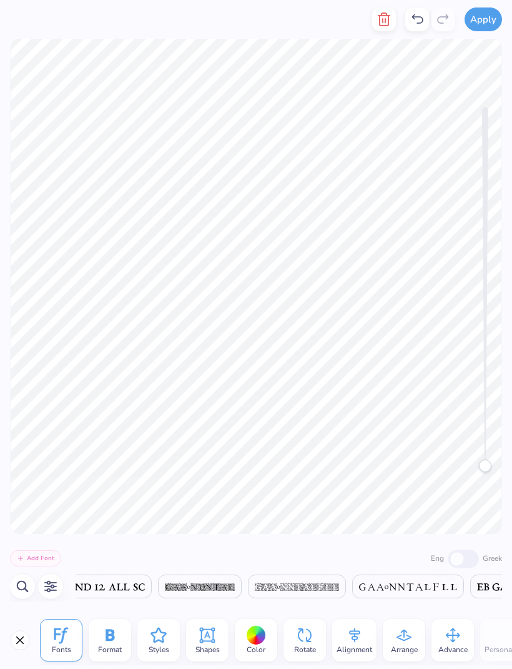
scroll to position [0, 8600]
click at [386, 11] on button "button" at bounding box center [384, 19] width 24 height 24
click at [387, 23] on icon "button" at bounding box center [384, 19] width 15 height 15
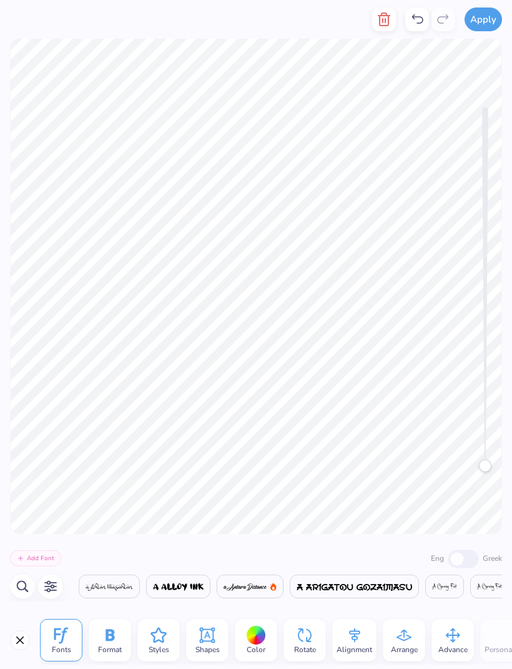
click at [385, 25] on icon "button" at bounding box center [384, 19] width 9 height 12
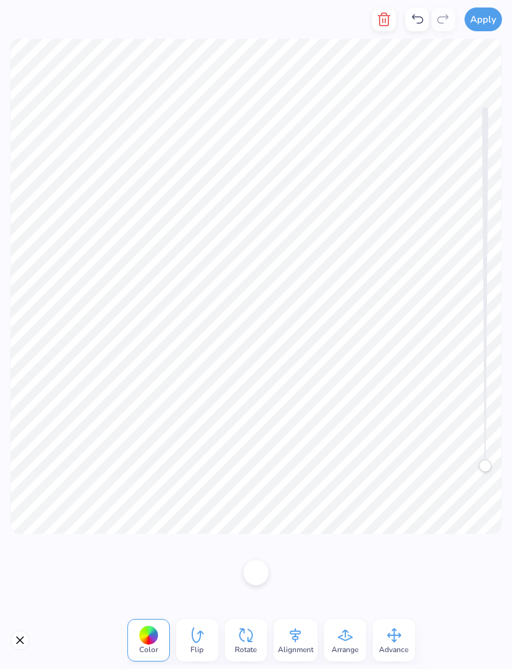
click at [381, 26] on icon "button" at bounding box center [384, 19] width 9 height 12
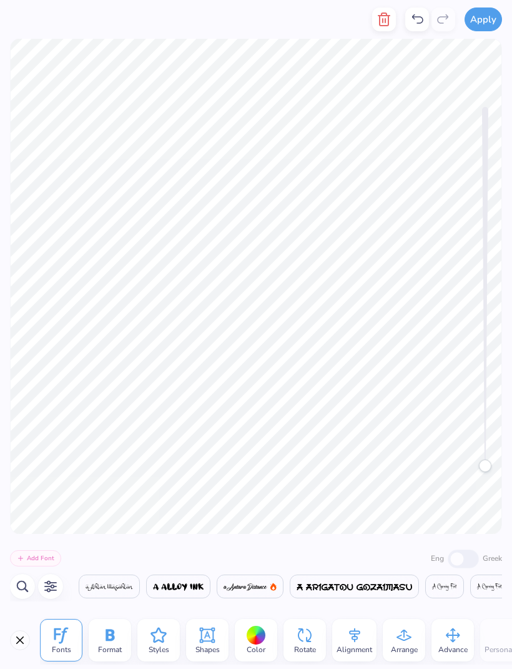
scroll to position [0, 6552]
click at [381, 18] on icon "button" at bounding box center [384, 19] width 9 height 12
click at [385, 14] on icon "button" at bounding box center [384, 19] width 9 height 12
click at [387, 16] on polyline "button" at bounding box center [384, 16] width 11 height 0
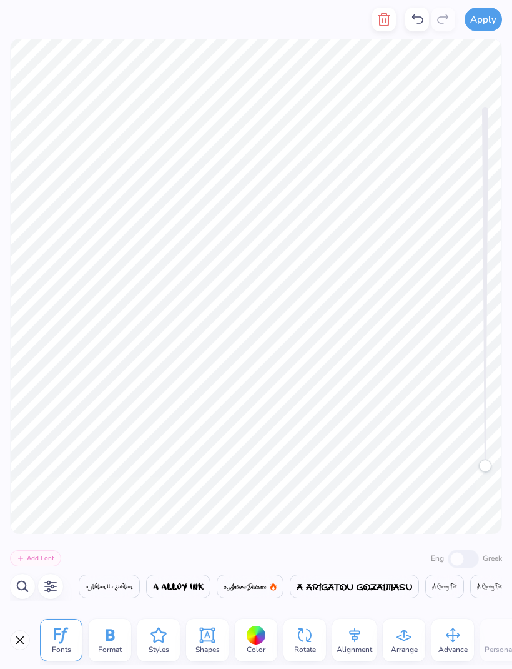
scroll to position [0, 8166]
click at [386, 18] on icon "button" at bounding box center [384, 19] width 15 height 15
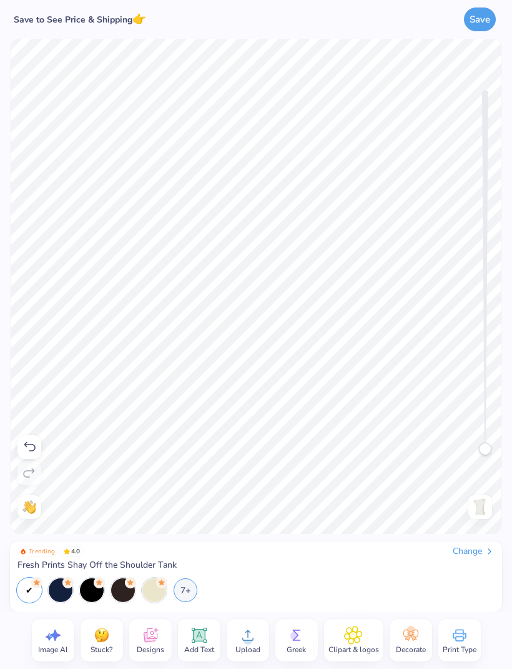
click at [150, 643] on icon at bounding box center [150, 634] width 19 height 19
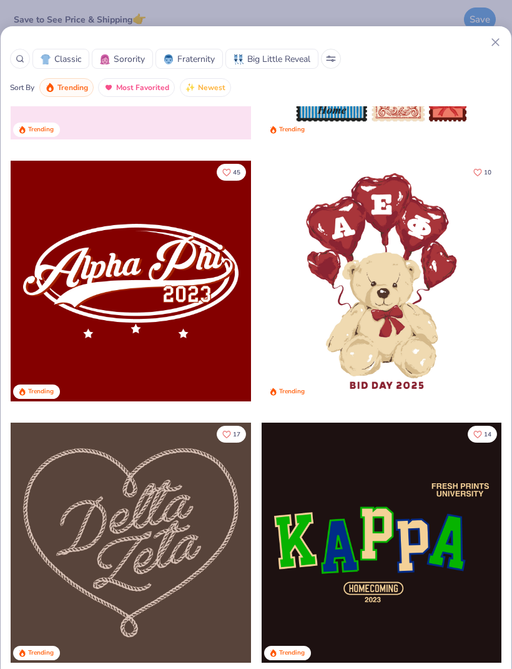
scroll to position [468, 0]
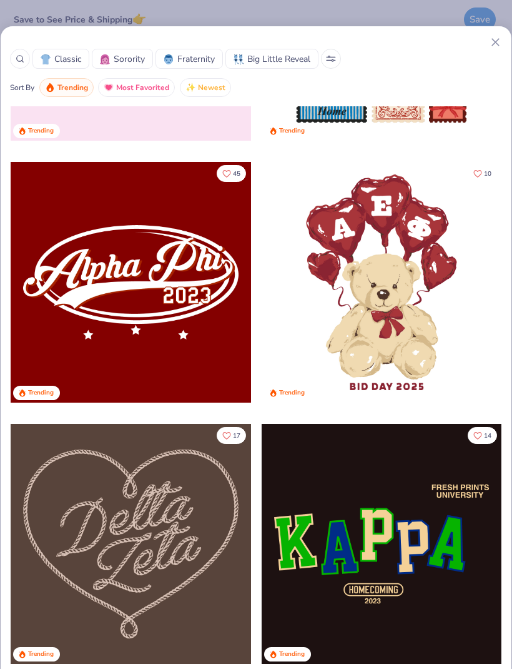
click at [376, 305] on div at bounding box center [382, 282] width 241 height 241
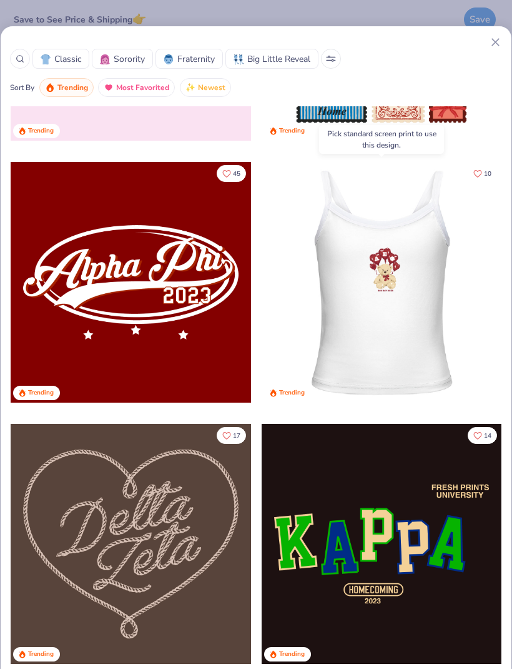
click at [386, 290] on div at bounding box center [382, 282] width 241 height 241
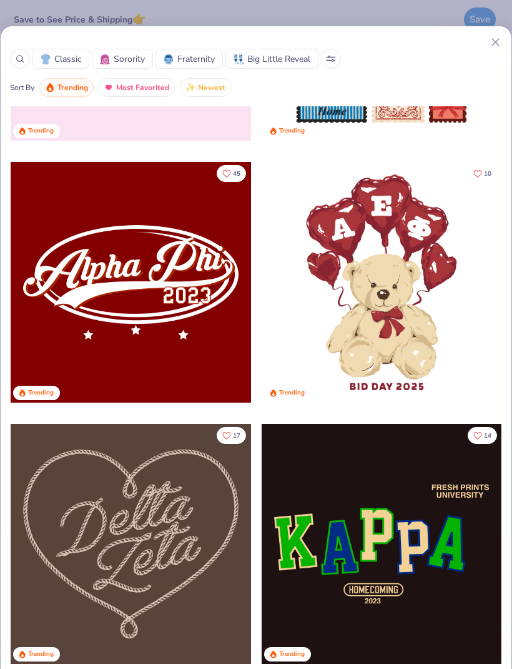
click at [386, 289] on div at bounding box center [382, 282] width 241 height 241
click at [385, 288] on div at bounding box center [382, 282] width 241 height 241
click at [492, 42] on icon at bounding box center [495, 42] width 13 height 13
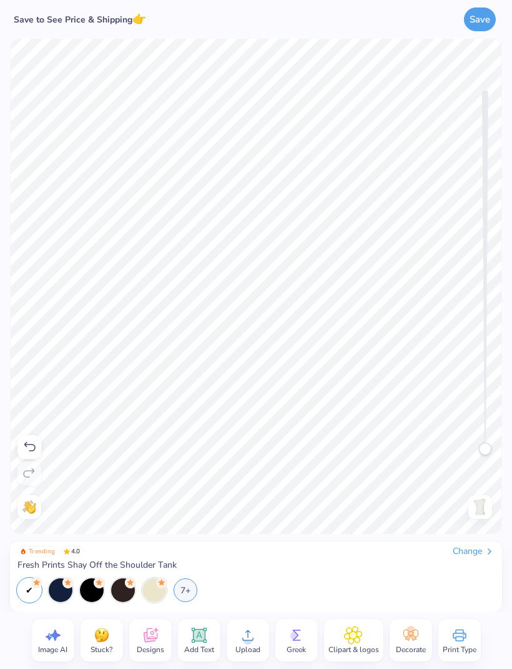
click at [151, 649] on span "Designs" at bounding box center [150, 649] width 27 height 10
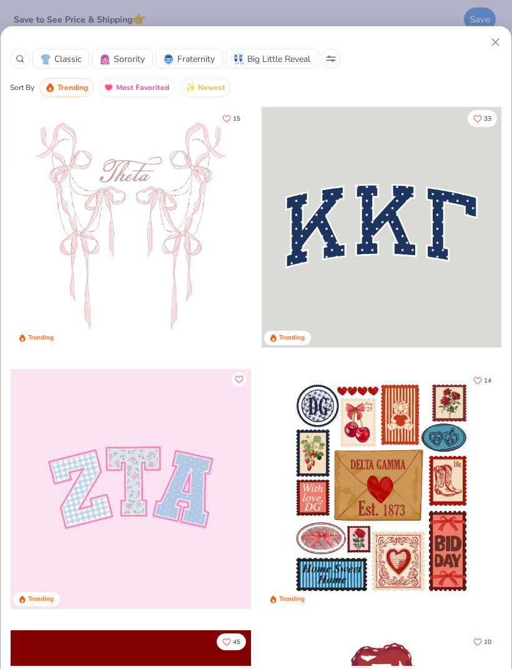
scroll to position [0, 0]
click at [489, 45] on icon at bounding box center [495, 42] width 13 height 13
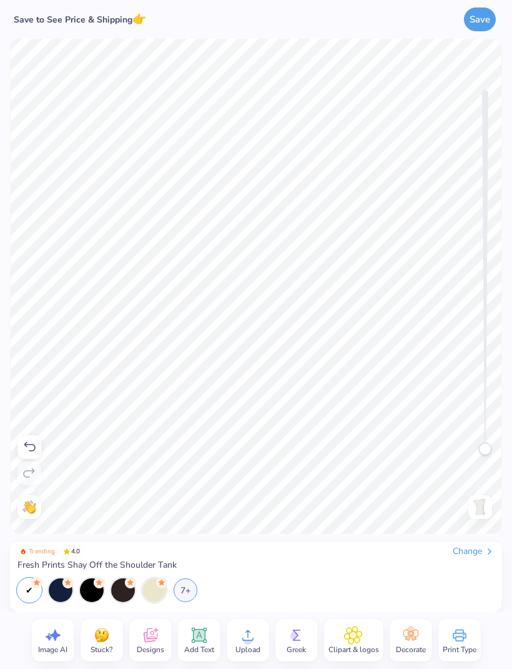
click at [414, 648] on span "Decorate" at bounding box center [411, 649] width 30 height 10
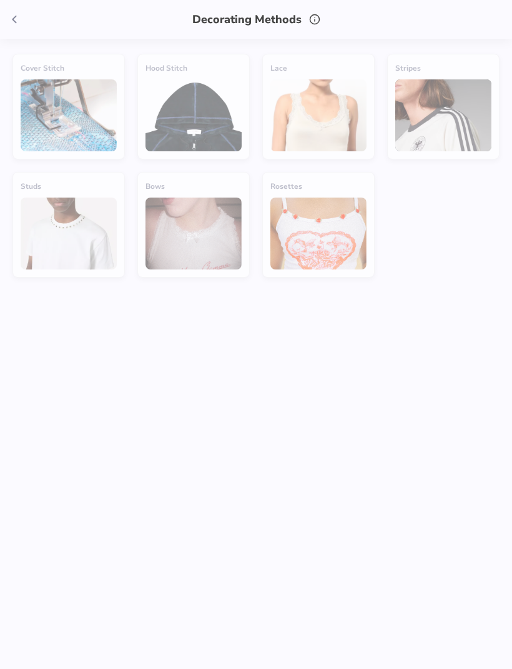
click at [15, 19] on icon at bounding box center [14, 19] width 14 height 14
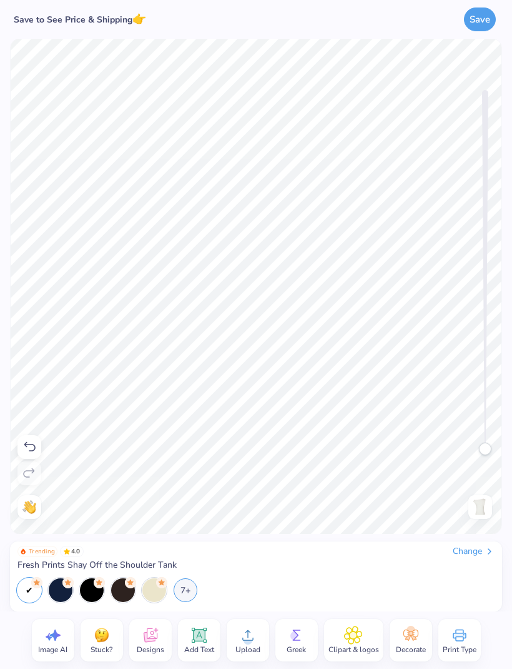
click at [199, 644] on span "Add Text" at bounding box center [199, 649] width 30 height 10
click at [477, 546] on div "Change" at bounding box center [474, 550] width 42 height 11
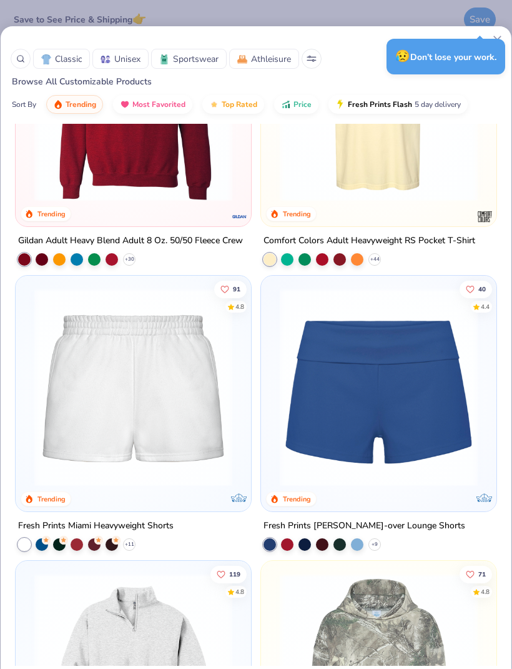
scroll to position [2133, 0]
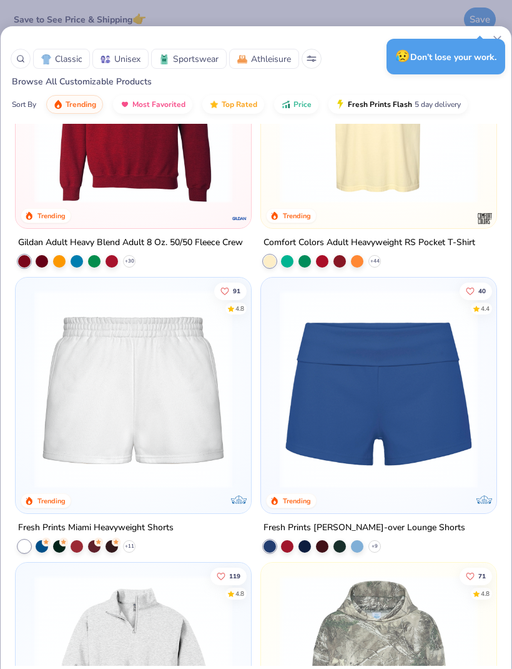
click at [409, 384] on img at bounding box center [379, 389] width 211 height 198
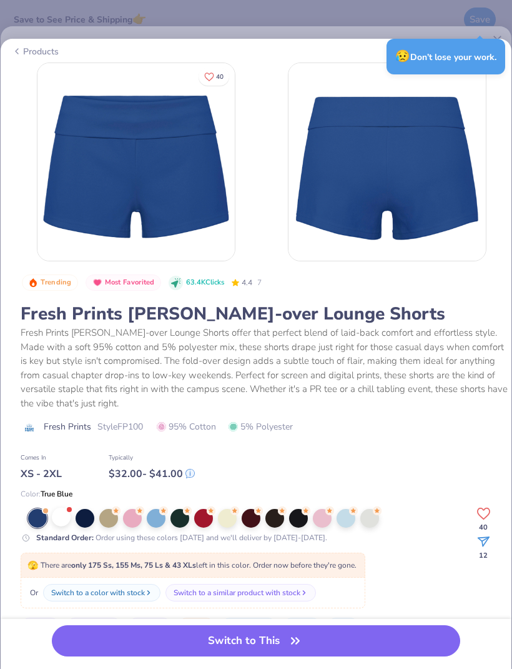
click at [56, 520] on div at bounding box center [61, 516] width 19 height 19
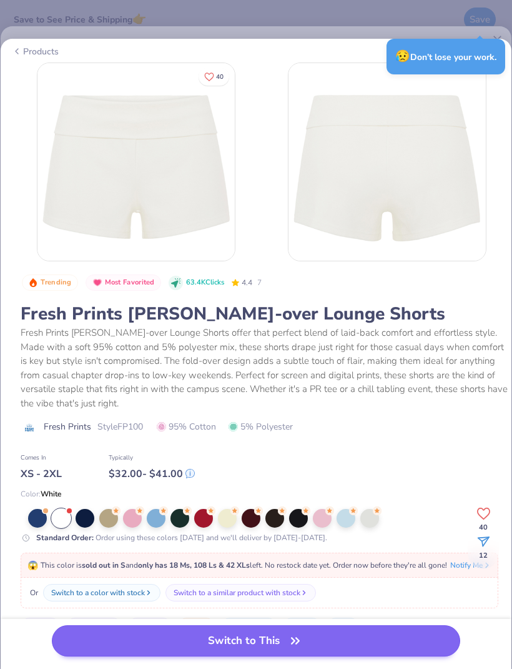
click at [286, 652] on button "Switch to This" at bounding box center [256, 640] width 409 height 31
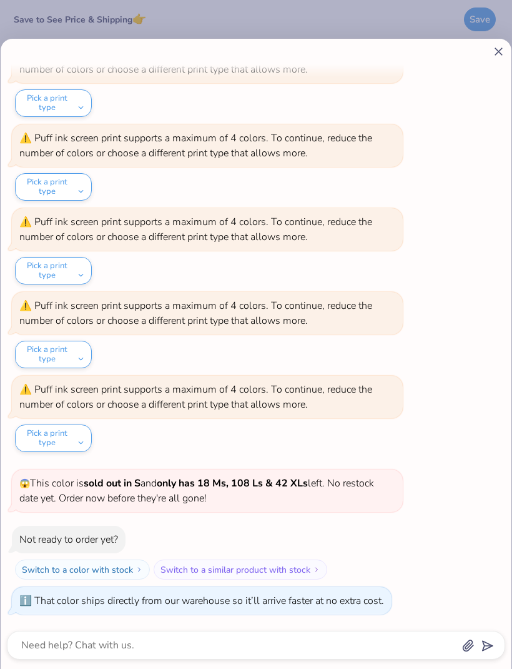
click at [495, 55] on line at bounding box center [498, 51] width 7 height 7
type textarea "x"
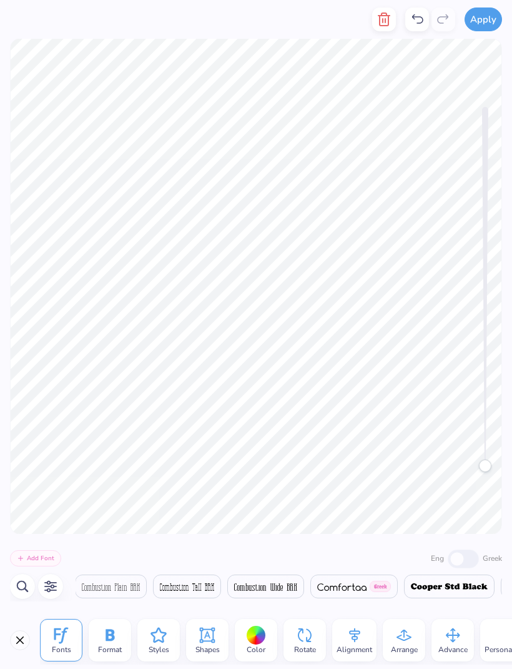
scroll to position [0, 8283]
click at [381, 19] on icon "button" at bounding box center [384, 19] width 9 height 12
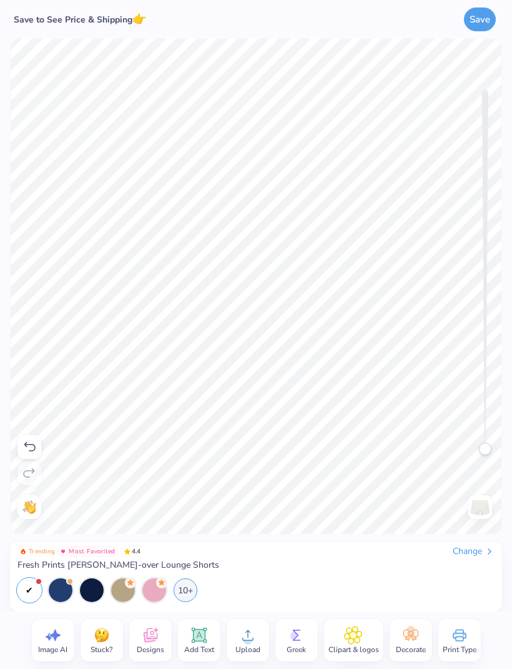
click at [251, 641] on circle at bounding box center [248, 639] width 9 height 9
click at [358, 642] on icon at bounding box center [353, 634] width 17 height 17
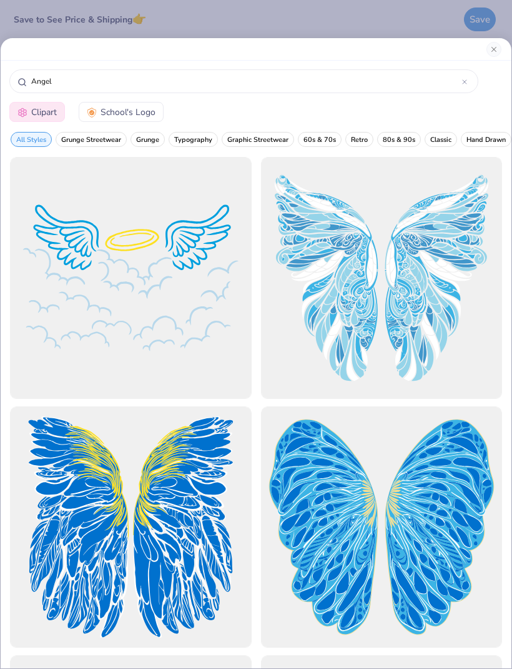
scroll to position [1, 0]
type input "Ange"
click at [169, 12] on div "Ange Clipart School's Logo All Styles Grunge Streetwear Grunge Typography Graph…" at bounding box center [256, 334] width 512 height 669
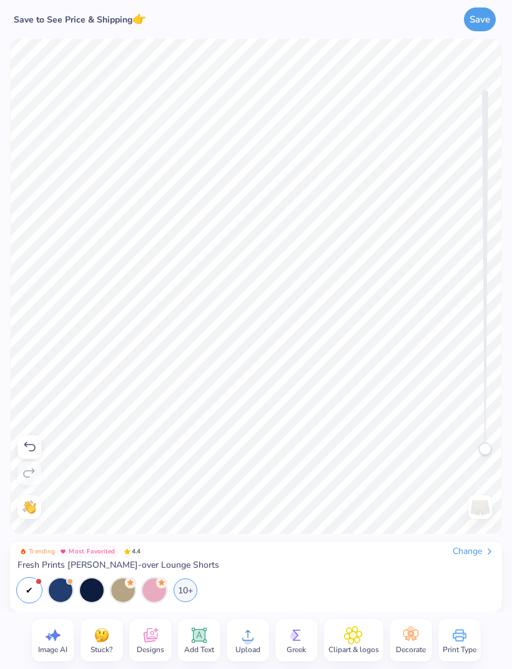
click at [361, 644] on span "Clipart & logos" at bounding box center [354, 649] width 51 height 10
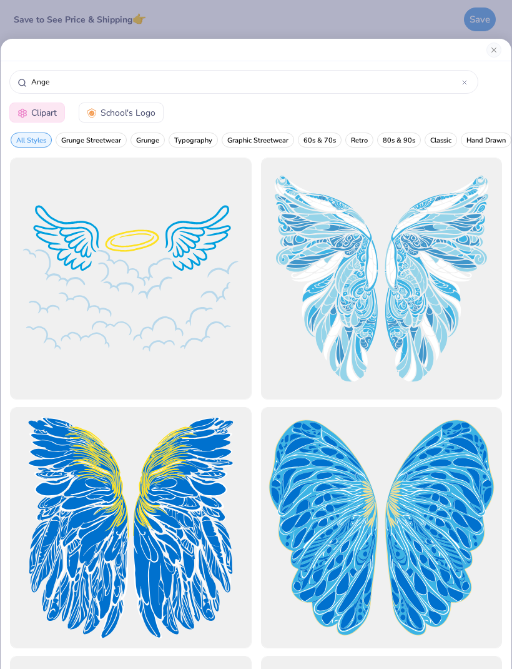
scroll to position [0, 0]
click at [260, 18] on div "Ange Clipart School's Logo All Styles Grunge Streetwear Grunge Typography Graph…" at bounding box center [256, 334] width 512 height 669
click at [260, 17] on div at bounding box center [222, 19] width 144 height 39
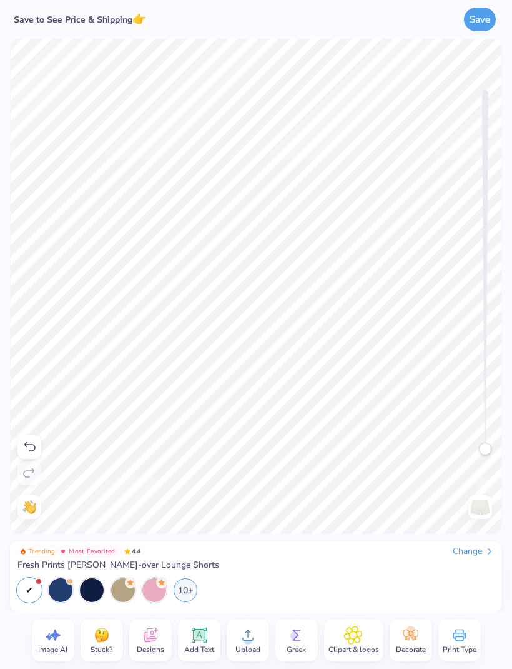
click at [269, 23] on div at bounding box center [222, 19] width 144 height 39
click at [151, 641] on icon at bounding box center [150, 635] width 14 height 14
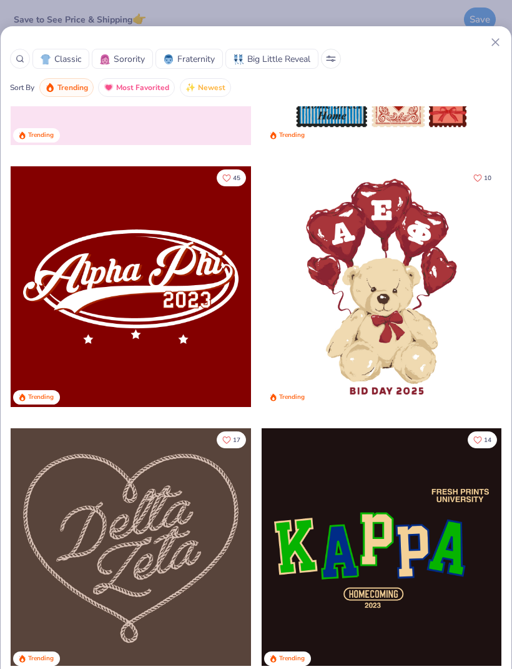
scroll to position [468, 0]
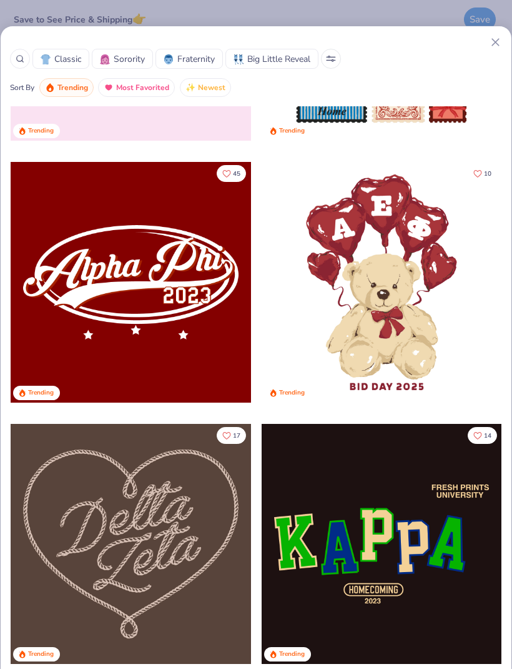
click at [374, 279] on div at bounding box center [382, 282] width 241 height 241
click at [373, 284] on div at bounding box center [382, 282] width 241 height 241
click at [372, 284] on div at bounding box center [382, 282] width 241 height 241
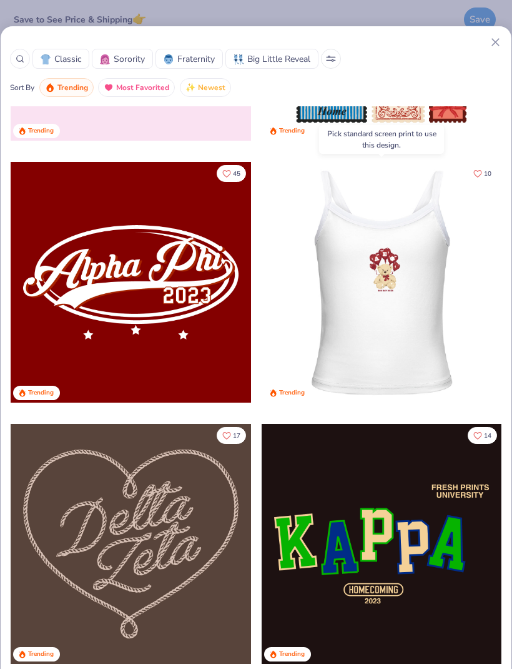
click at [262, 277] on div at bounding box center [141, 282] width 241 height 241
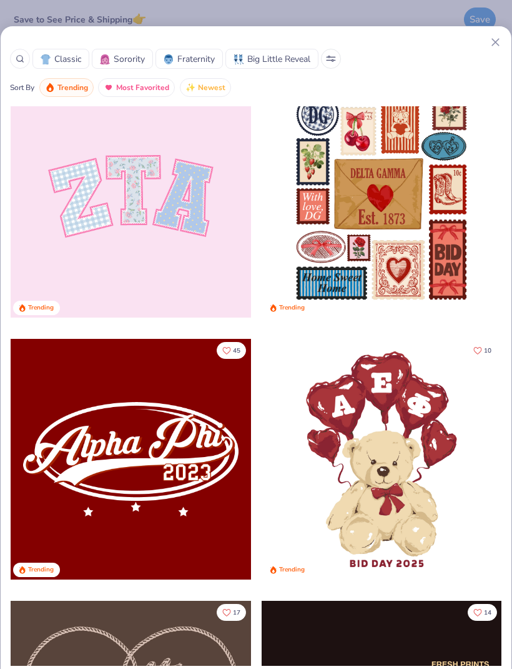
scroll to position [289, 0]
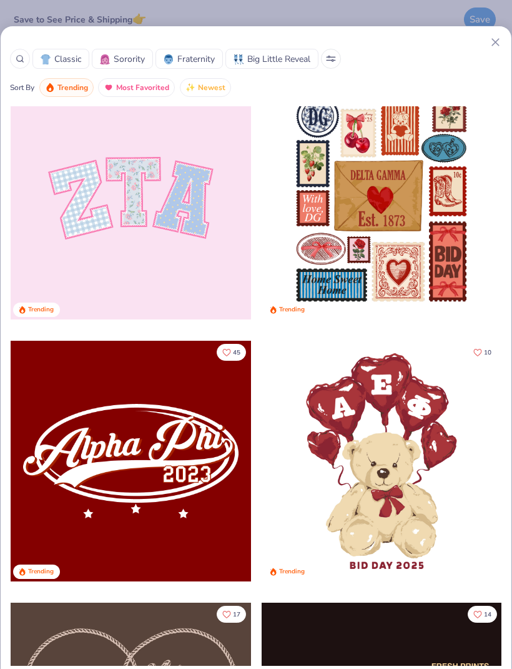
click at [490, 43] on icon at bounding box center [495, 42] width 13 height 13
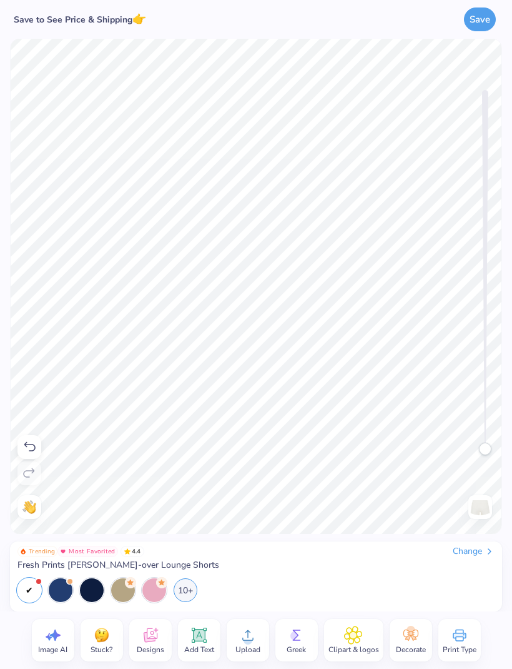
click at [463, 643] on icon at bounding box center [459, 634] width 19 height 19
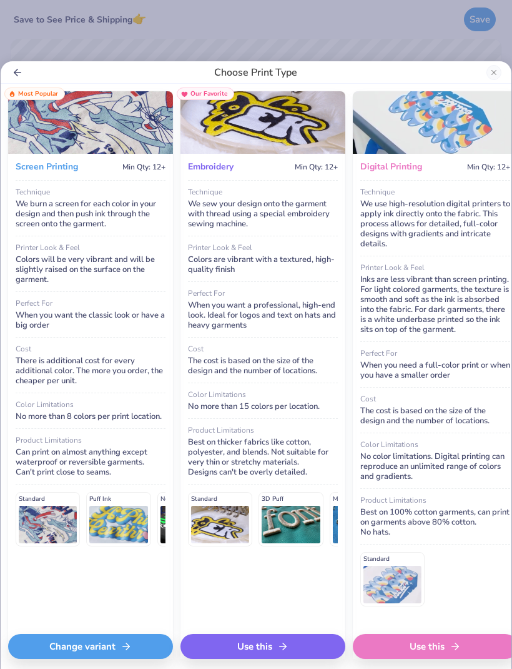
scroll to position [1, 0]
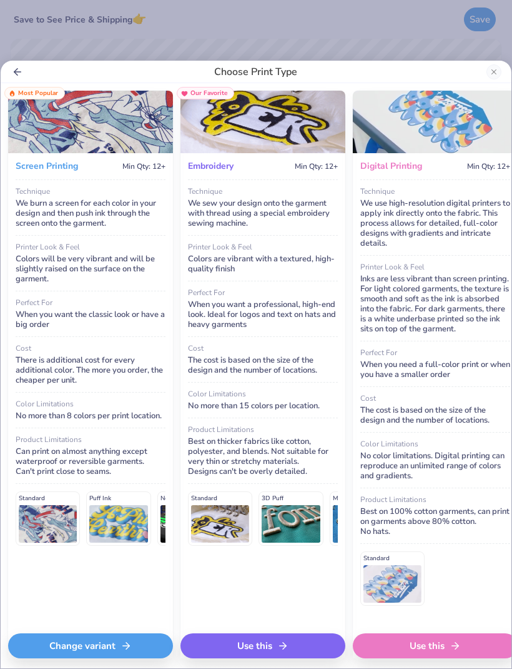
click at [126, 136] on img at bounding box center [90, 122] width 165 height 62
click at [109, 647] on div "Change variant" at bounding box center [90, 645] width 165 height 25
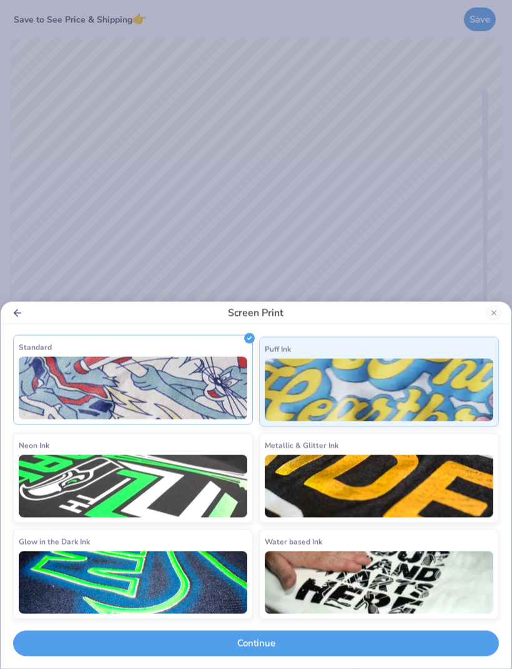
click at [189, 395] on img at bounding box center [133, 388] width 229 height 62
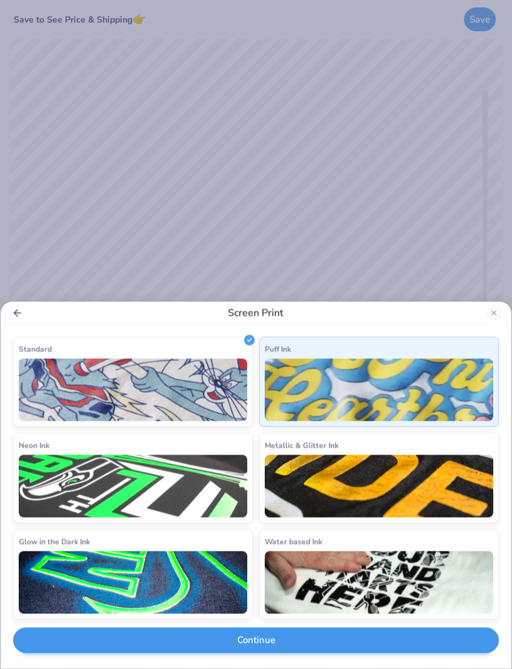
click at [260, 645] on button "Continue" at bounding box center [256, 640] width 486 height 26
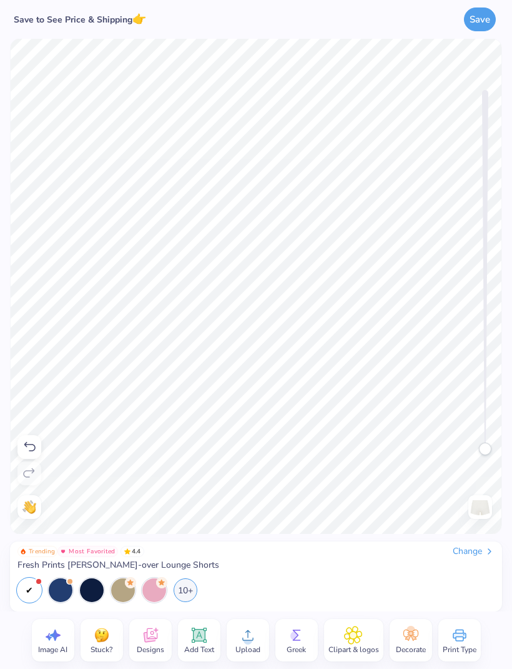
click at [155, 637] on icon at bounding box center [150, 634] width 19 height 19
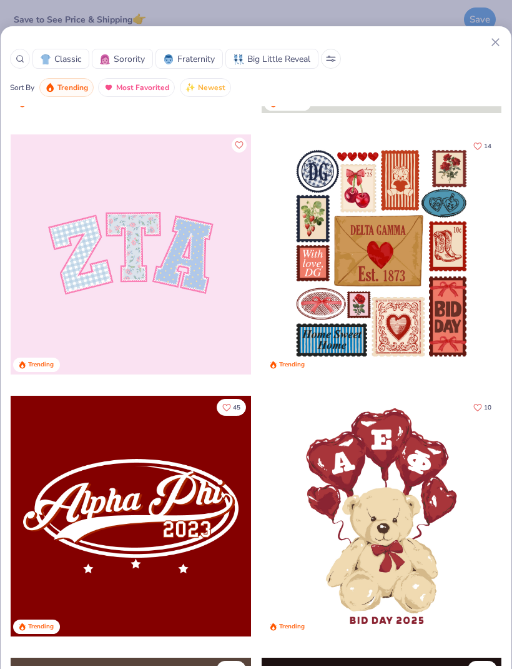
scroll to position [235, 0]
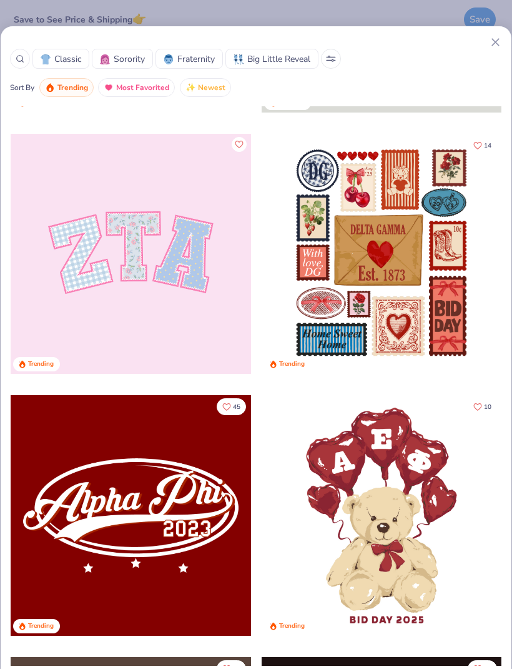
click at [404, 481] on div at bounding box center [382, 515] width 241 height 241
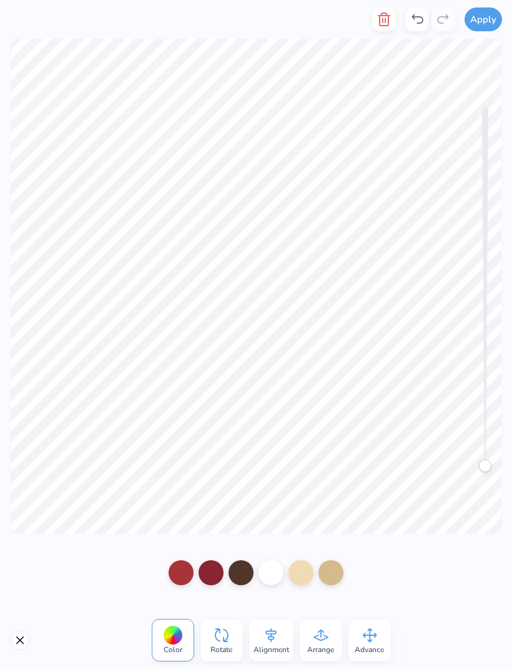
click at [379, 26] on icon "button" at bounding box center [384, 19] width 15 height 15
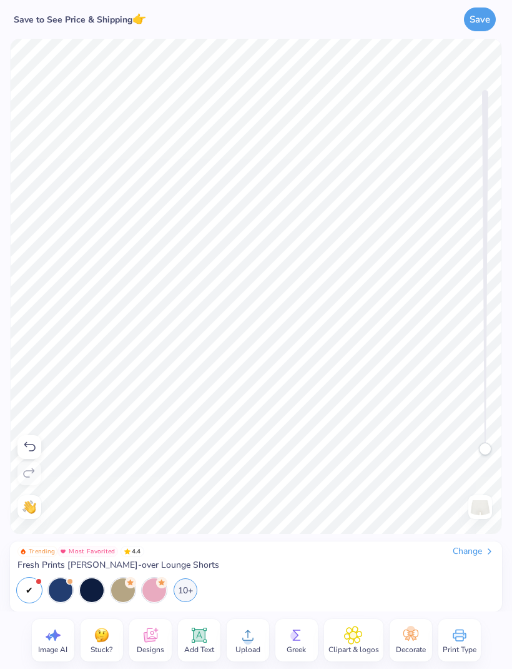
click at [150, 638] on icon at bounding box center [150, 635] width 14 height 14
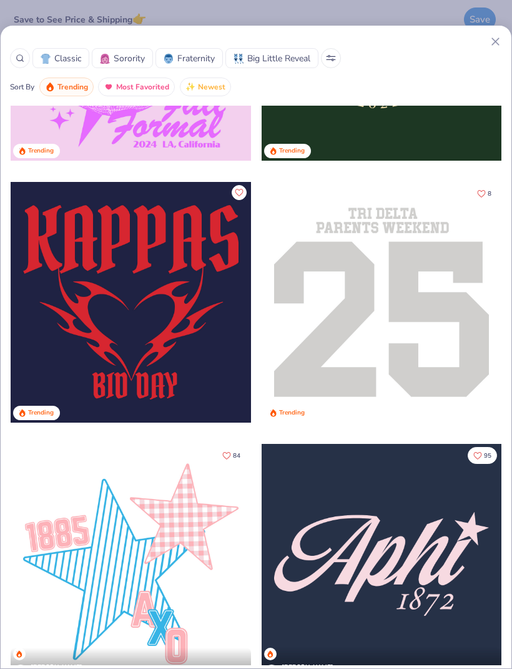
scroll to position [6201, 0]
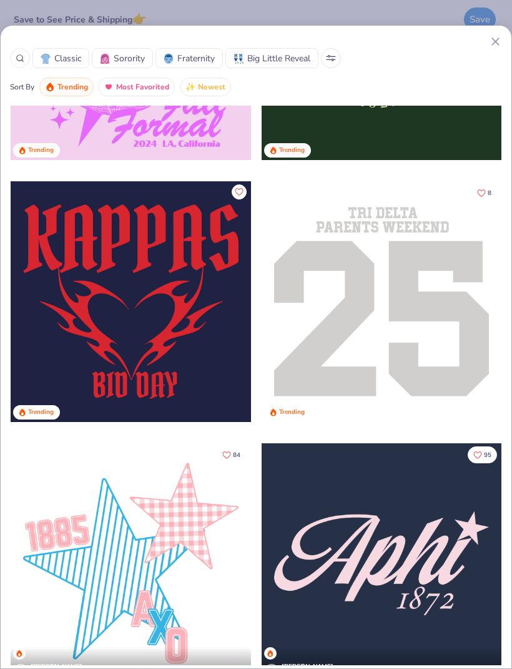
click at [61, 56] on span "Classic" at bounding box center [67, 58] width 27 height 13
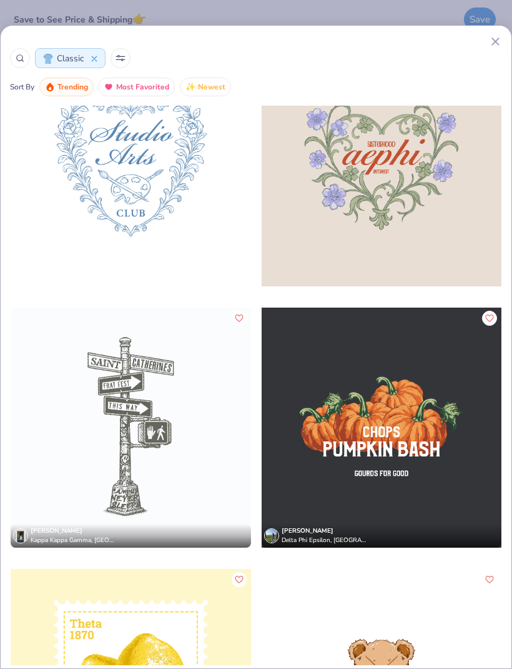
scroll to position [8430, 0]
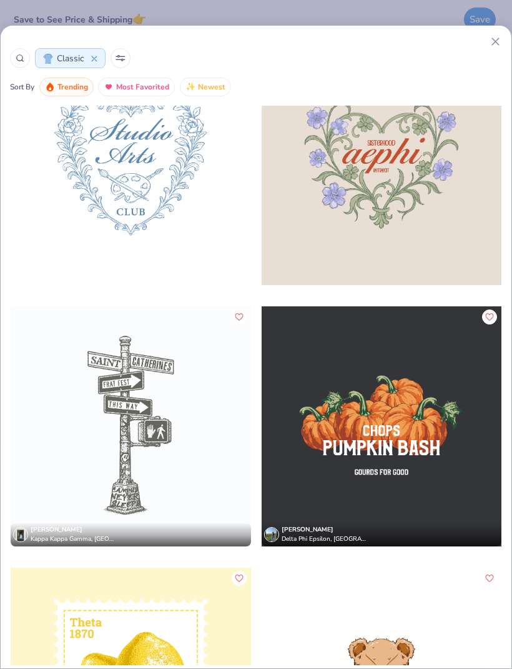
click at [17, 64] on div at bounding box center [20, 58] width 20 height 20
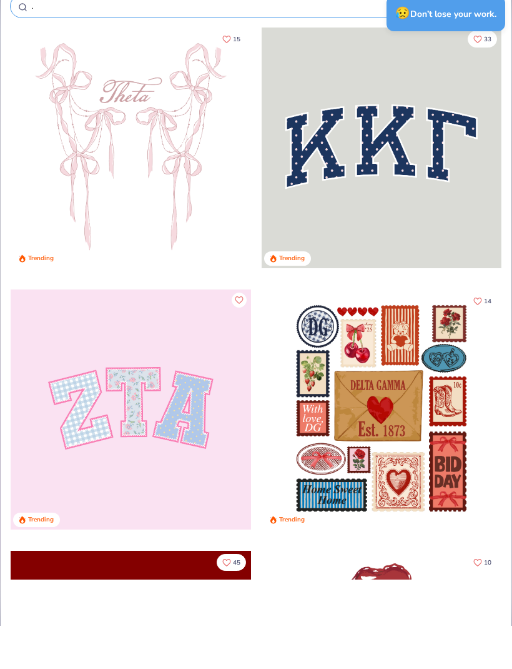
scroll to position [0, 0]
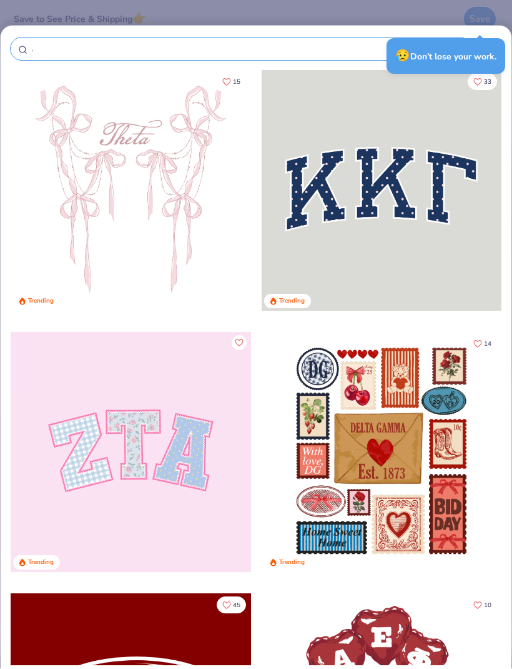
type input ".s"
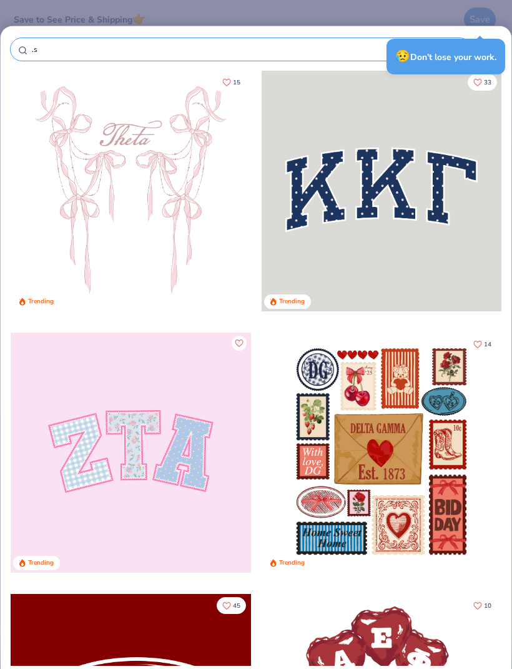
type input ".si"
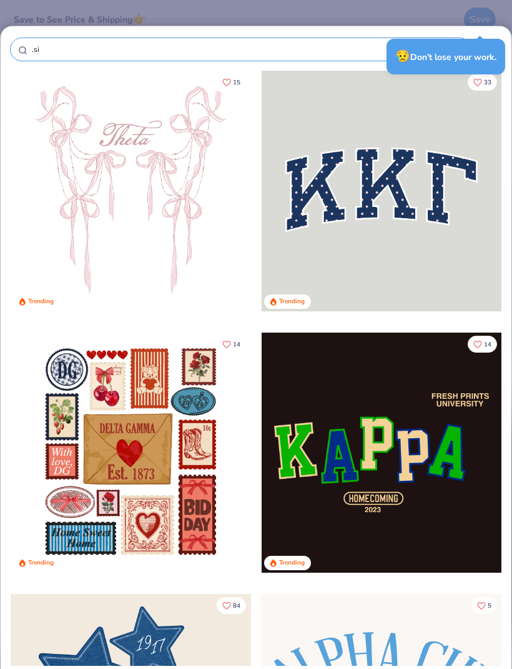
type input ".sig"
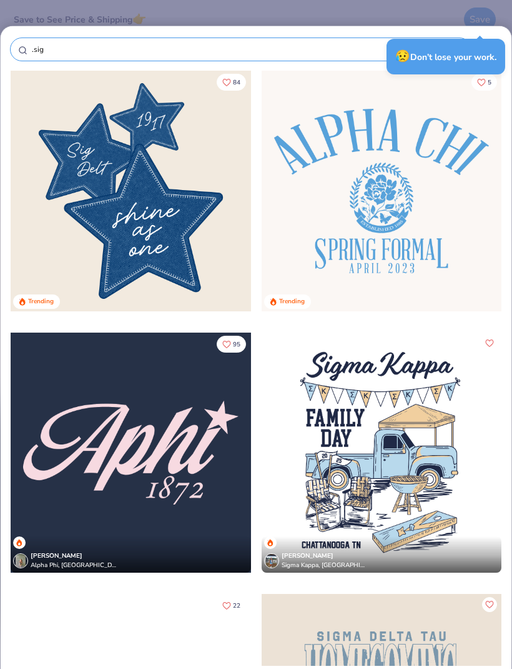
type input ".sigm"
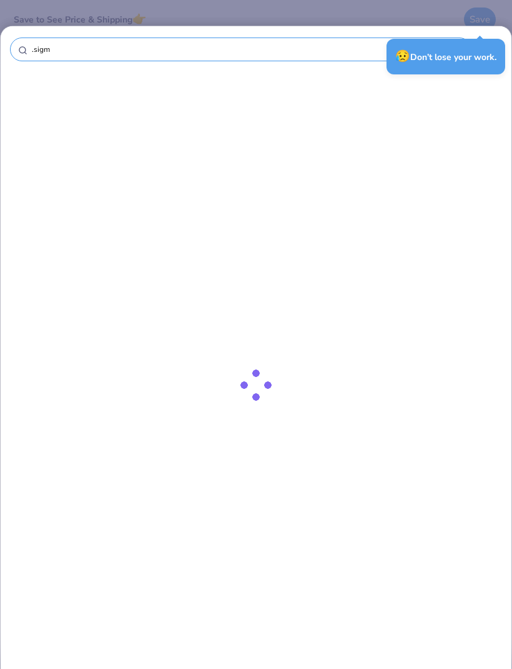
type input ".sigma"
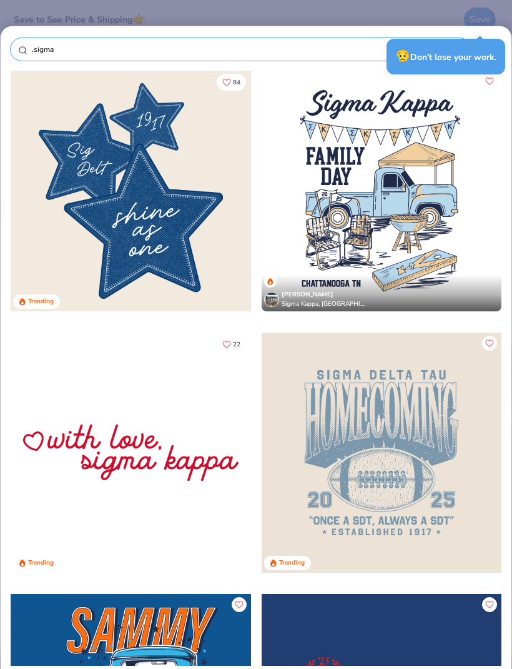
type input ".sigma"
type input ".sigma p"
type input ".sigma ph"
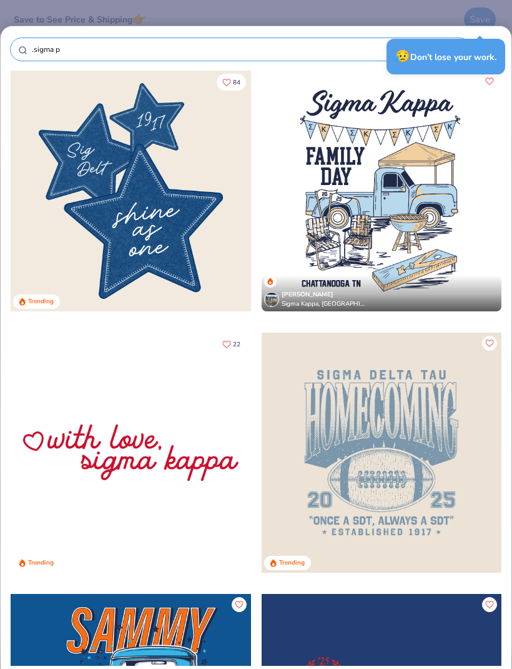
type input ".sigma ph"
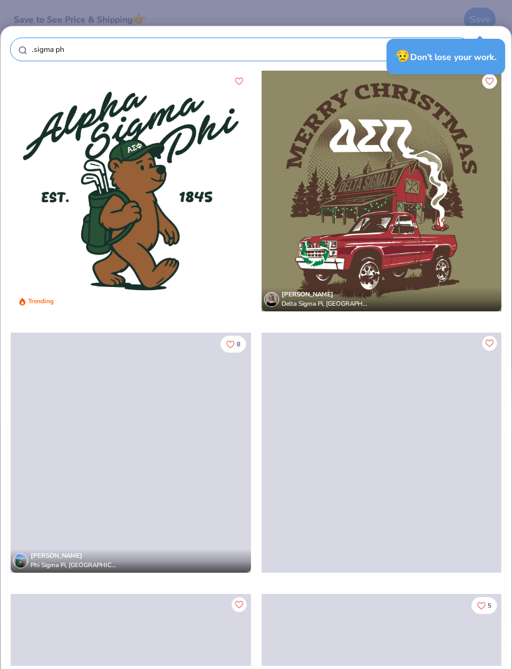
type input ".sigma phi"
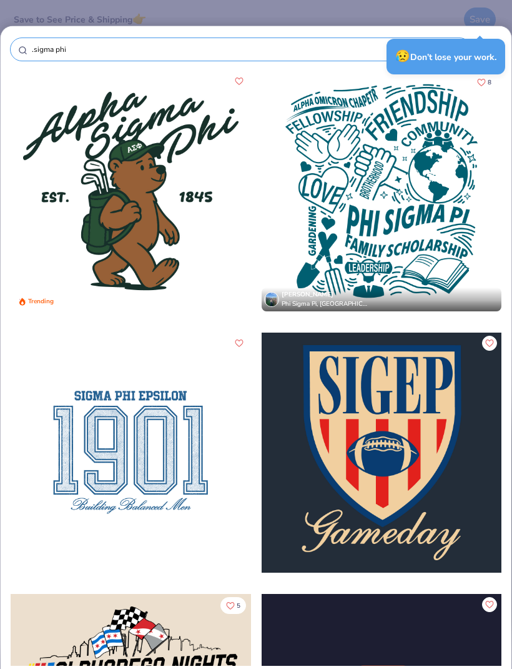
type input ".sigma phi"
type input ".sigma phi l"
type input ".sigma phi la"
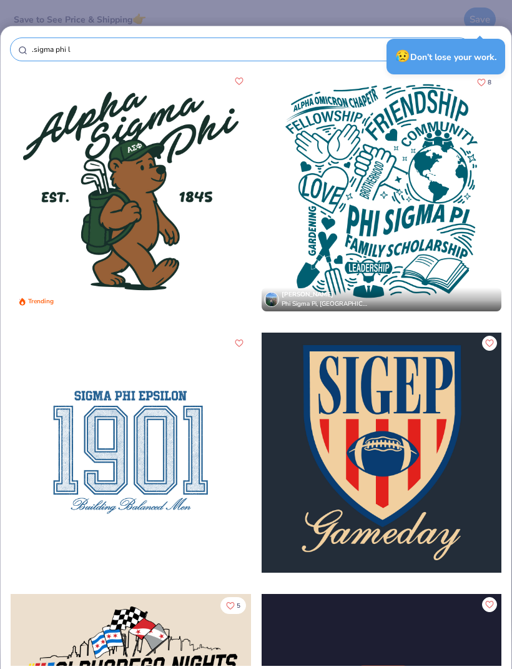
type input ".sigma phi la"
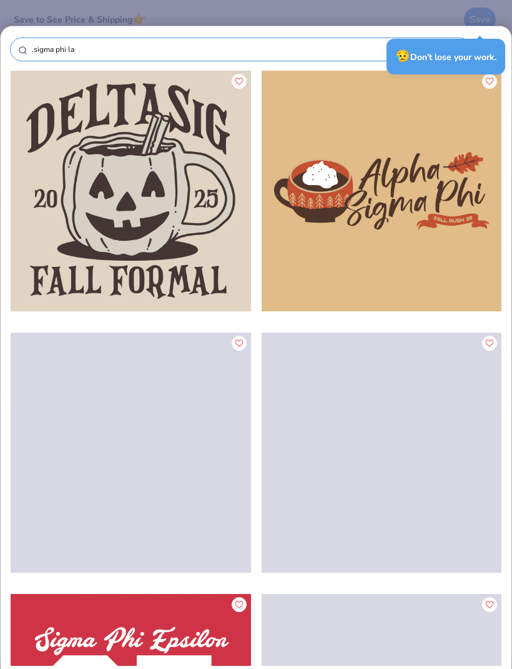
type input ".sigma phi [PERSON_NAME]"
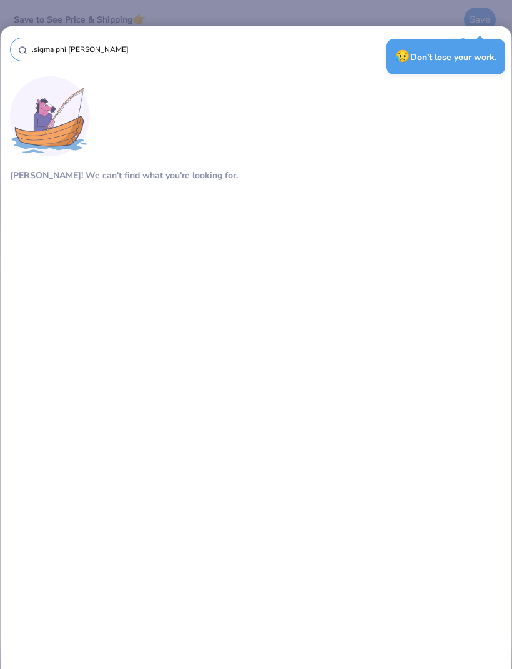
type input ".sigma phi lamb"
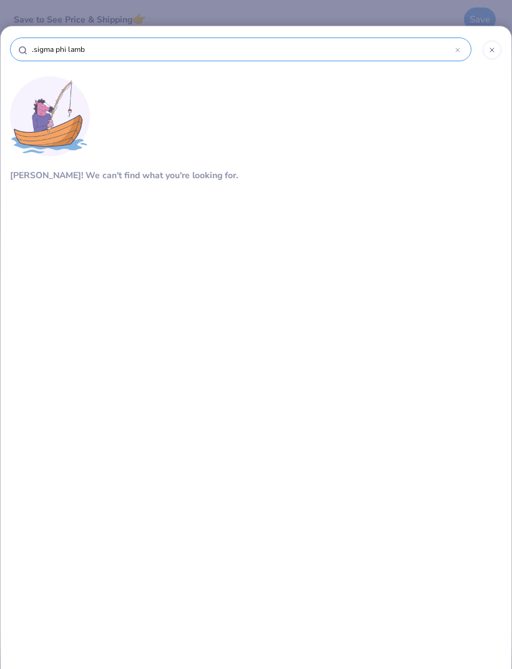
type input ".sigma phi lambd"
type input ".sigma phi lambda"
type input "sigma phi lambda"
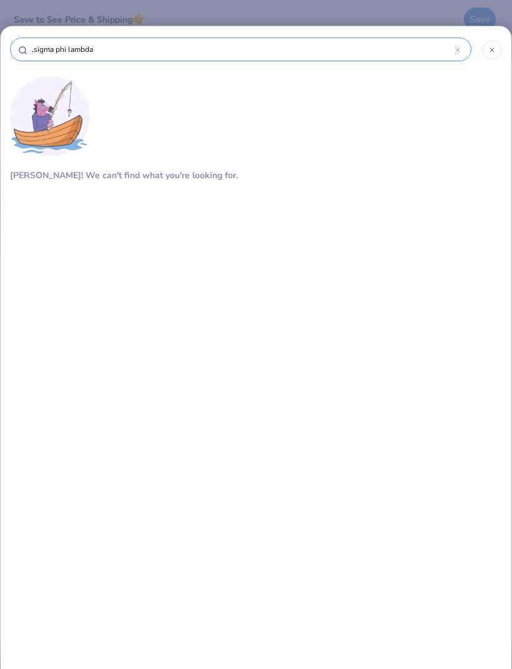
type input "sigma phi lambda"
click at [431, 234] on div "[PERSON_NAME]! We can't find what you're looking for." at bounding box center [256, 304] width 492 height 468
click at [492, 56] on div at bounding box center [492, 50] width 20 height 20
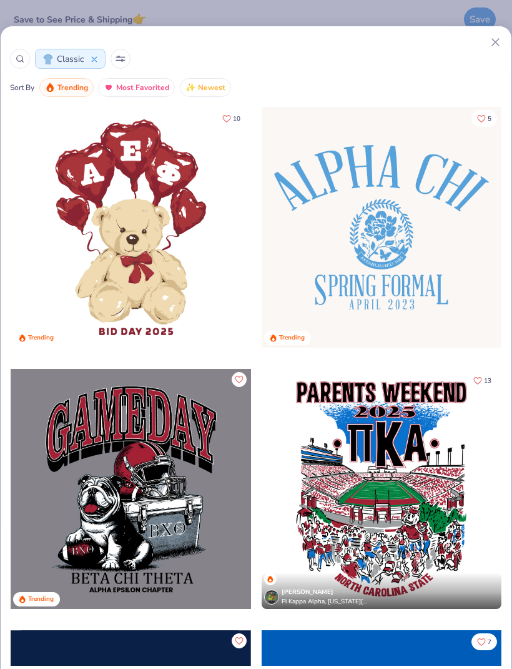
click at [490, 46] on icon at bounding box center [495, 42] width 13 height 13
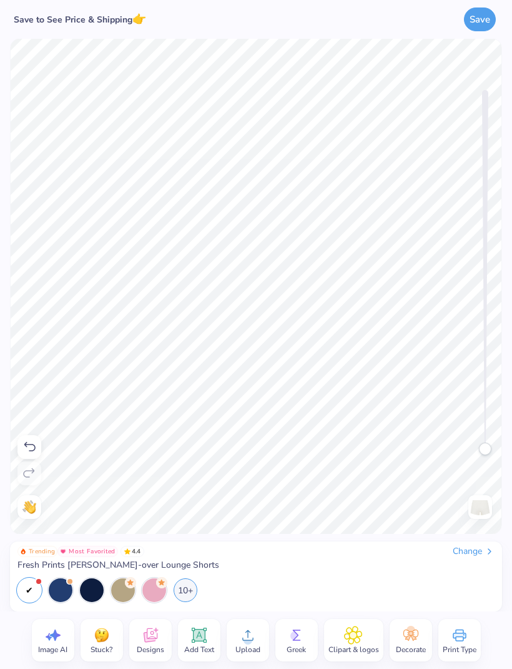
click at [298, 644] on span "Greek" at bounding box center [296, 649] width 19 height 10
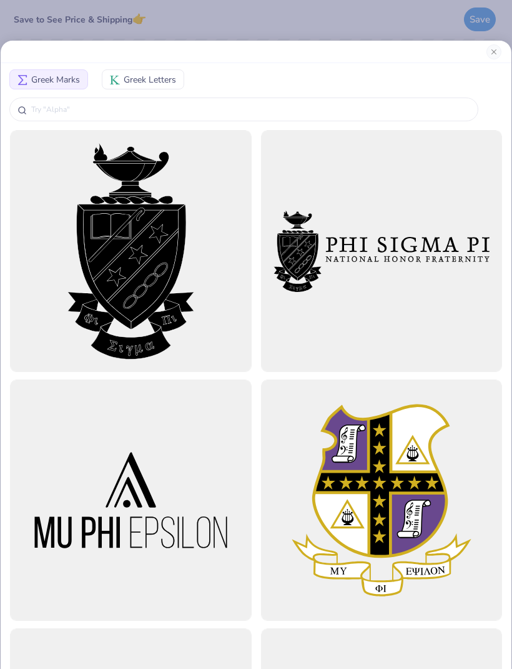
type input "'''"
click at [156, 81] on span "Greek Letters" at bounding box center [150, 79] width 52 height 13
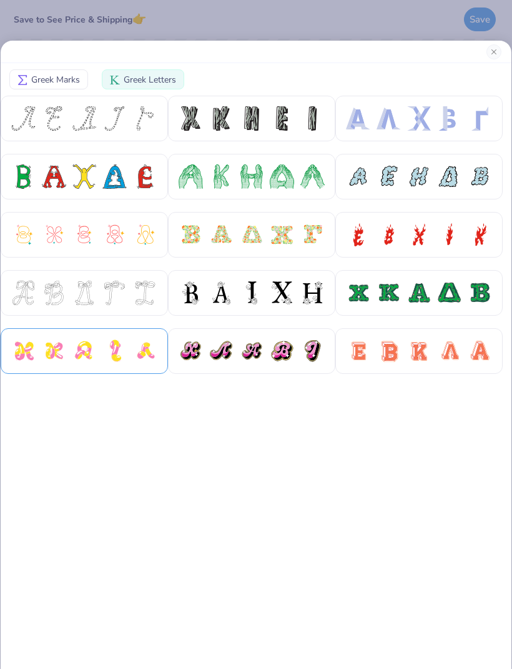
click at [109, 352] on div at bounding box center [114, 351] width 24 height 24
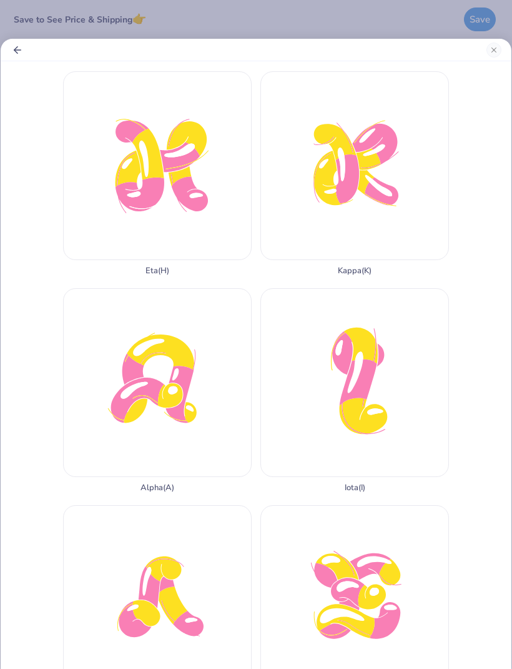
click at [16, 54] on icon "Back" at bounding box center [17, 49] width 11 height 11
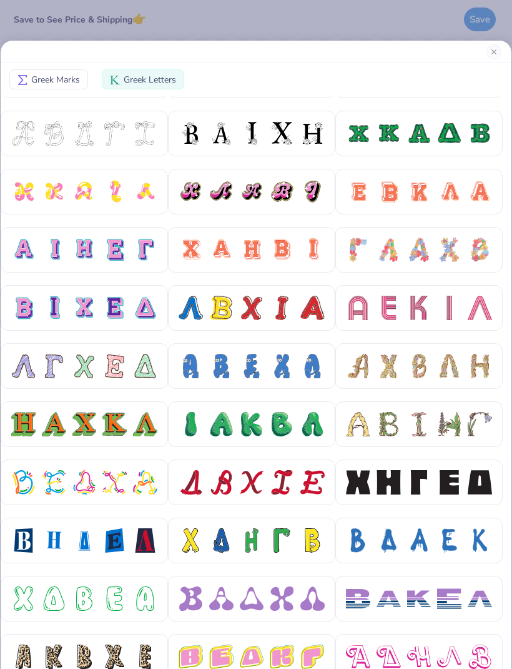
scroll to position [160, 0]
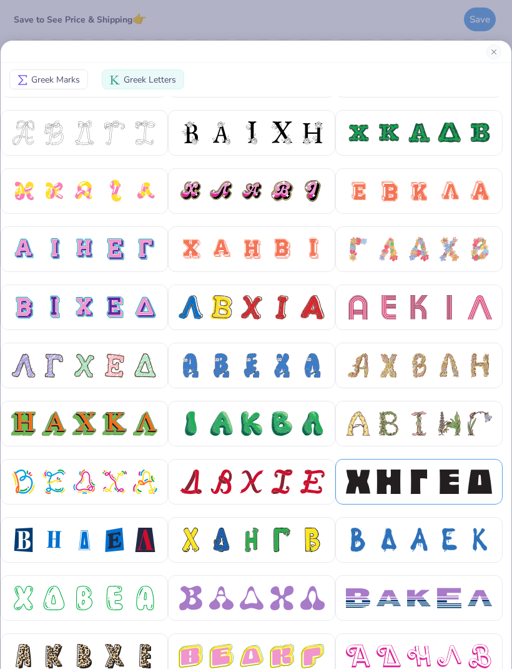
click at [397, 477] on div at bounding box center [389, 481] width 24 height 24
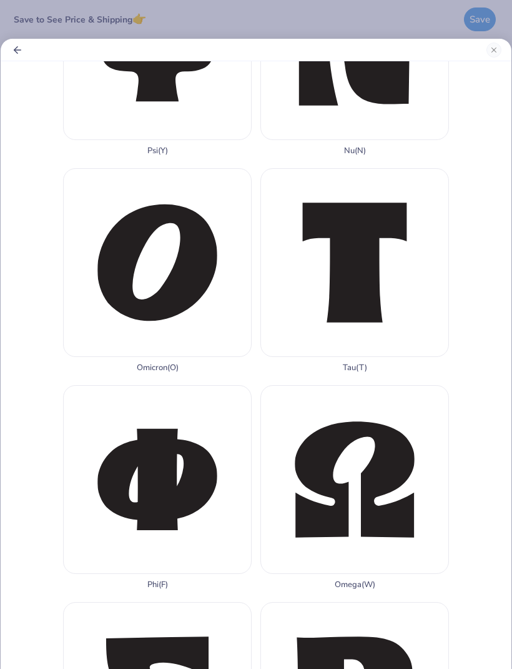
scroll to position [1215, 0]
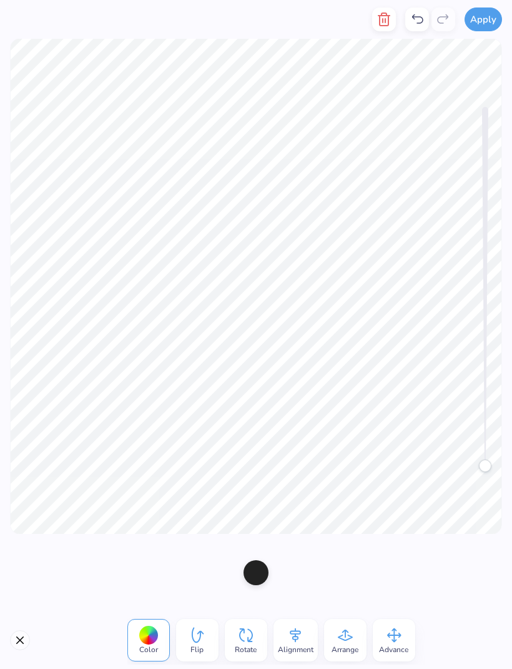
click at [325, 547] on div at bounding box center [256, 572] width 512 height 77
